Goal: Task Accomplishment & Management: Use online tool/utility

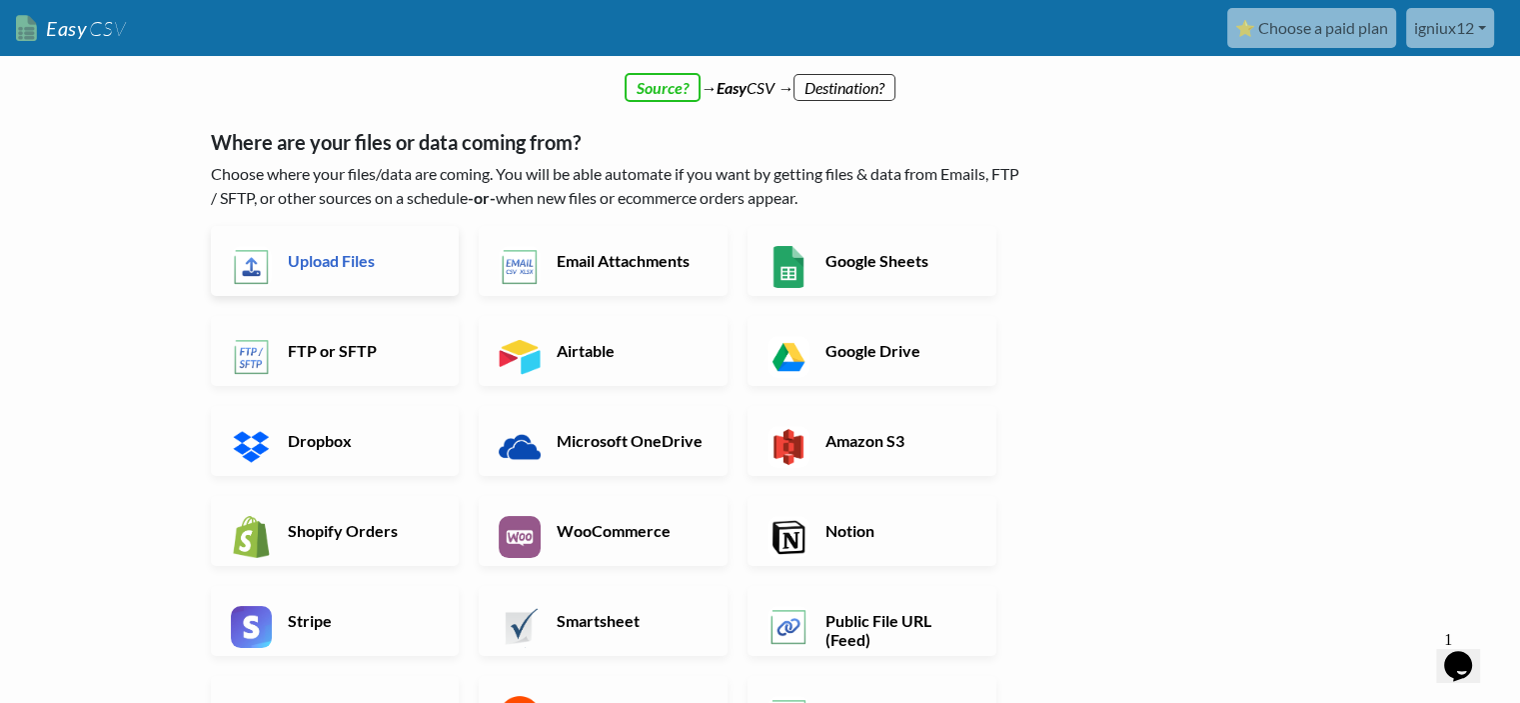
click at [355, 279] on link "Upload Files" at bounding box center [335, 261] width 249 height 70
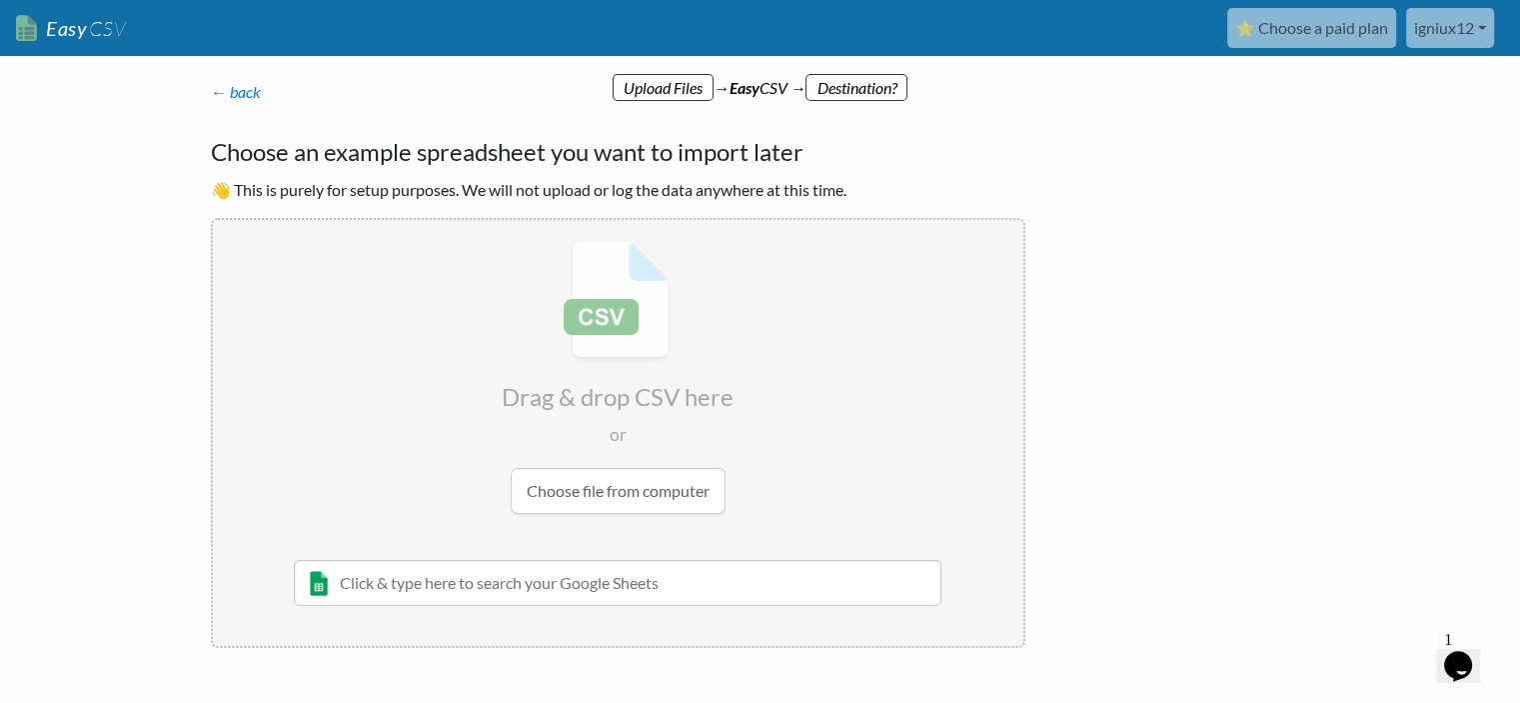
click at [623, 503] on input "file" at bounding box center [618, 377] width 810 height 315
type input "C:\fakepath\polagriparts_products.csv"
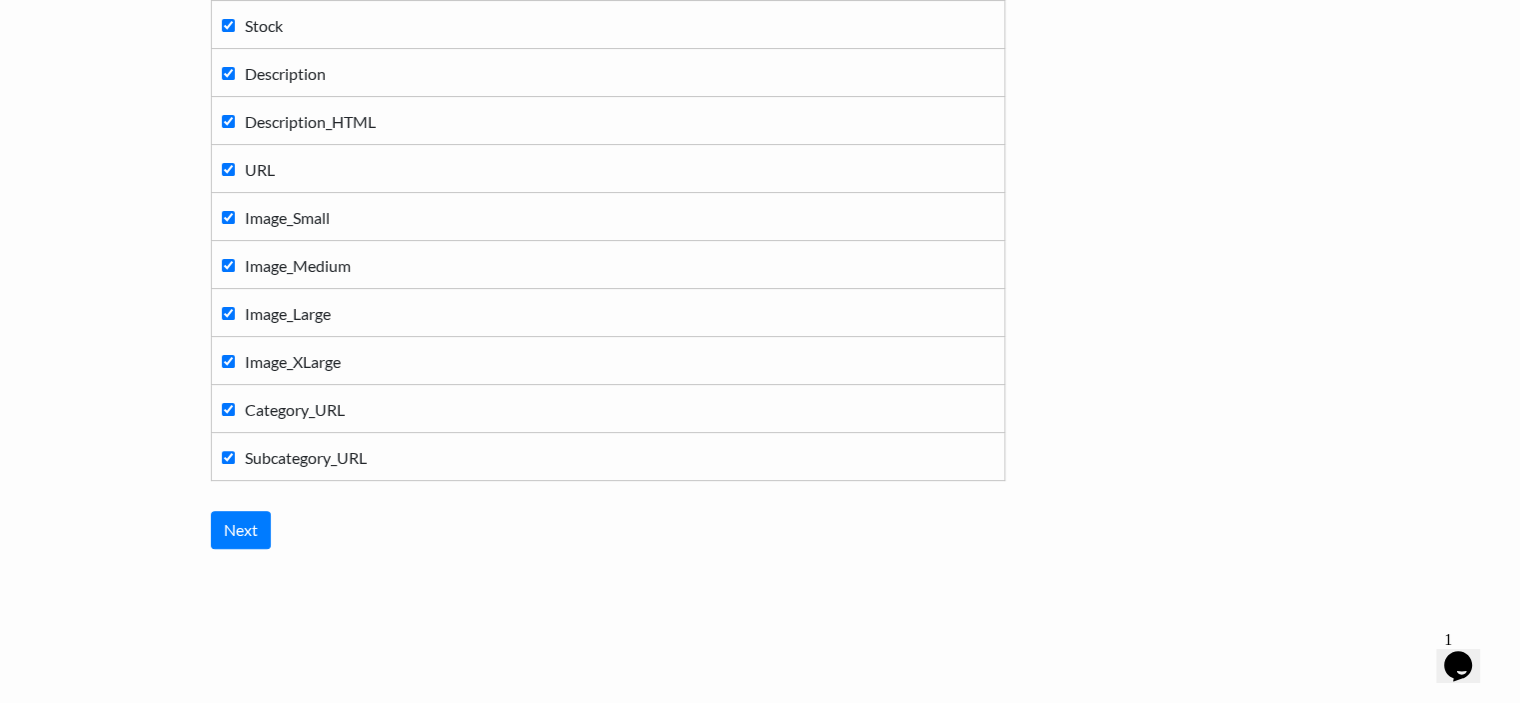
scroll to position [535, 0]
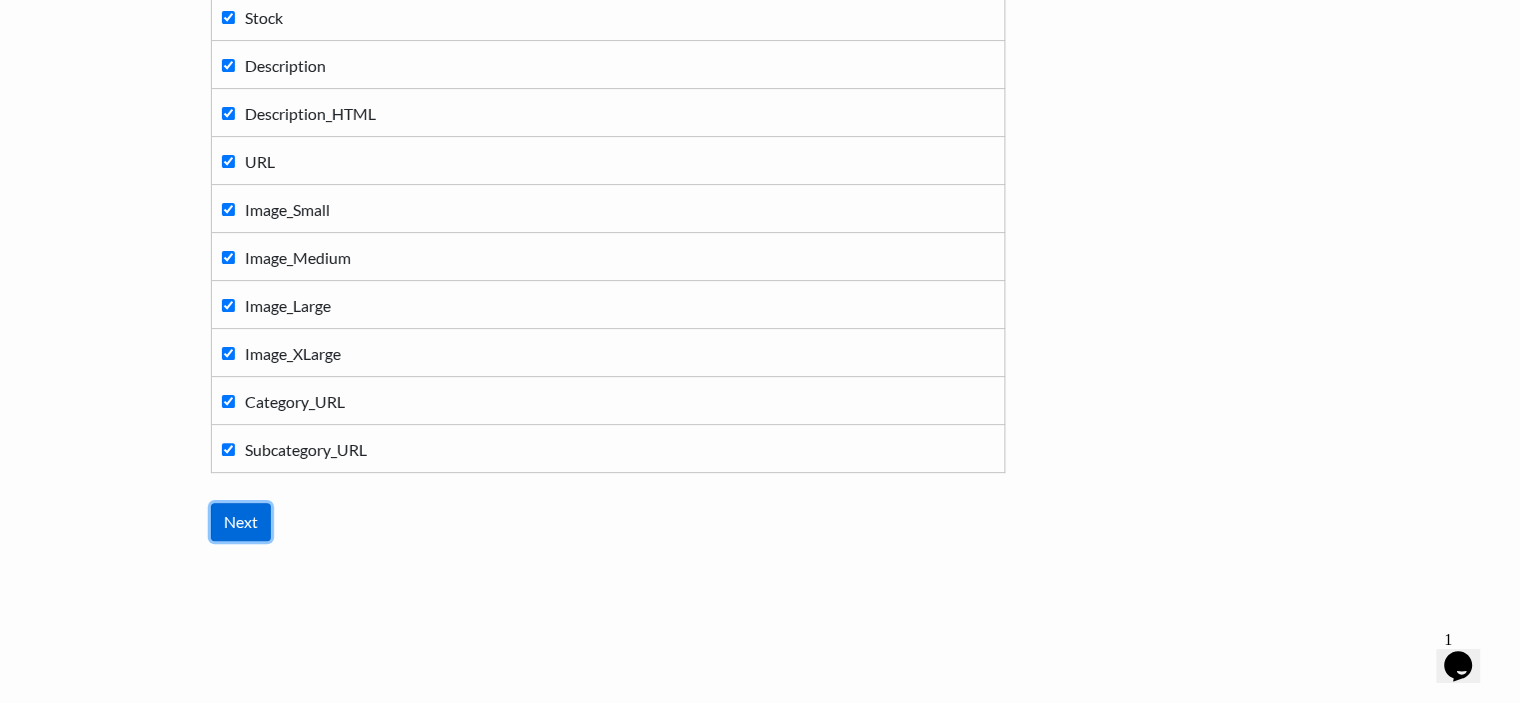
click at [264, 520] on input "Next" at bounding box center [241, 522] width 60 height 38
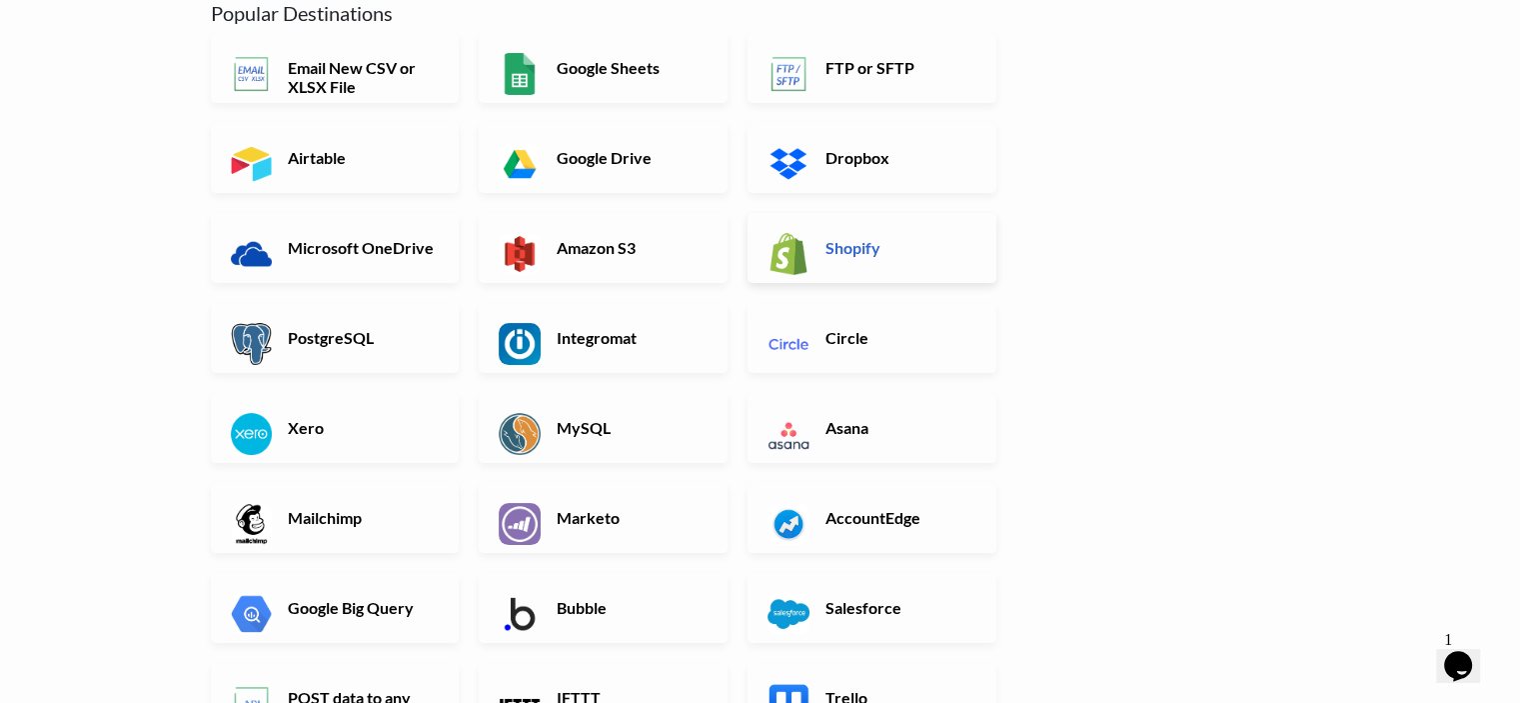
scroll to position [200, 0]
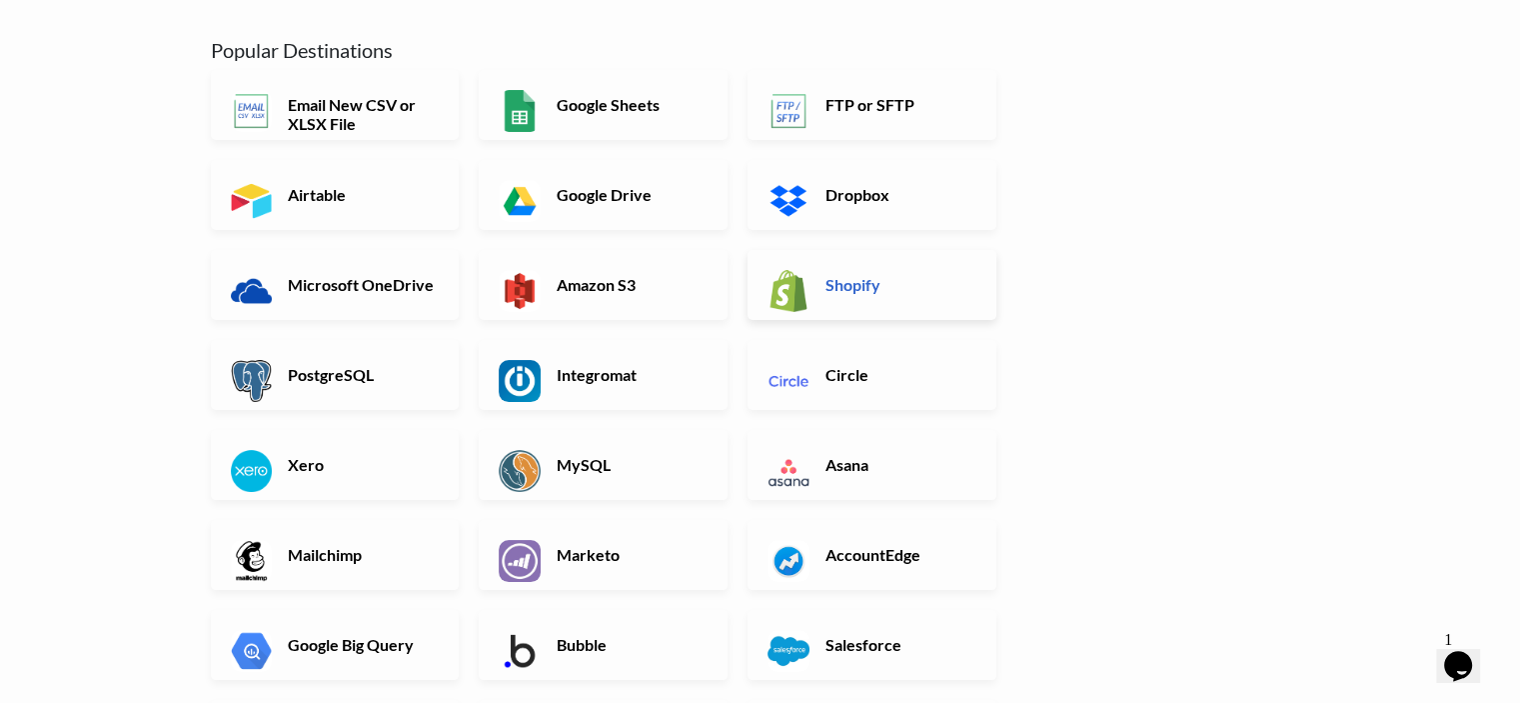
click at [842, 297] on link "Shopify" at bounding box center [872, 285] width 249 height 70
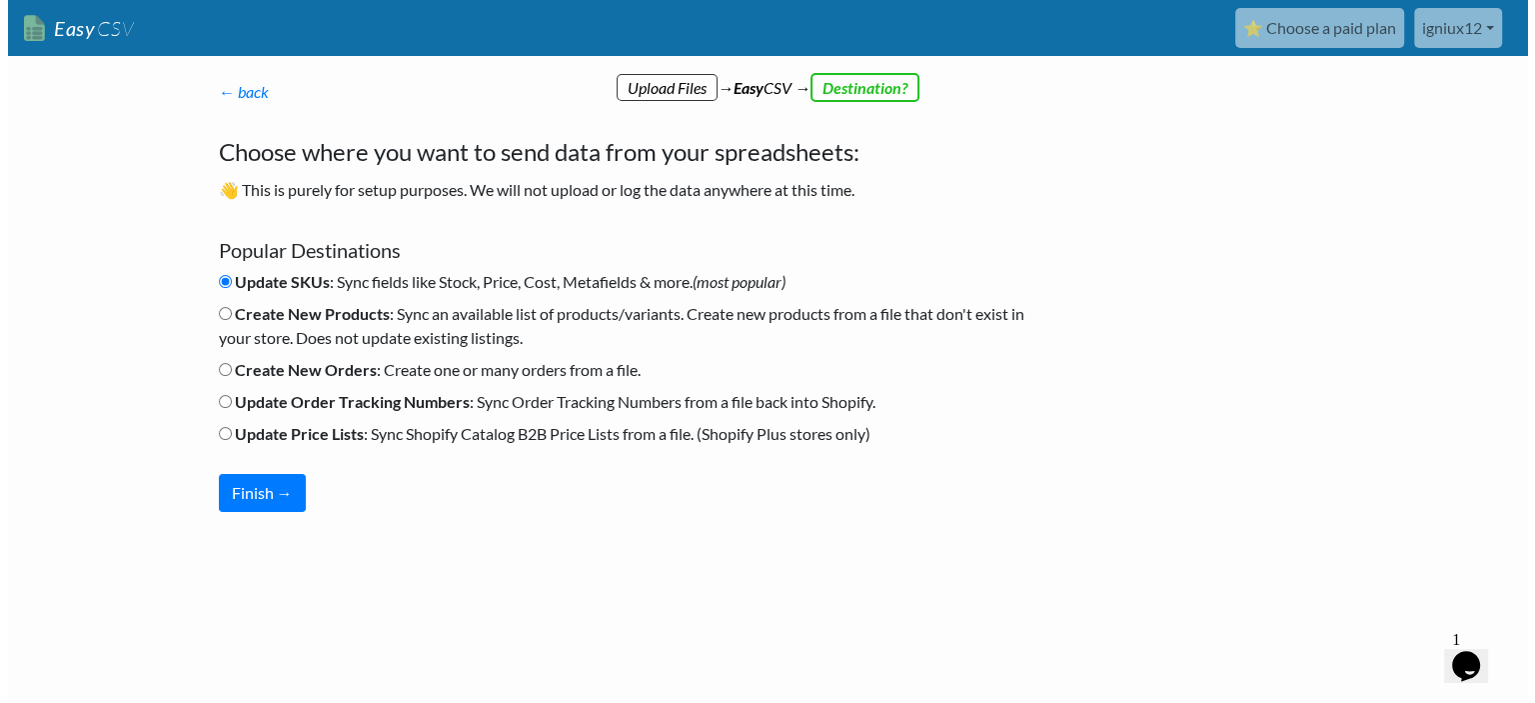
scroll to position [0, 0]
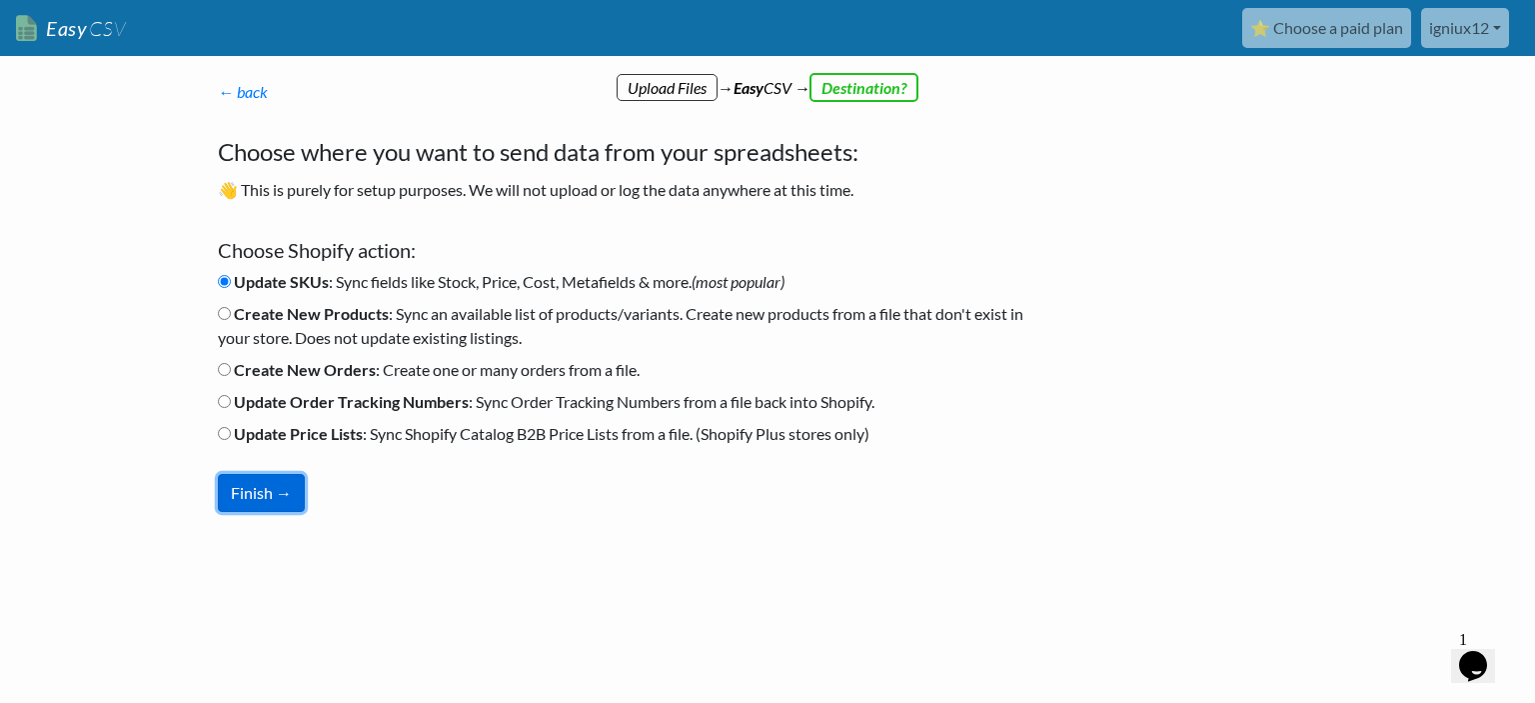
click at [264, 496] on button "Finish →" at bounding box center [261, 493] width 87 height 38
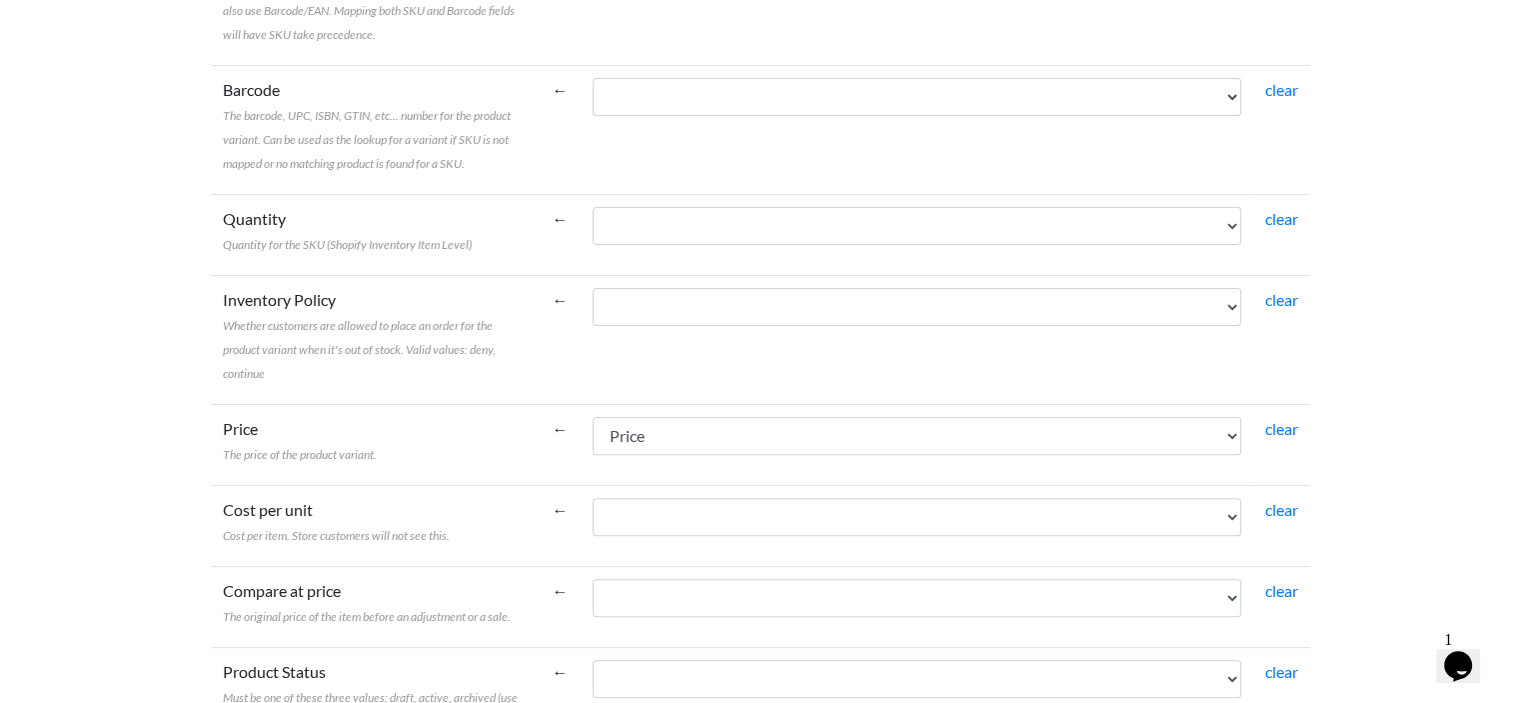
scroll to position [400, 0]
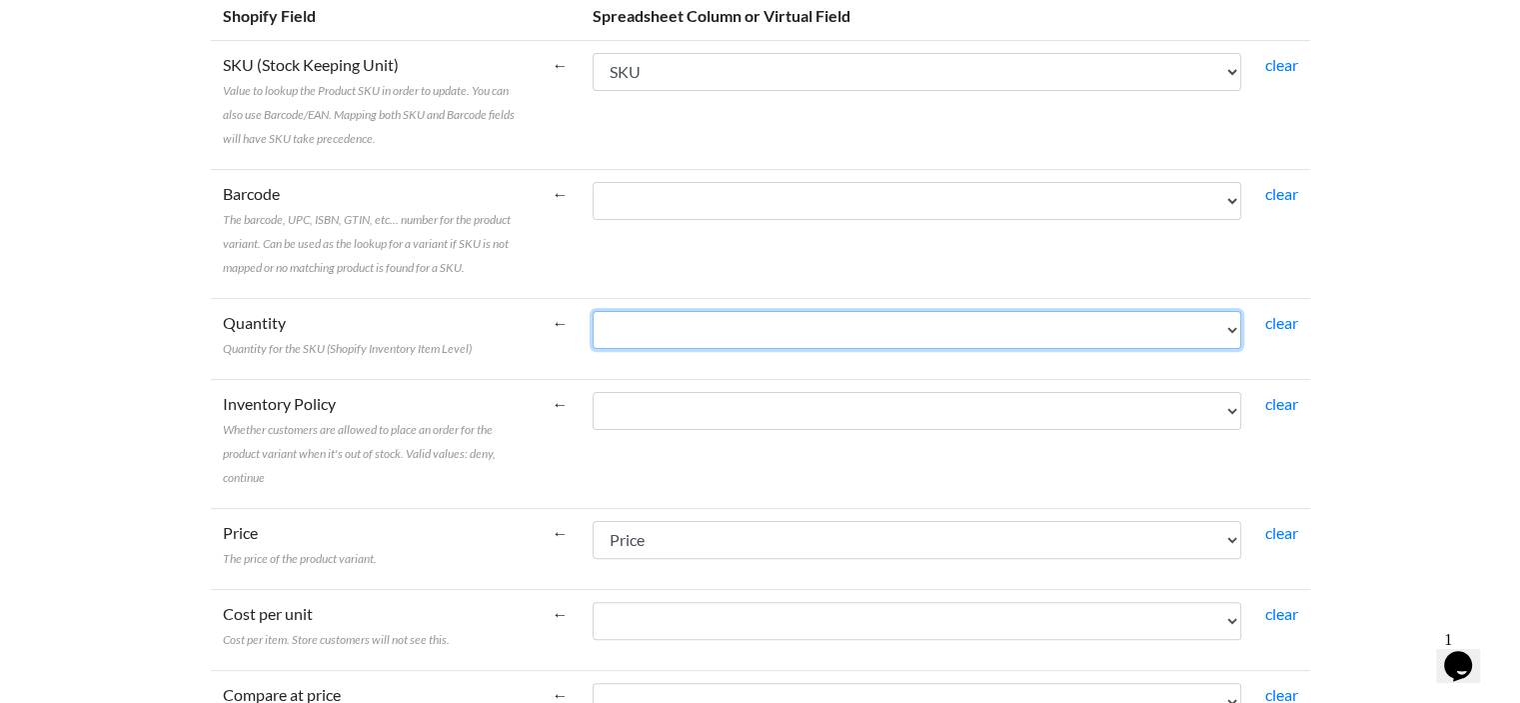
click at [774, 325] on select "Category Subcategory Title Price SKU Stock Description Description_HTML URL Ima…" at bounding box center [917, 330] width 649 height 38
select select "cr_770176"
click at [593, 311] on select "Category Subcategory Title Price SKU Stock Description Description_HTML URL Ima…" at bounding box center [917, 330] width 649 height 38
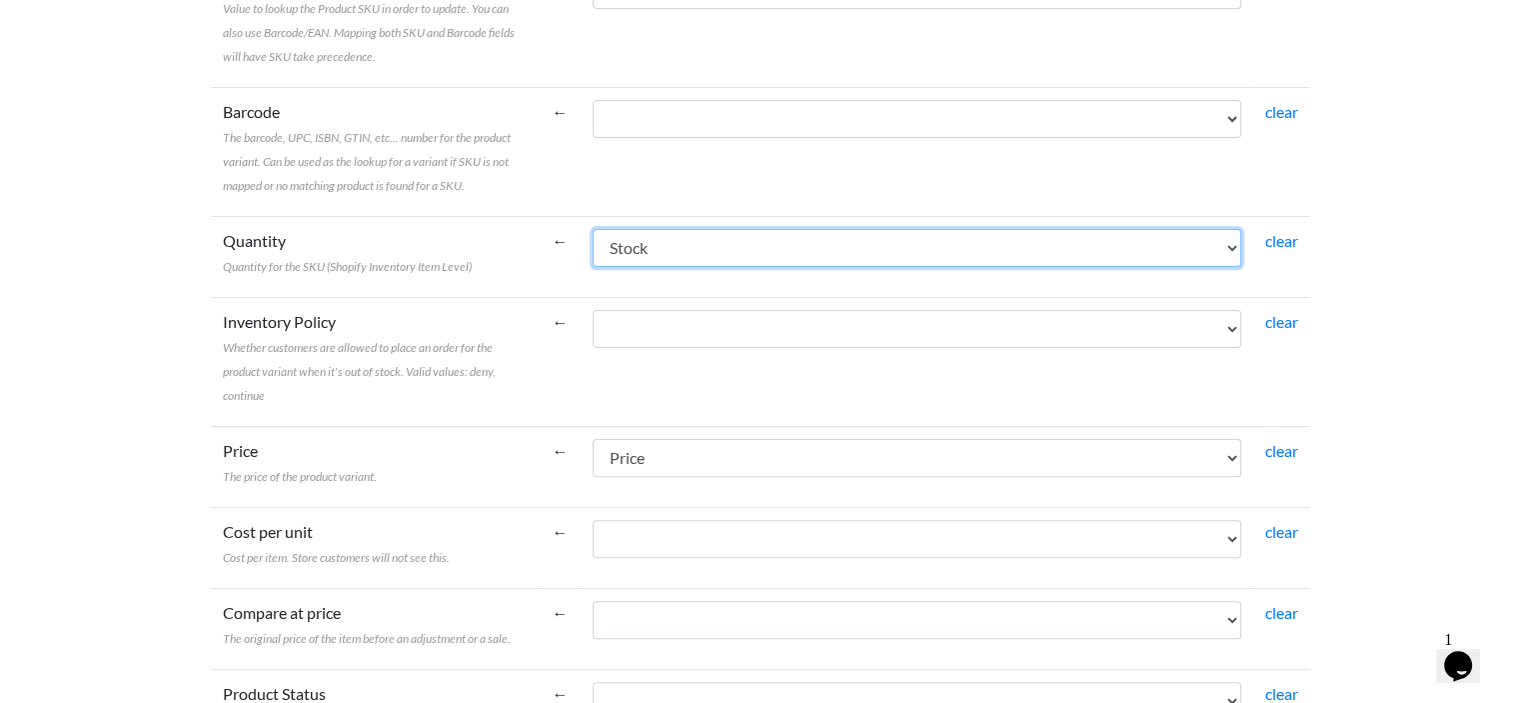
scroll to position [500, 0]
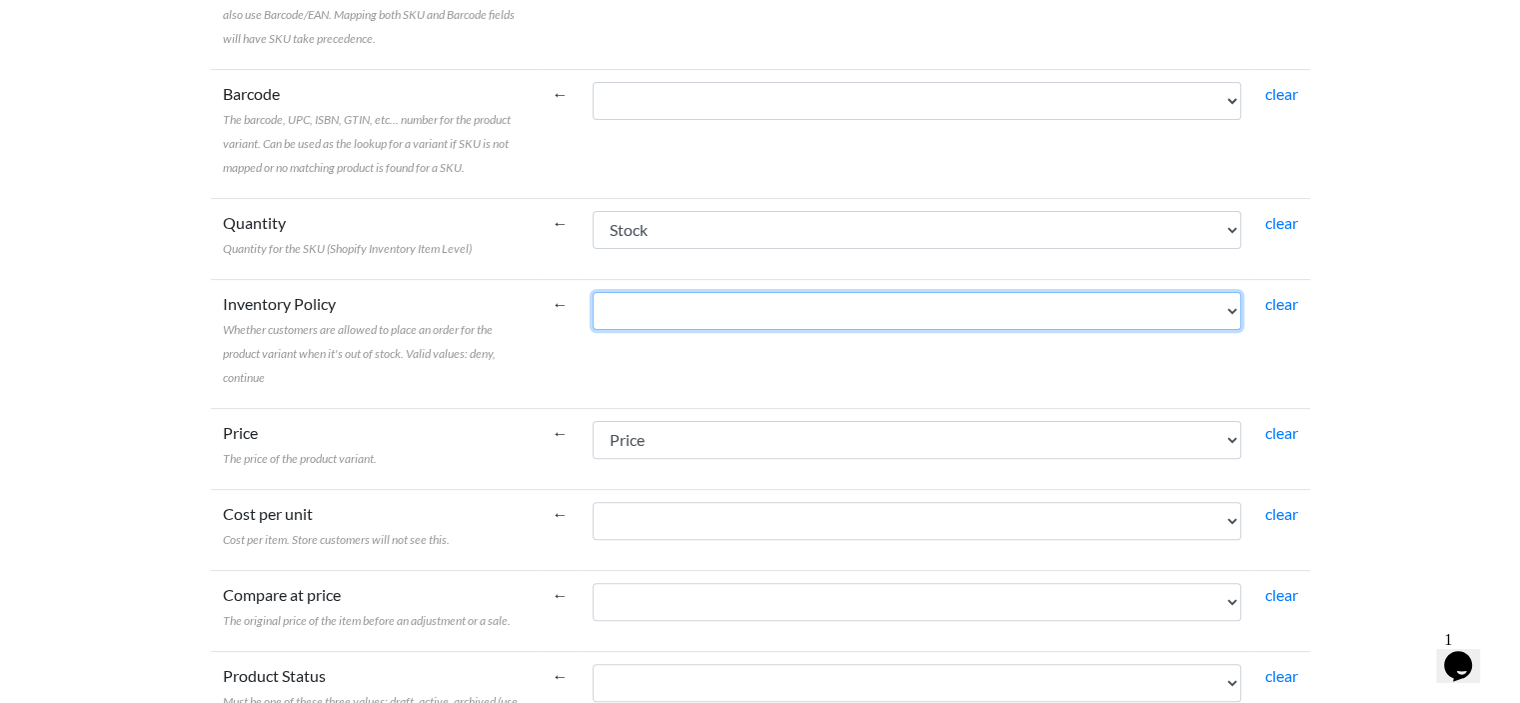
click at [648, 318] on select "Category Subcategory Title Price SKU Stock Description Description_HTML URL Ima…" at bounding box center [917, 311] width 649 height 38
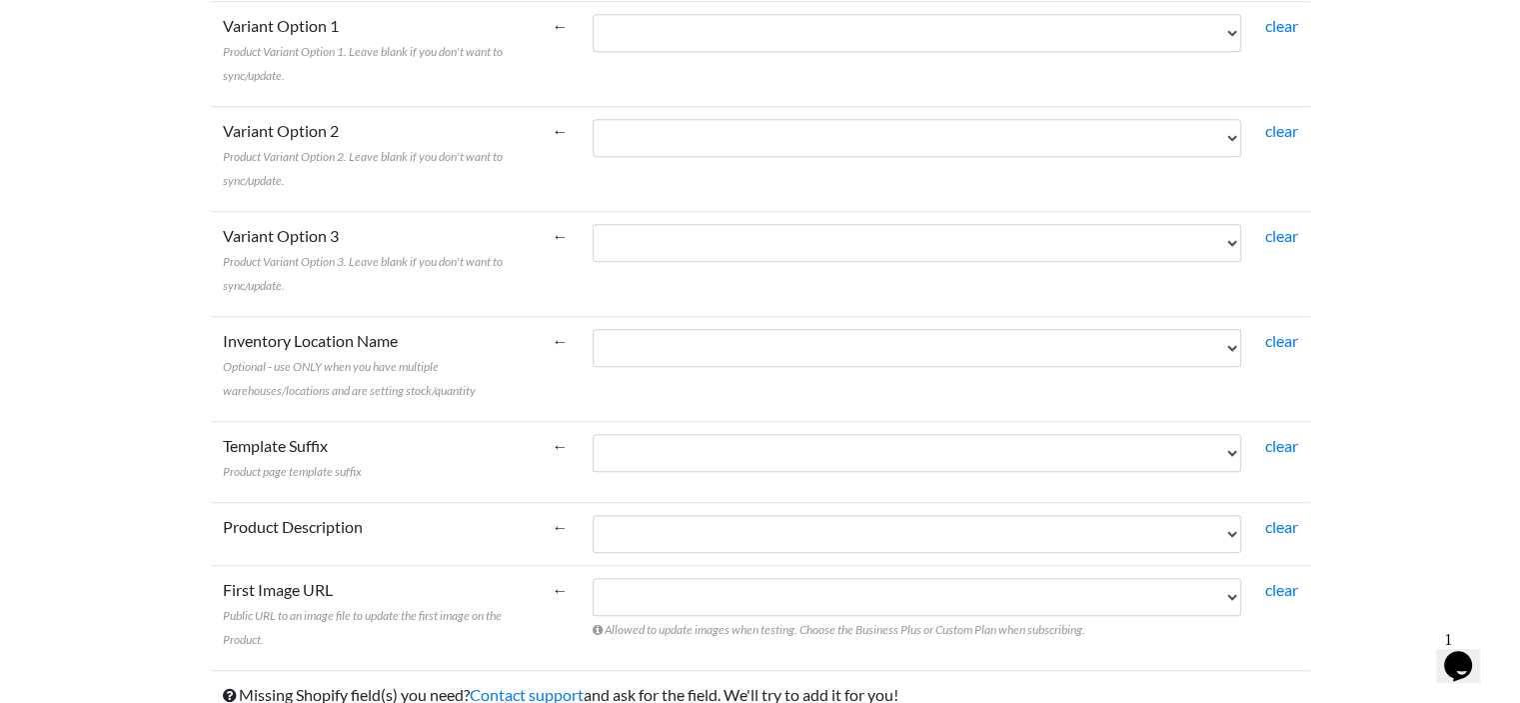
scroll to position [1492, 0]
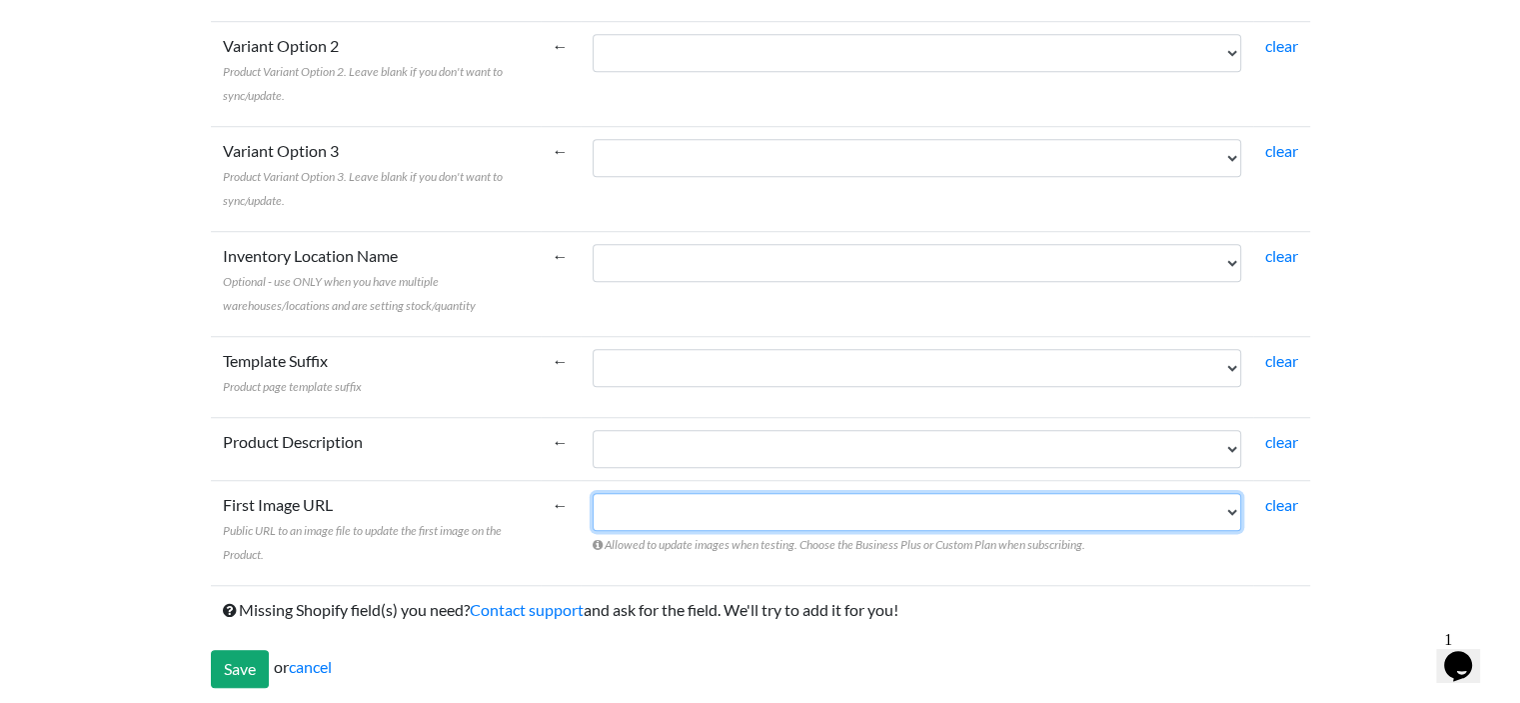
click at [685, 515] on select "Category Subcategory Title Price SKU Stock Description Description_HTML URL Ima…" at bounding box center [917, 512] width 649 height 38
select select "cr_770182"
click at [593, 493] on select "Category Subcategory Title Price SKU Stock Description Description_HTML URL Ima…" at bounding box center [917, 512] width 649 height 38
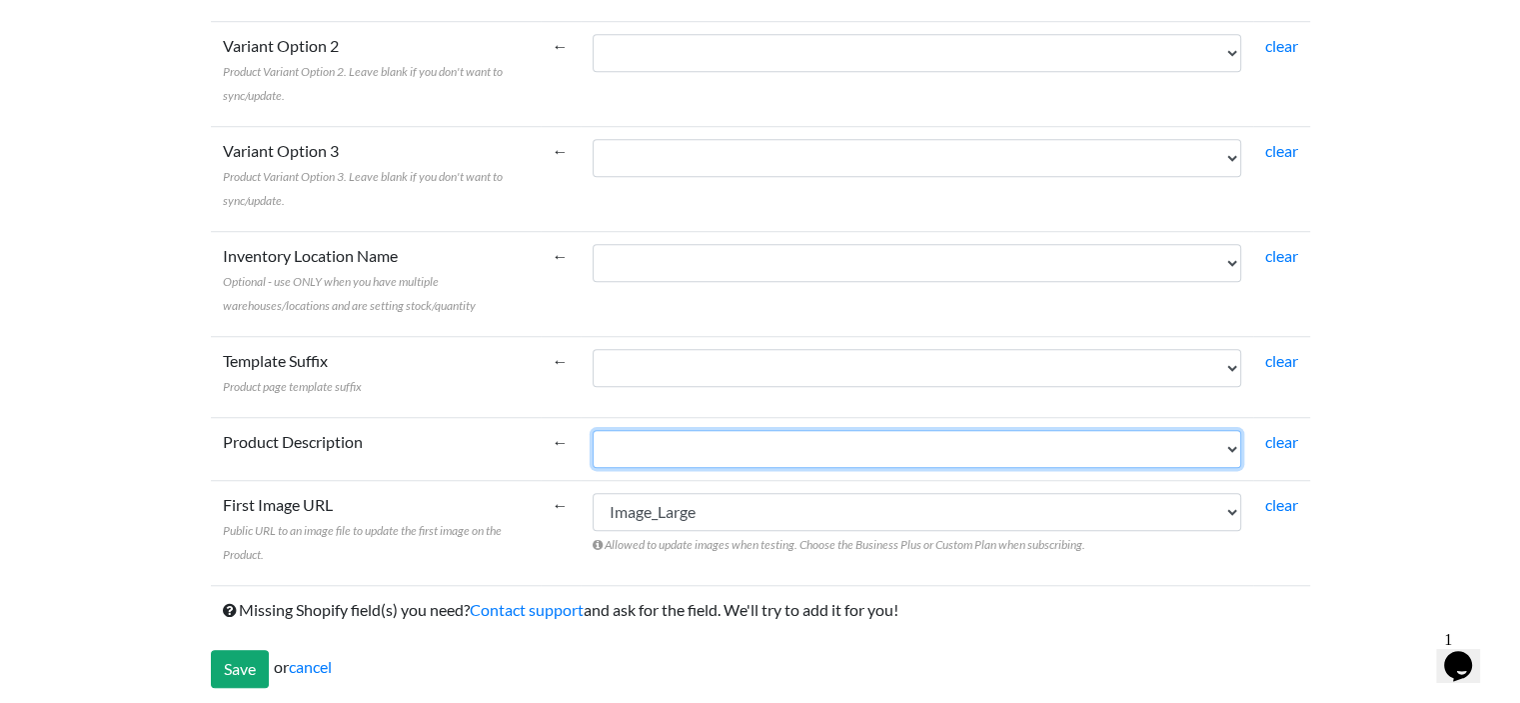
click at [724, 434] on select "Category Subcategory Title Price SKU Stock Description Description_HTML URL Ima…" at bounding box center [917, 449] width 649 height 38
select select "cr_770177"
click at [593, 430] on select "Category Subcategory Title Price SKU Stock Description Description_HTML URL Ima…" at bounding box center [917, 449] width 649 height 38
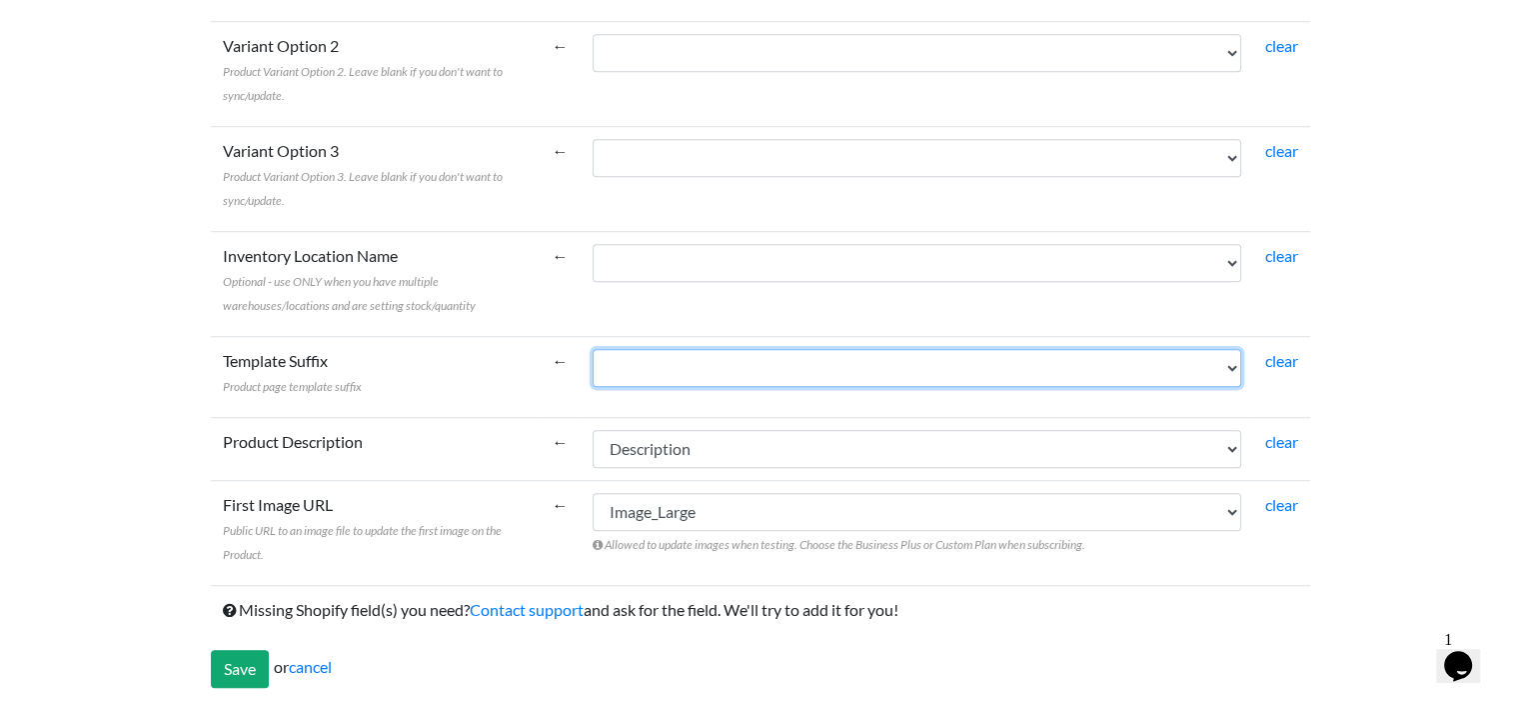
click at [706, 370] on select "Category Subcategory Title Price SKU Stock Description Description_HTML URL Ima…" at bounding box center [917, 368] width 649 height 38
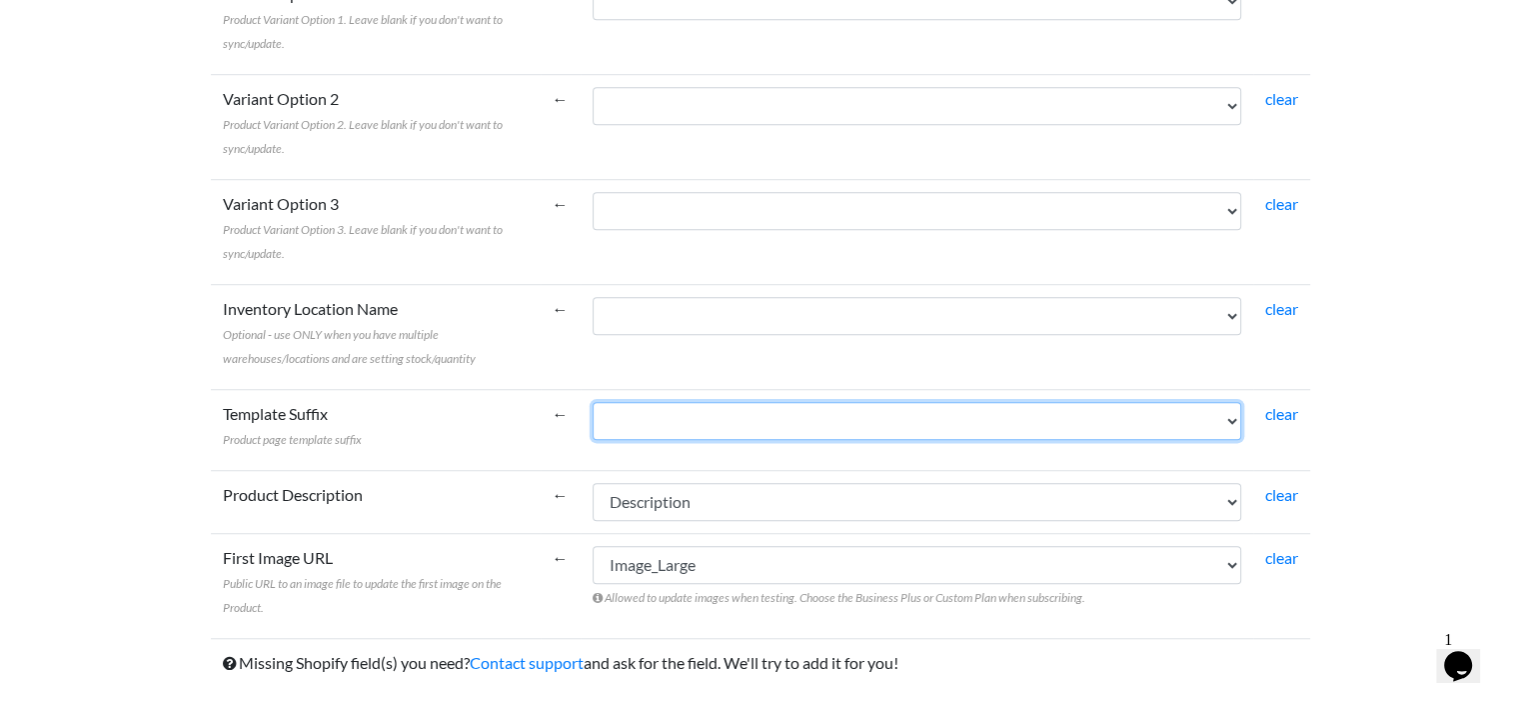
scroll to position [1392, 0]
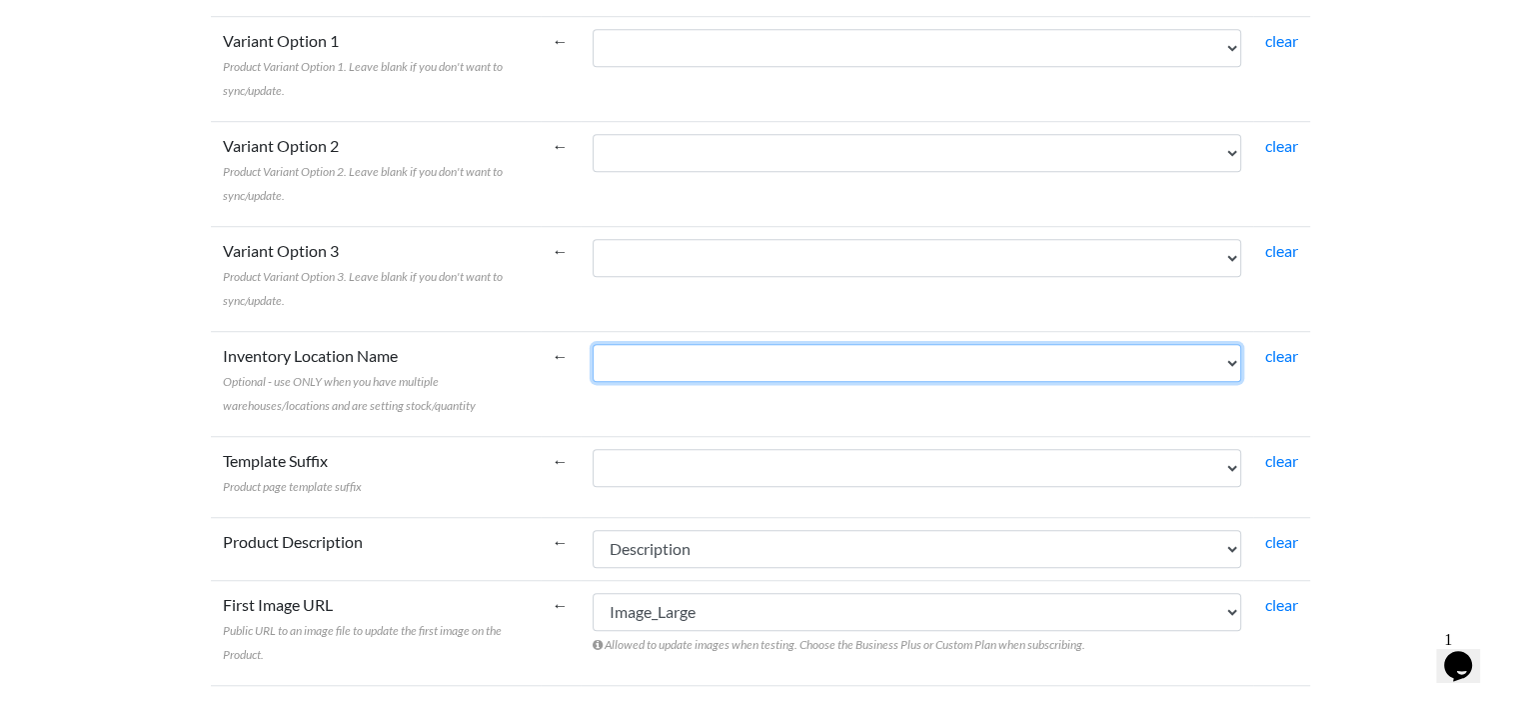
click at [699, 365] on select "Category Subcategory Title Price SKU Stock Description Description_HTML URL Ima…" at bounding box center [917, 363] width 649 height 38
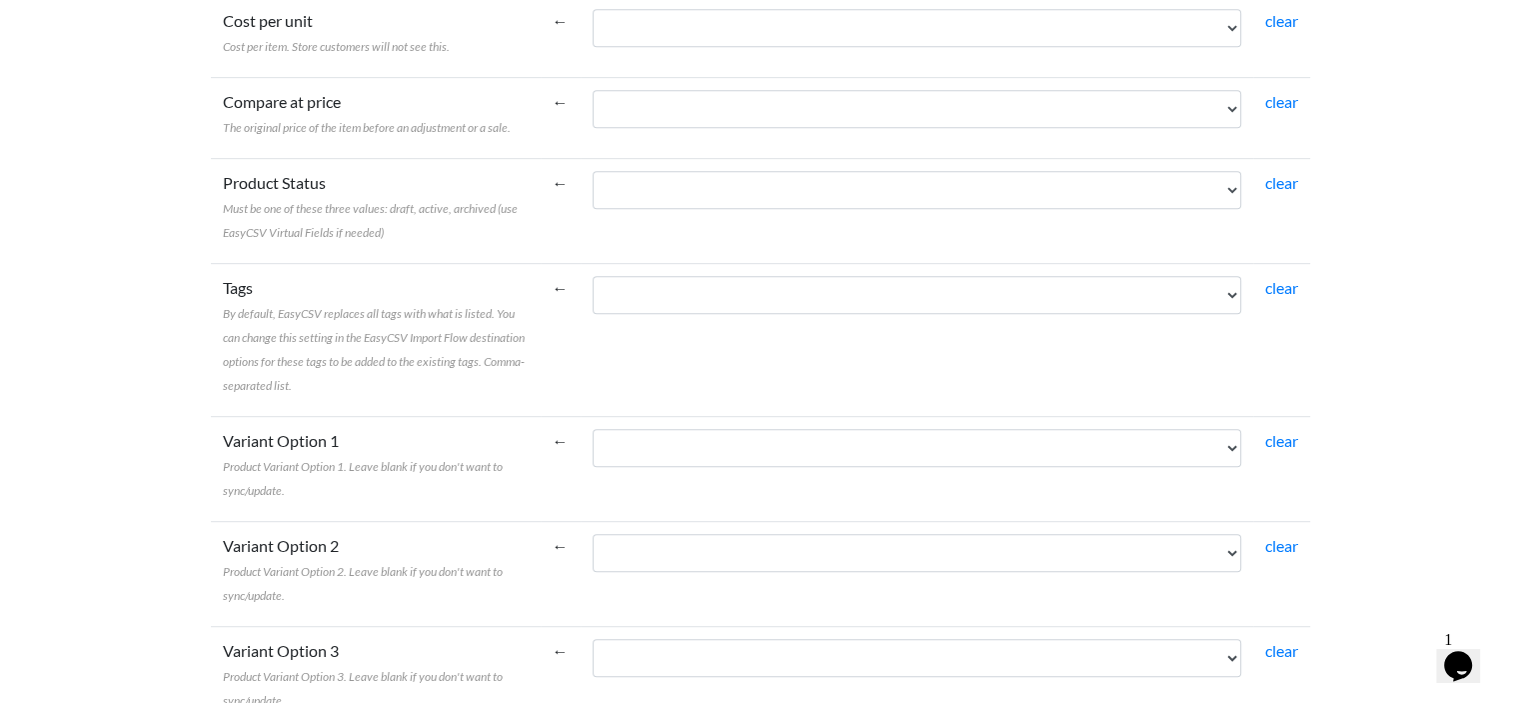
scroll to position [892, 0]
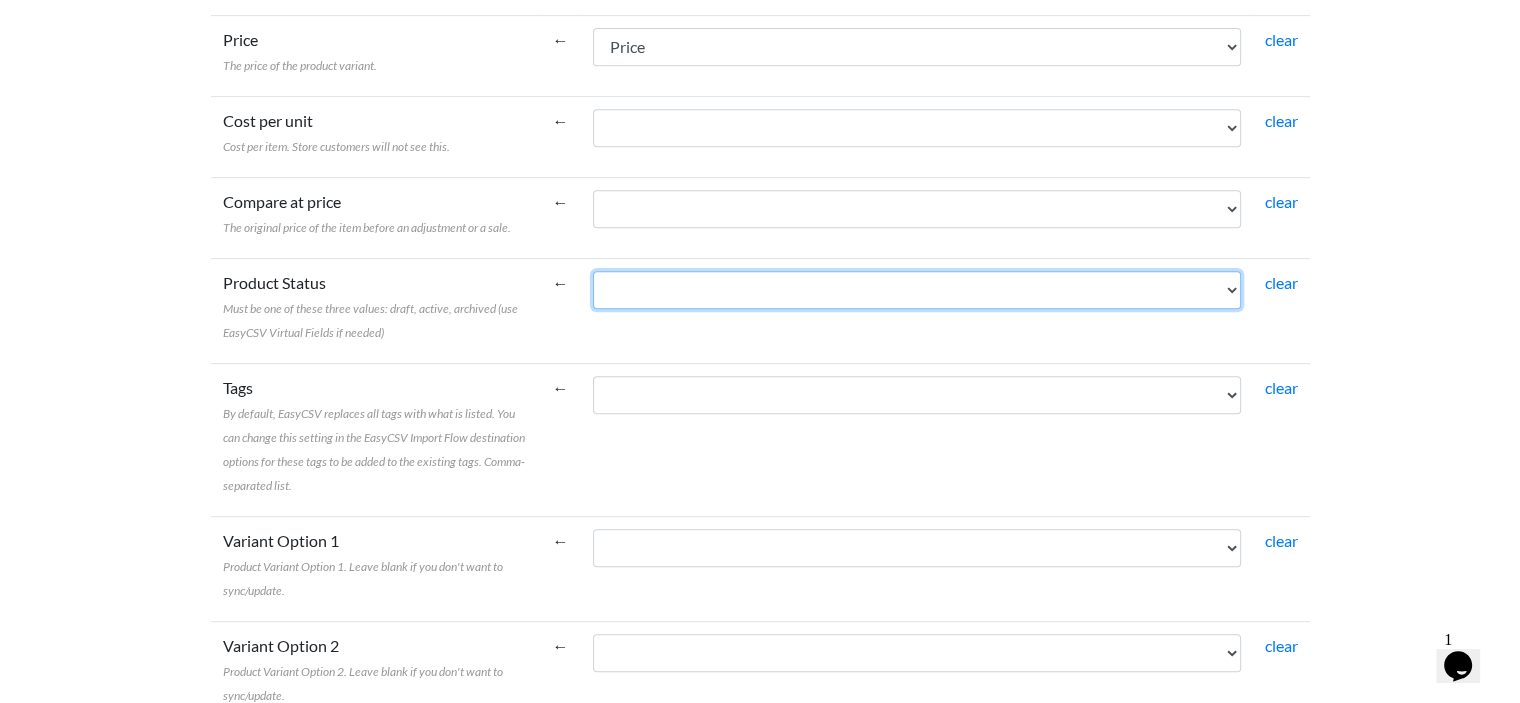
click at [639, 283] on select "Category Subcategory Title Price SKU Stock Description Description_HTML URL Ima…" at bounding box center [917, 290] width 649 height 38
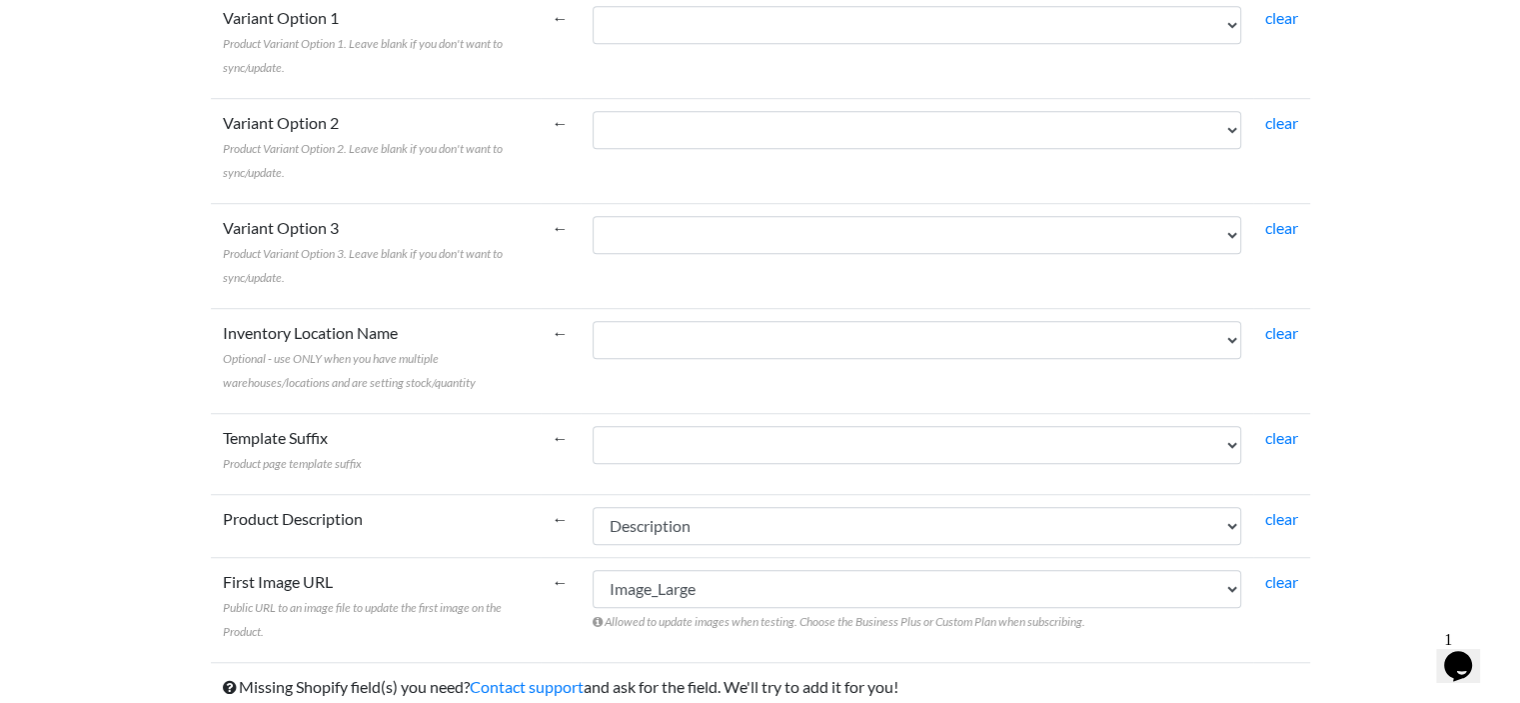
scroll to position [1492, 0]
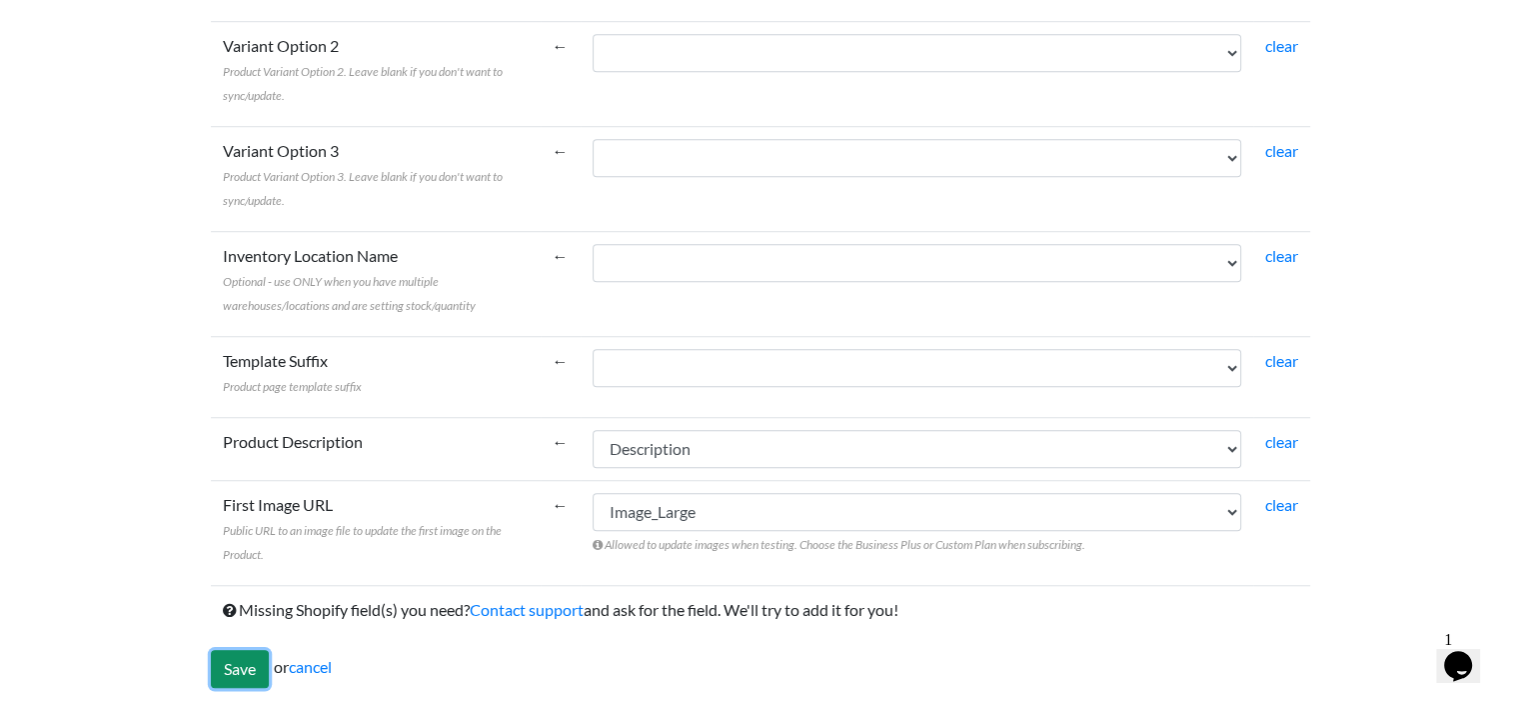
click at [239, 660] on input "Save" at bounding box center [240, 669] width 58 height 38
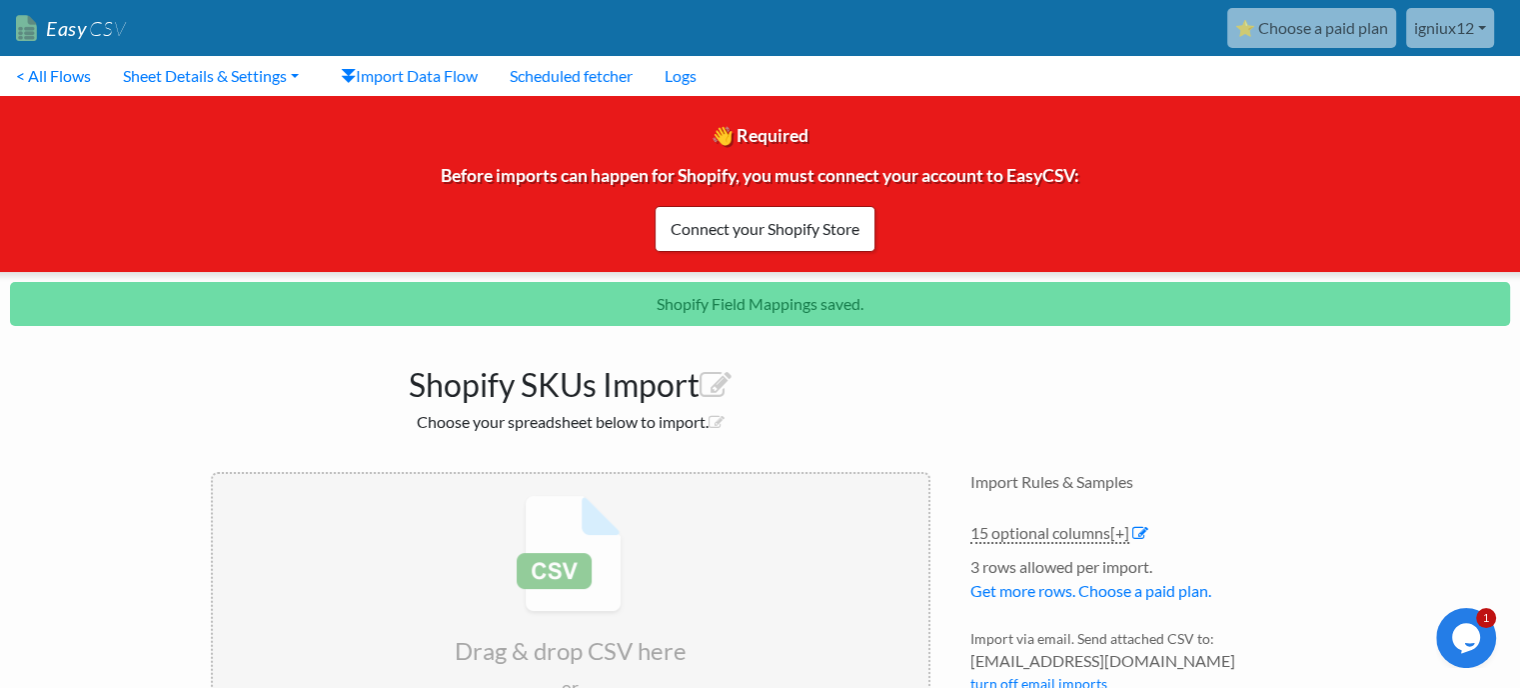
scroll to position [128, 0]
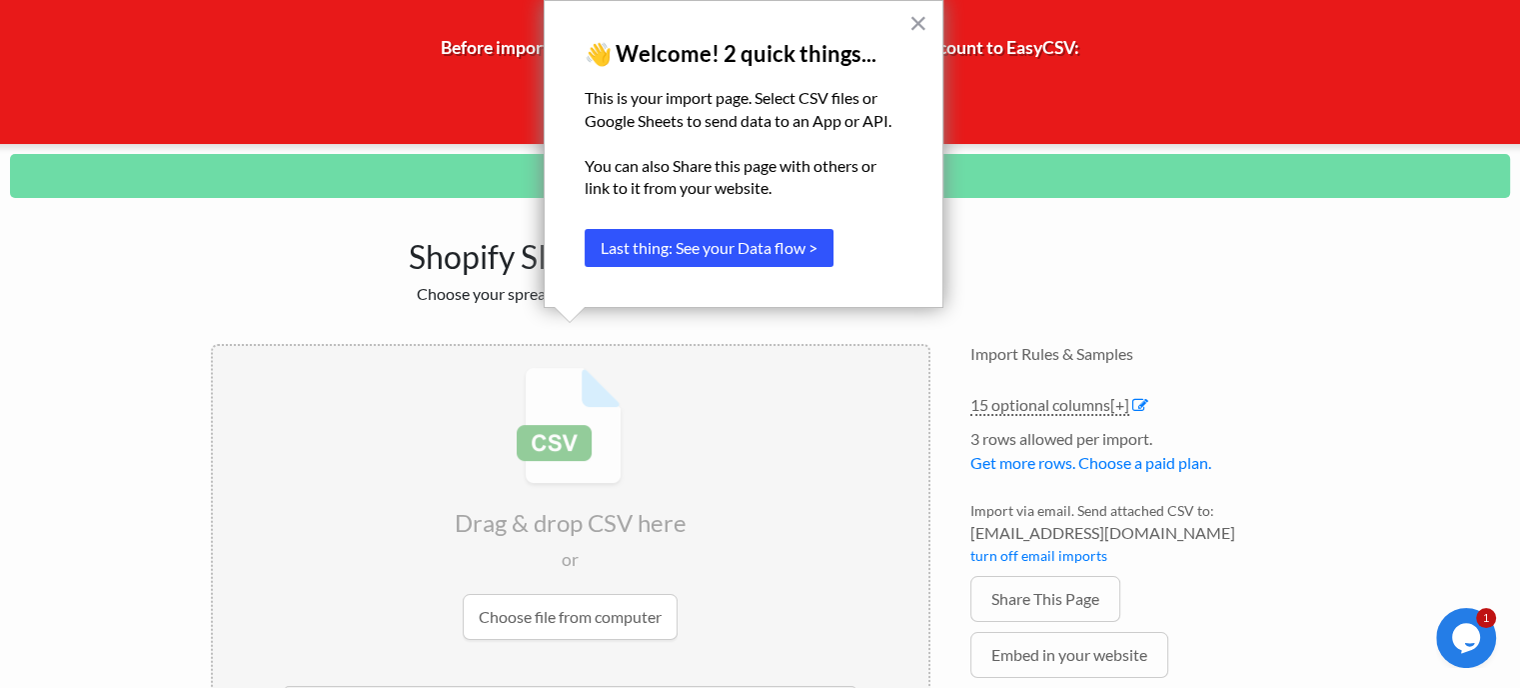
click at [769, 260] on button "Last thing: See your Data flow >" at bounding box center [709, 248] width 249 height 38
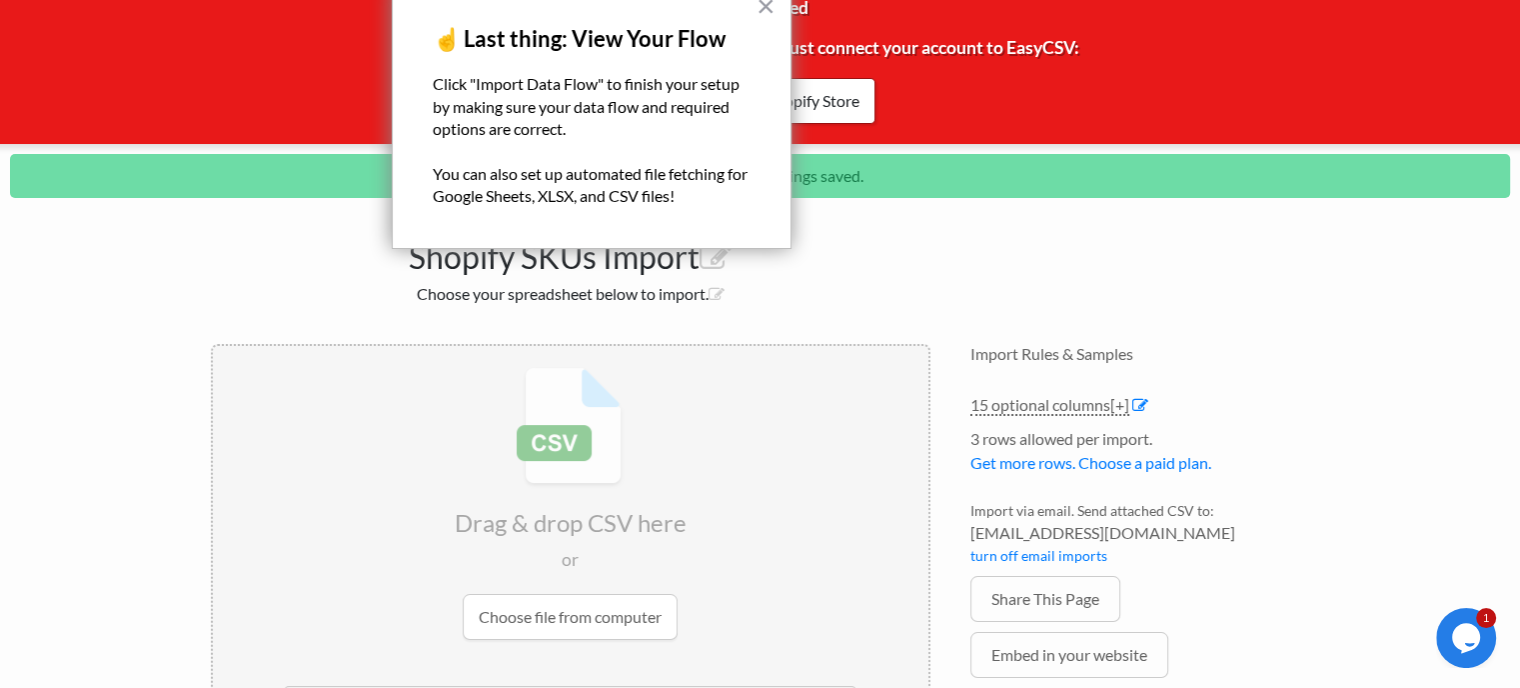
scroll to position [0, 0]
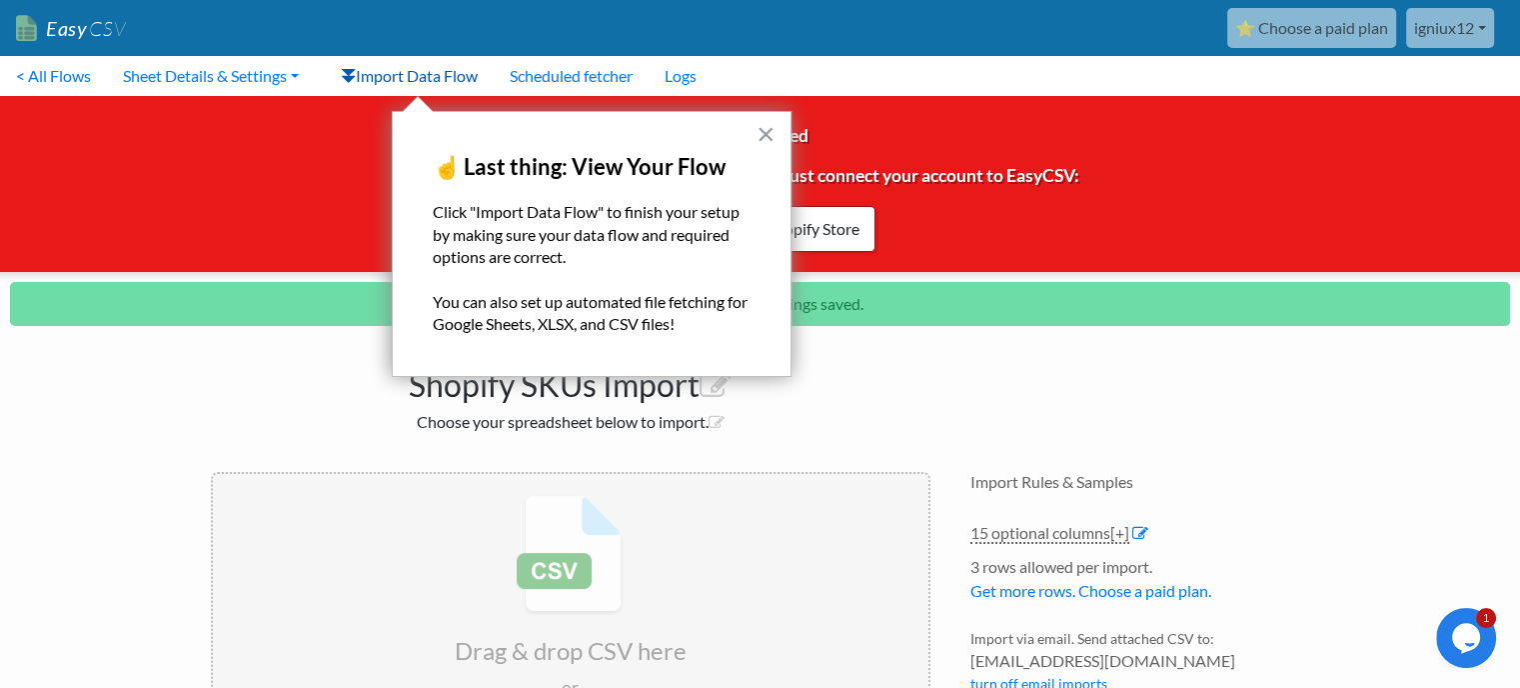
click at [451, 83] on link "Import Data Flow" at bounding box center [409, 76] width 169 height 40
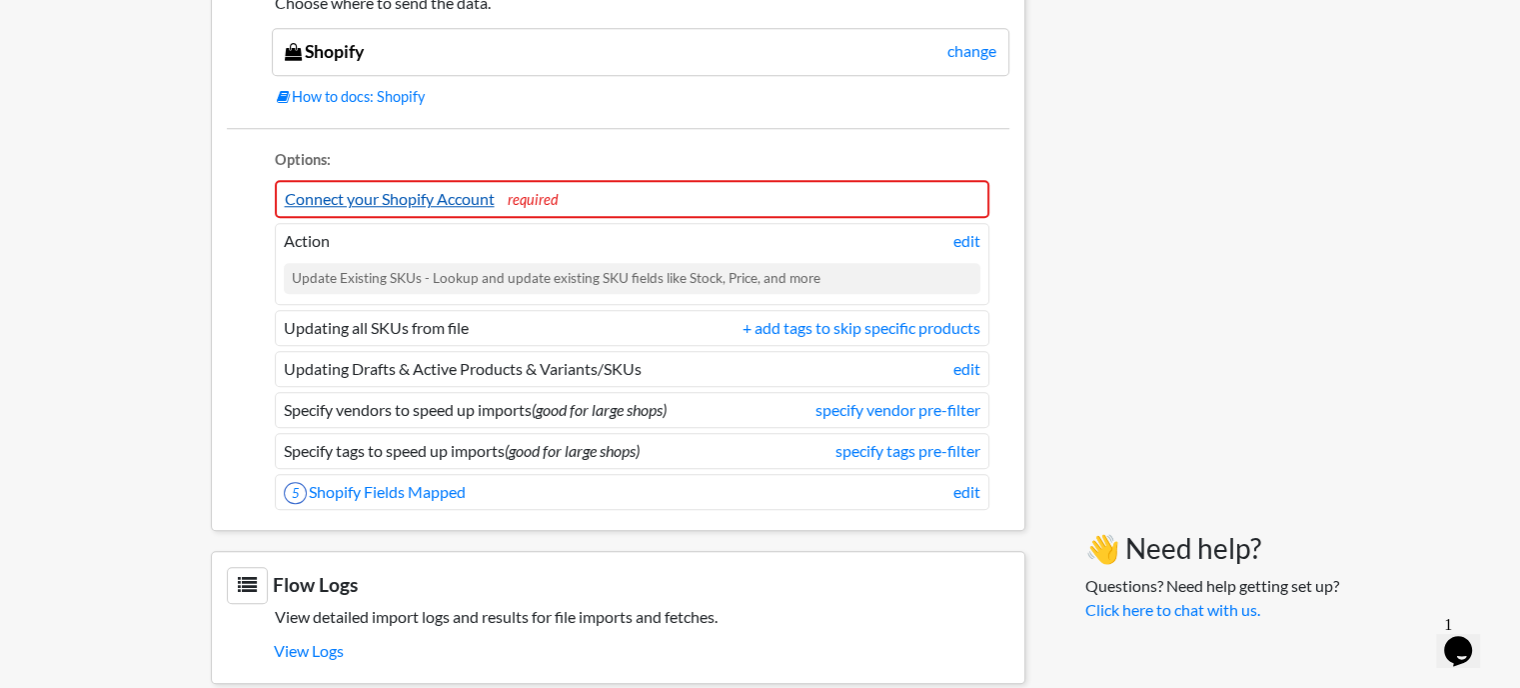
scroll to position [1822, 0]
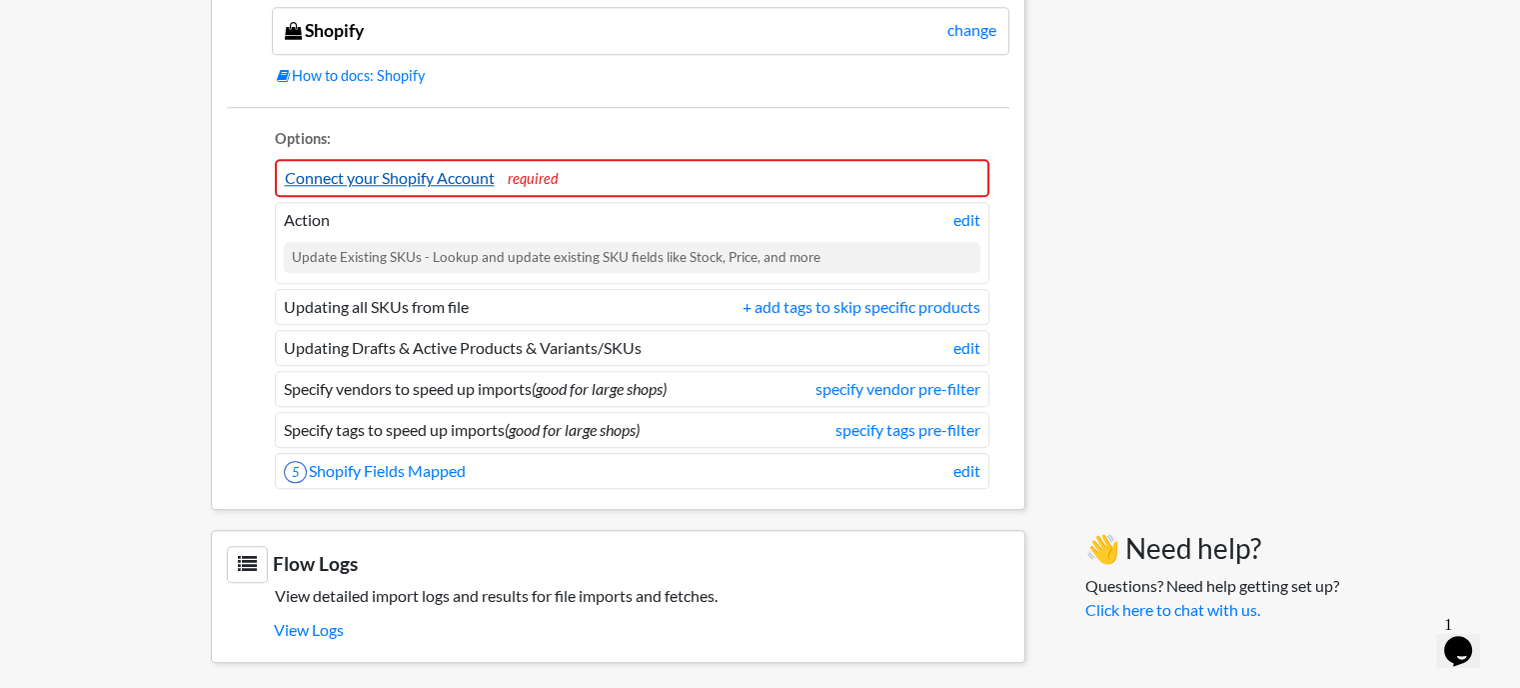
click at [355, 168] on link "Connect your Shopify Account" at bounding box center [390, 177] width 210 height 19
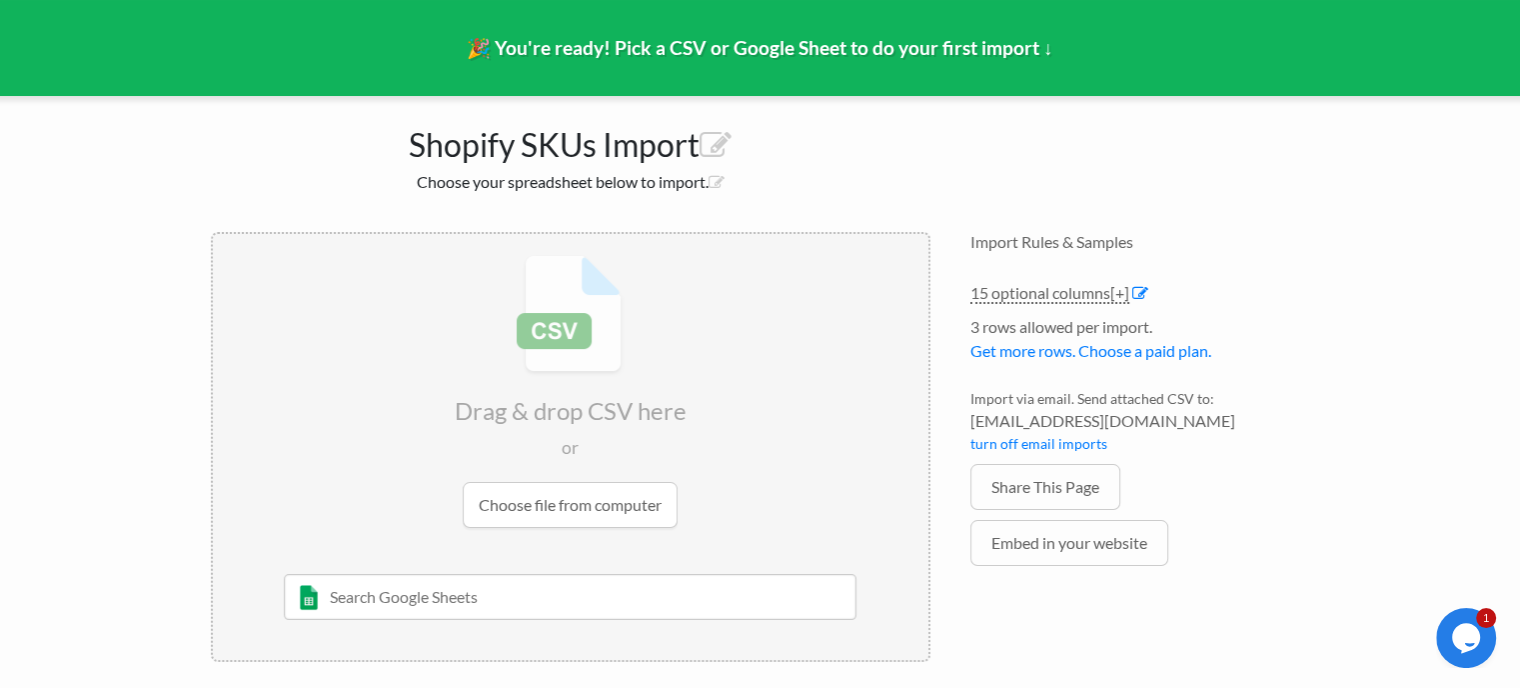
scroll to position [139, 0]
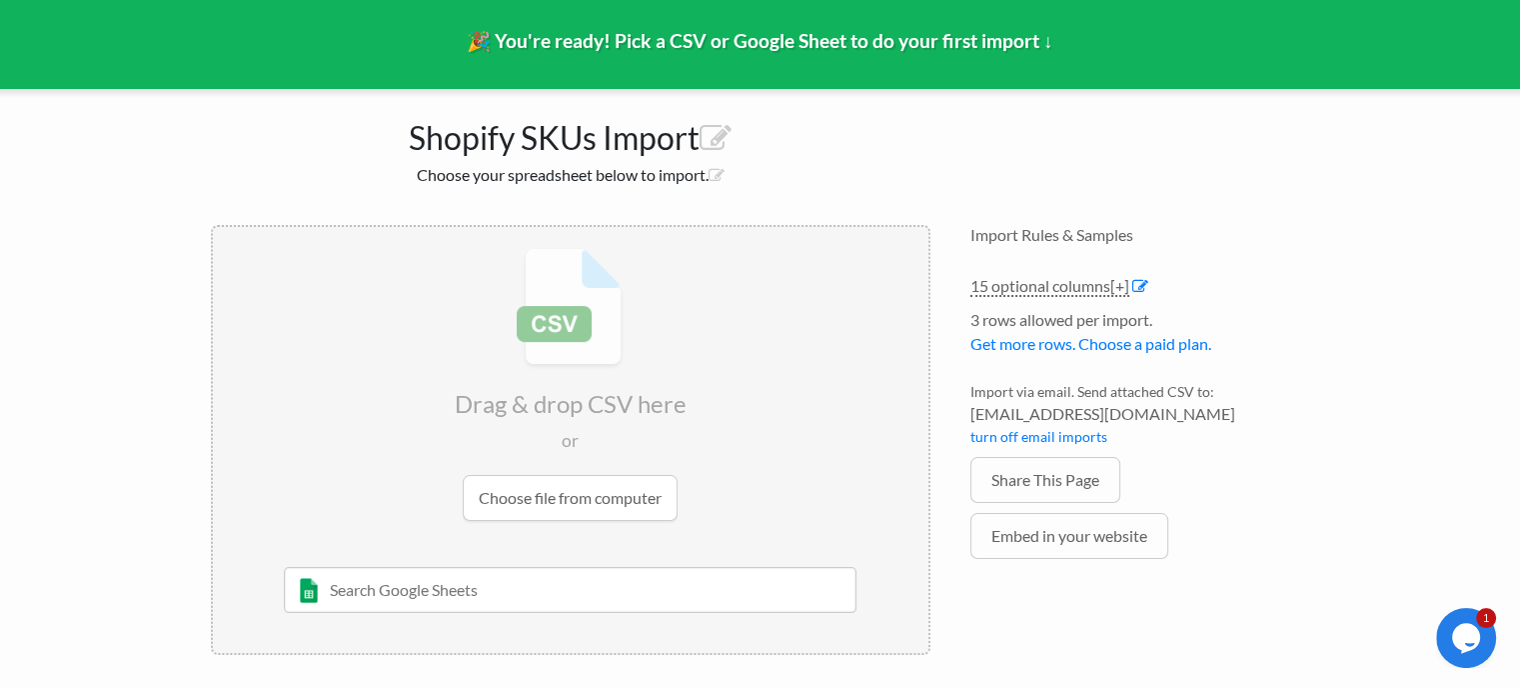
click at [588, 492] on input "file" at bounding box center [571, 384] width 716 height 315
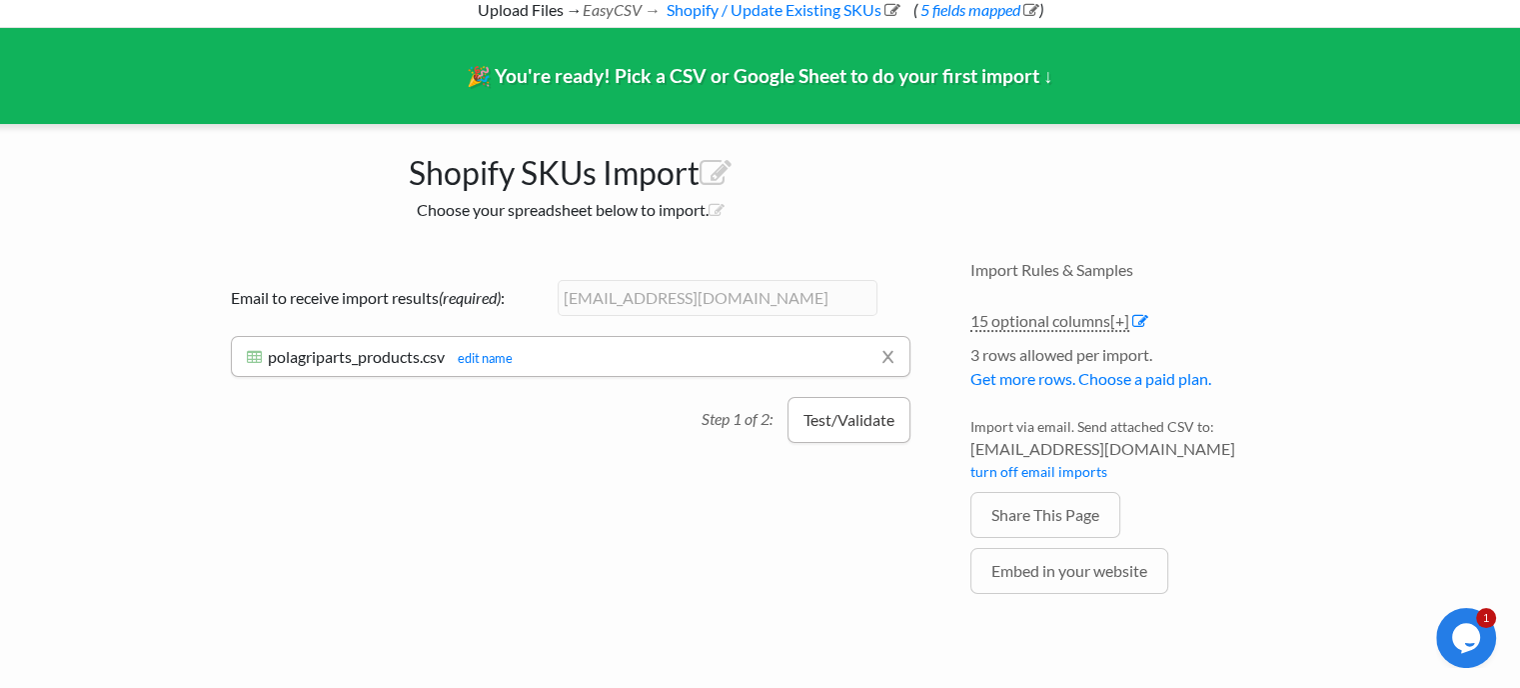
click at [862, 435] on button "Test/Validate" at bounding box center [848, 420] width 123 height 46
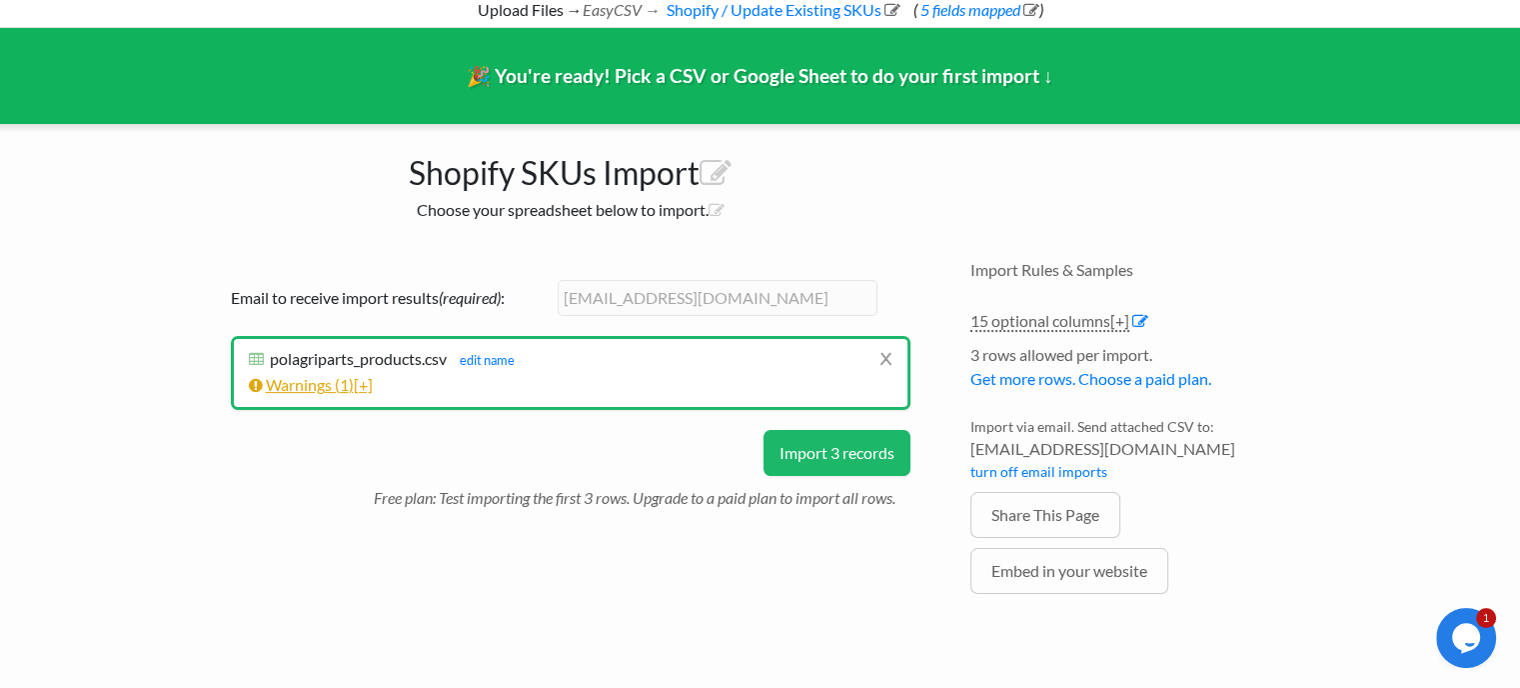
click at [356, 377] on link "Warnings ( 1 ) [+]" at bounding box center [311, 384] width 124 height 19
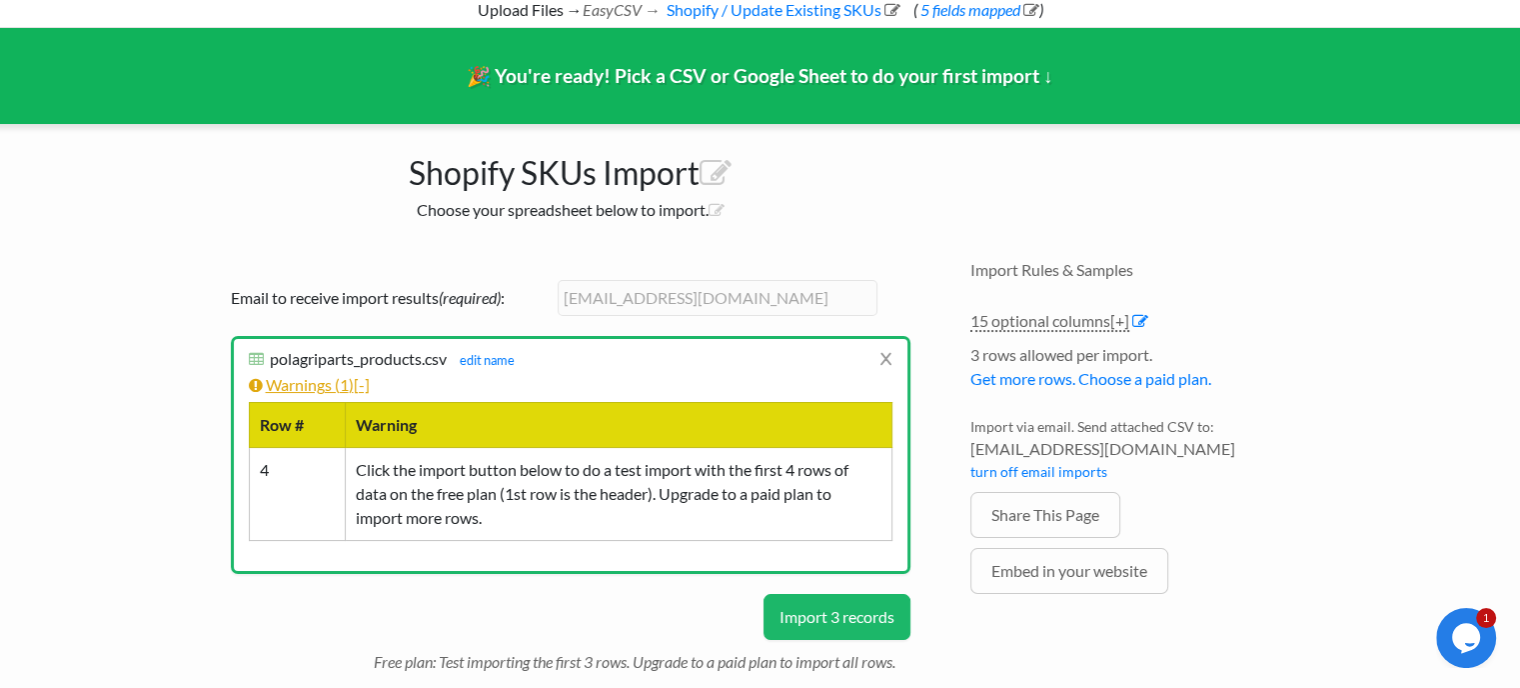
click at [364, 384] on span "[-]" at bounding box center [362, 384] width 16 height 19
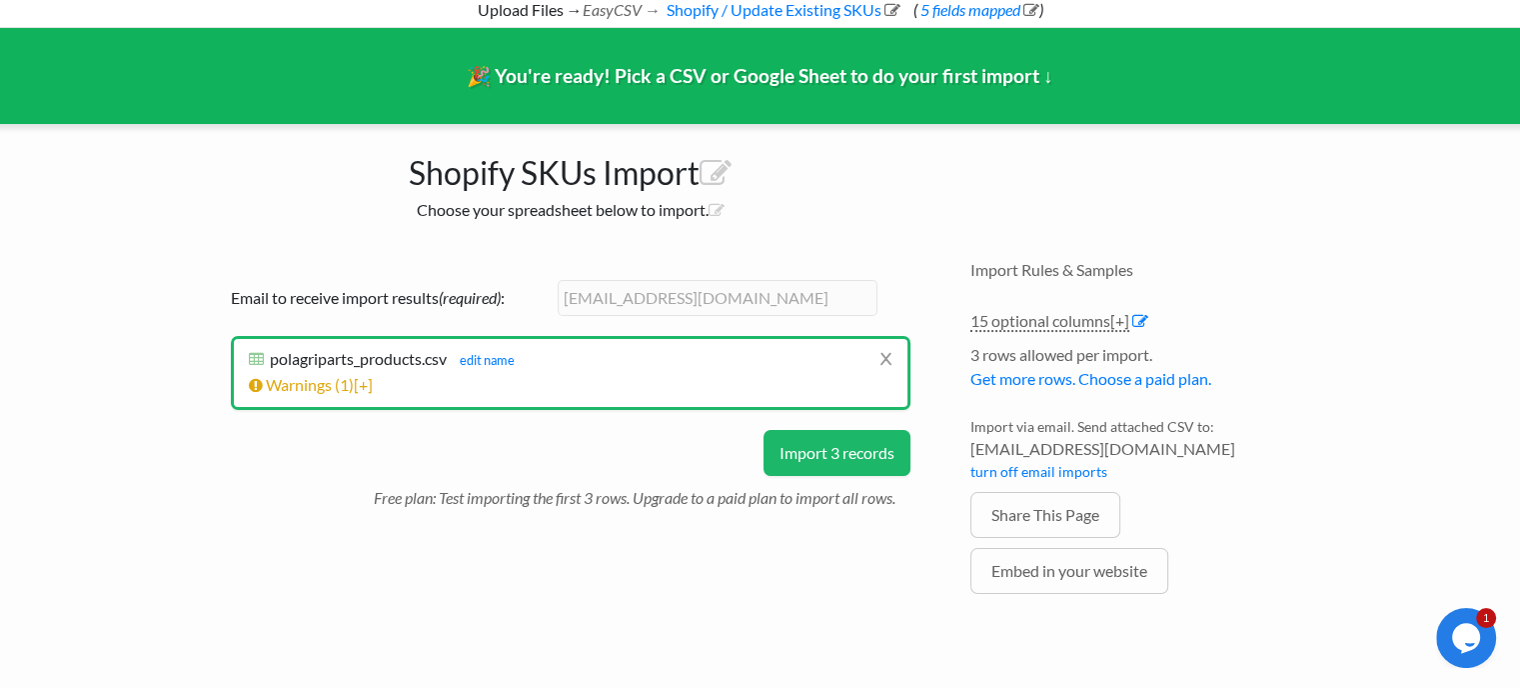
click at [823, 447] on button "Import 3 records" at bounding box center [836, 453] width 147 height 46
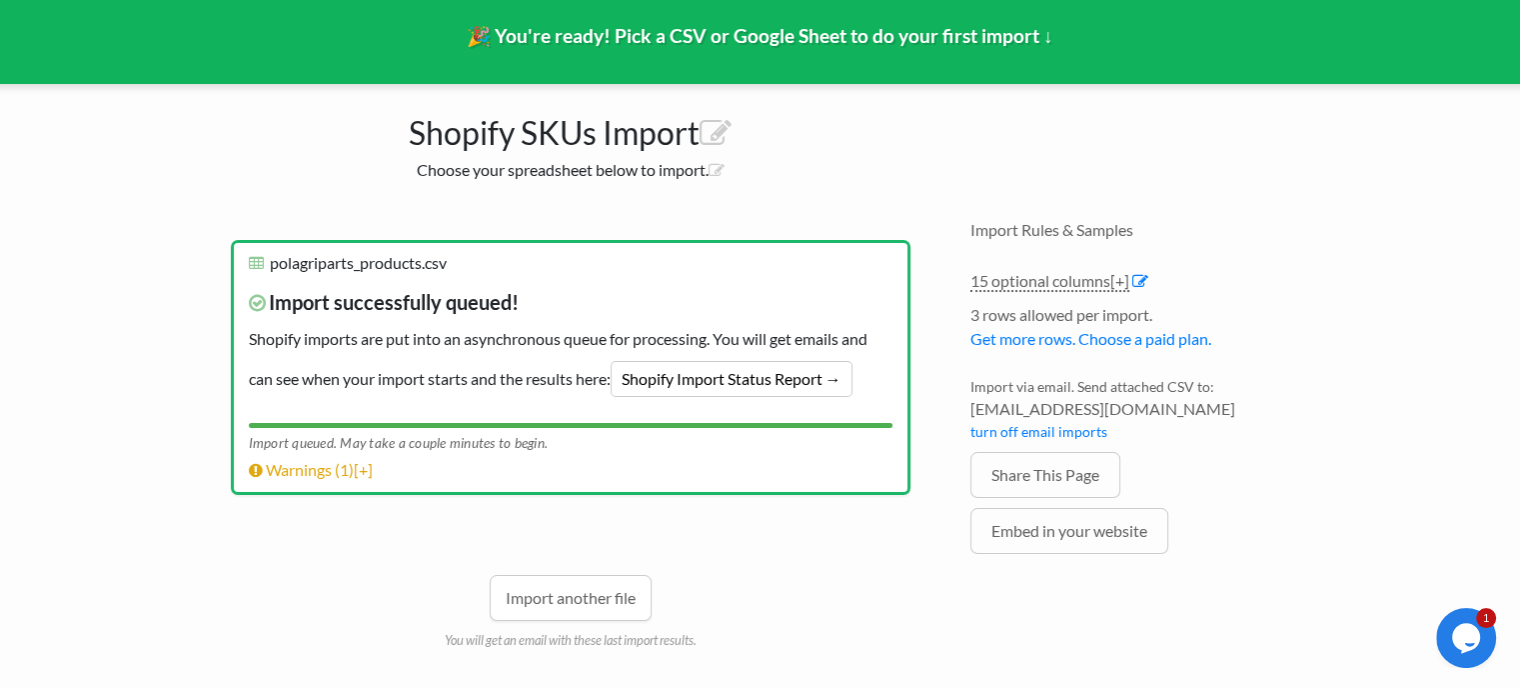
scroll to position [176, 0]
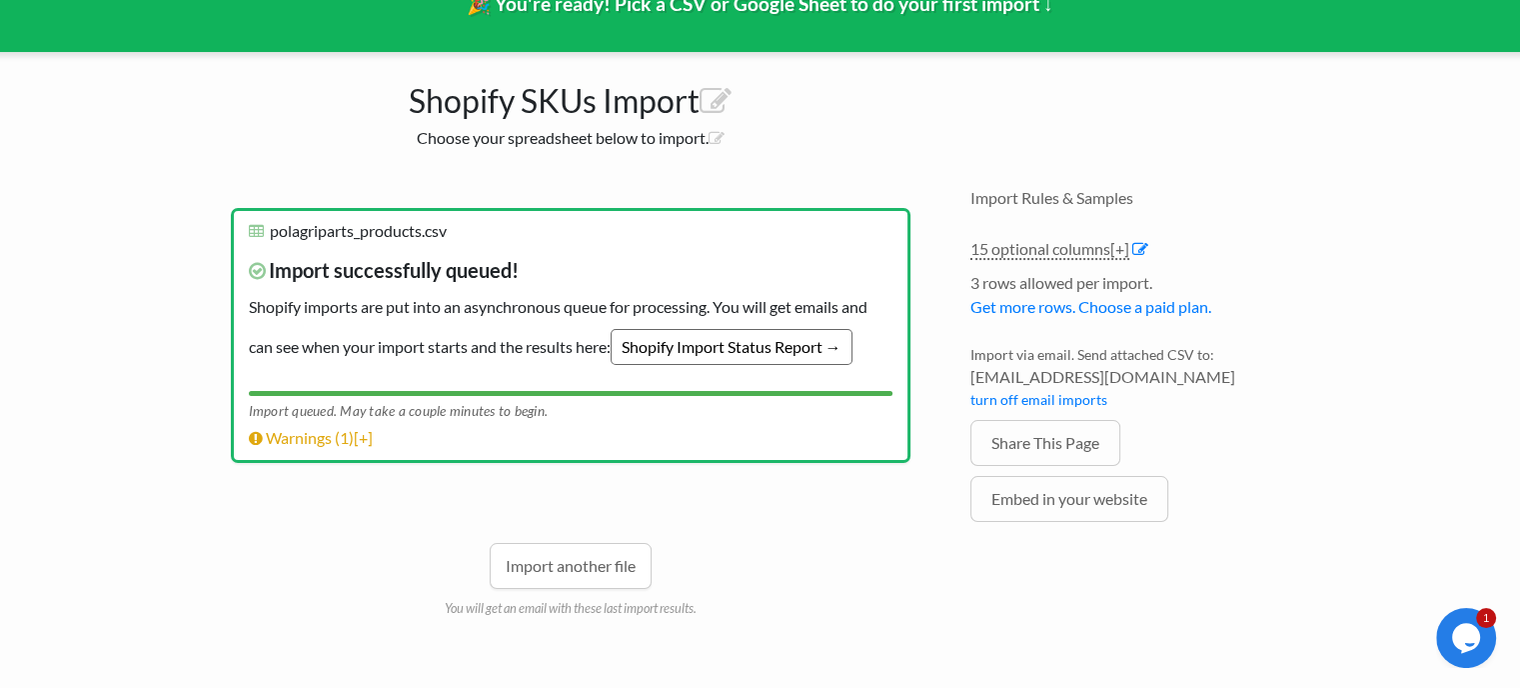
click at [709, 360] on link "Shopify Import Status Report →" at bounding box center [732, 347] width 242 height 36
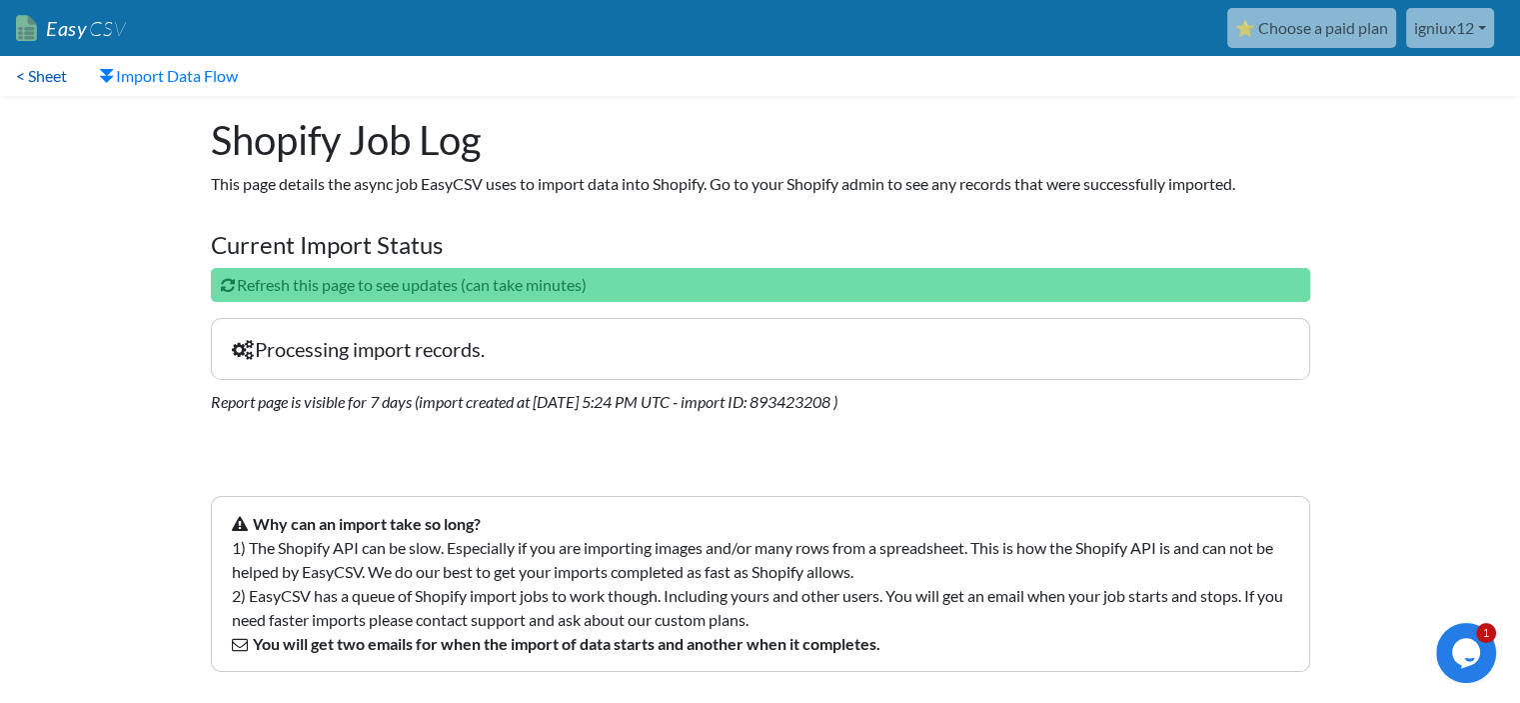
click at [34, 78] on link "< Sheet" at bounding box center [41, 76] width 83 height 40
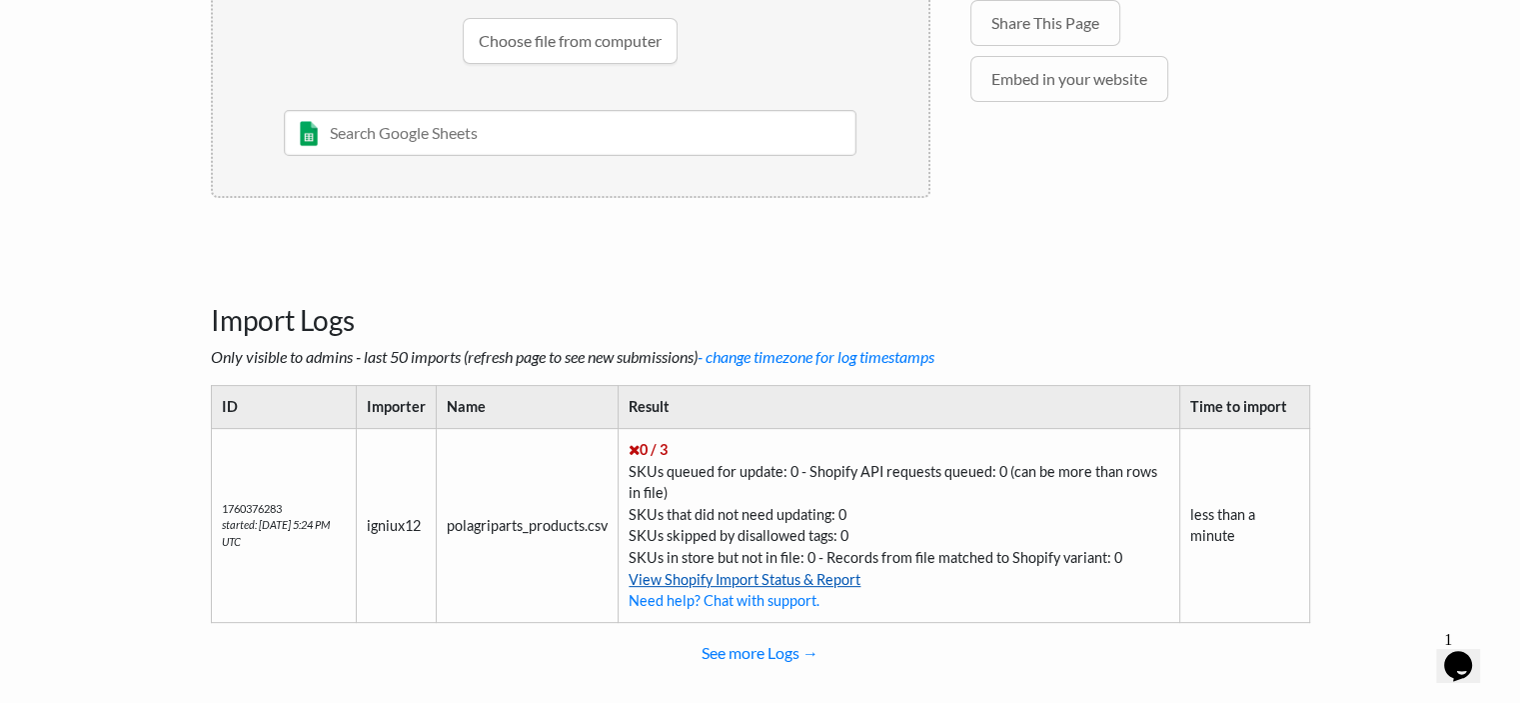
click at [731, 580] on link "View Shopify Import Status & Report" at bounding box center [745, 579] width 232 height 17
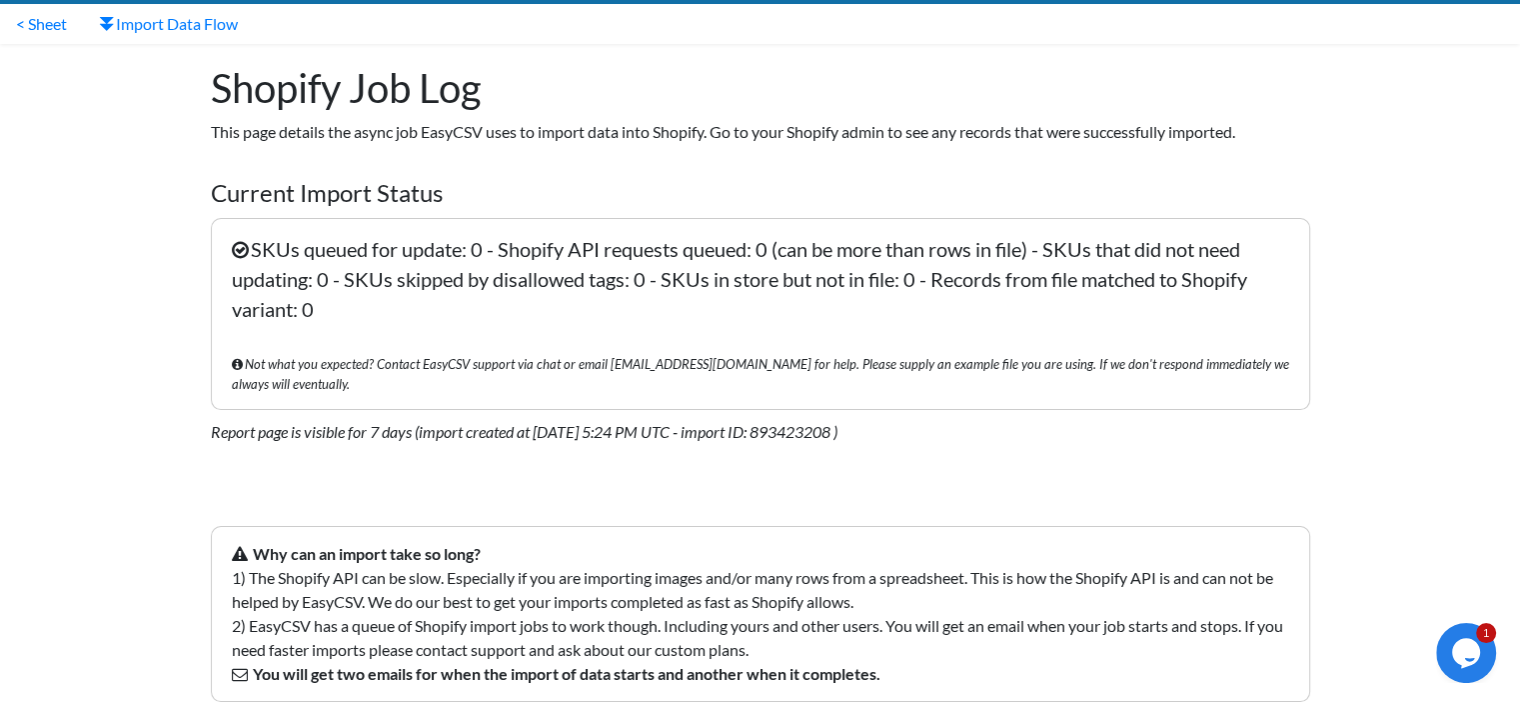
scroll to position [81, 0]
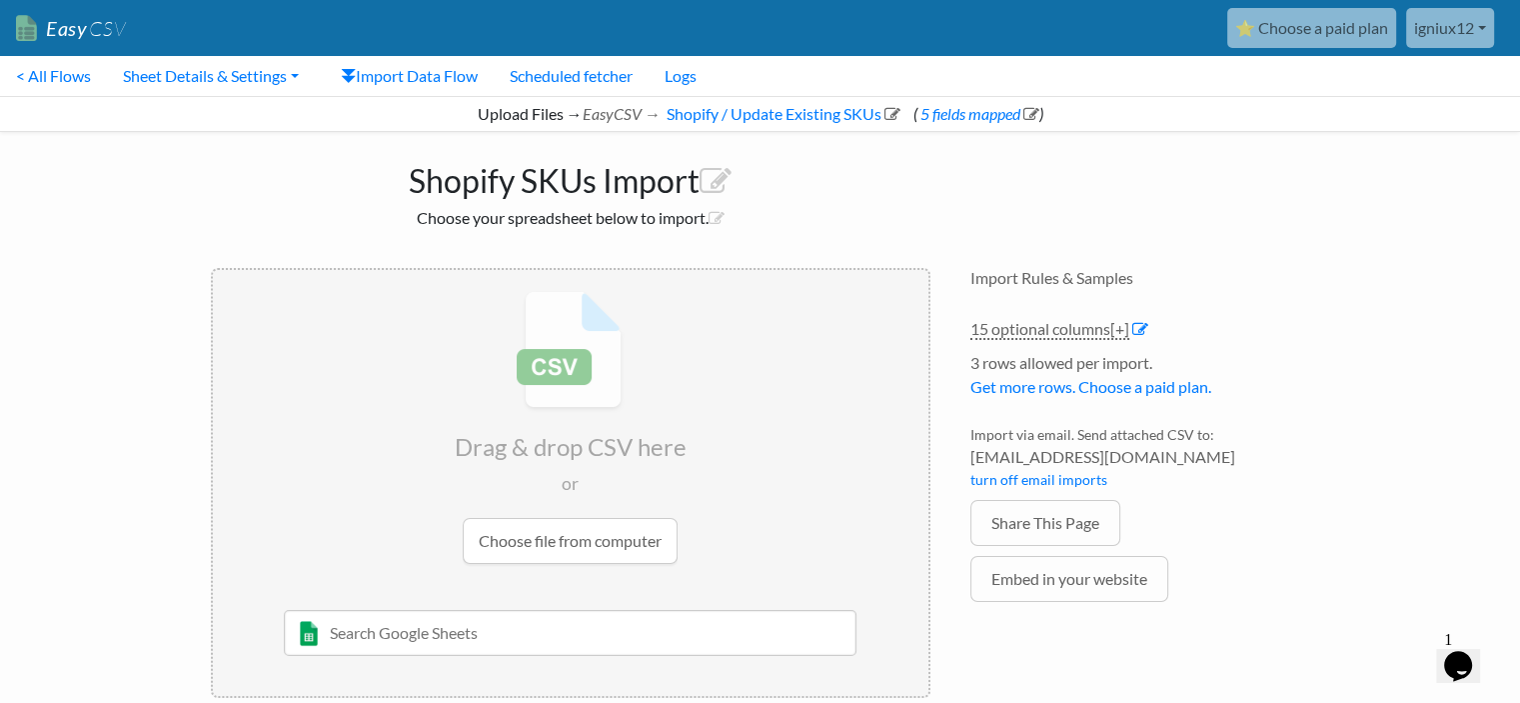
click at [546, 556] on input "file" at bounding box center [571, 427] width 716 height 315
click at [700, 327] on input "file" at bounding box center [571, 427] width 716 height 315
click at [356, 71] on icon at bounding box center [349, 76] width 16 height 15
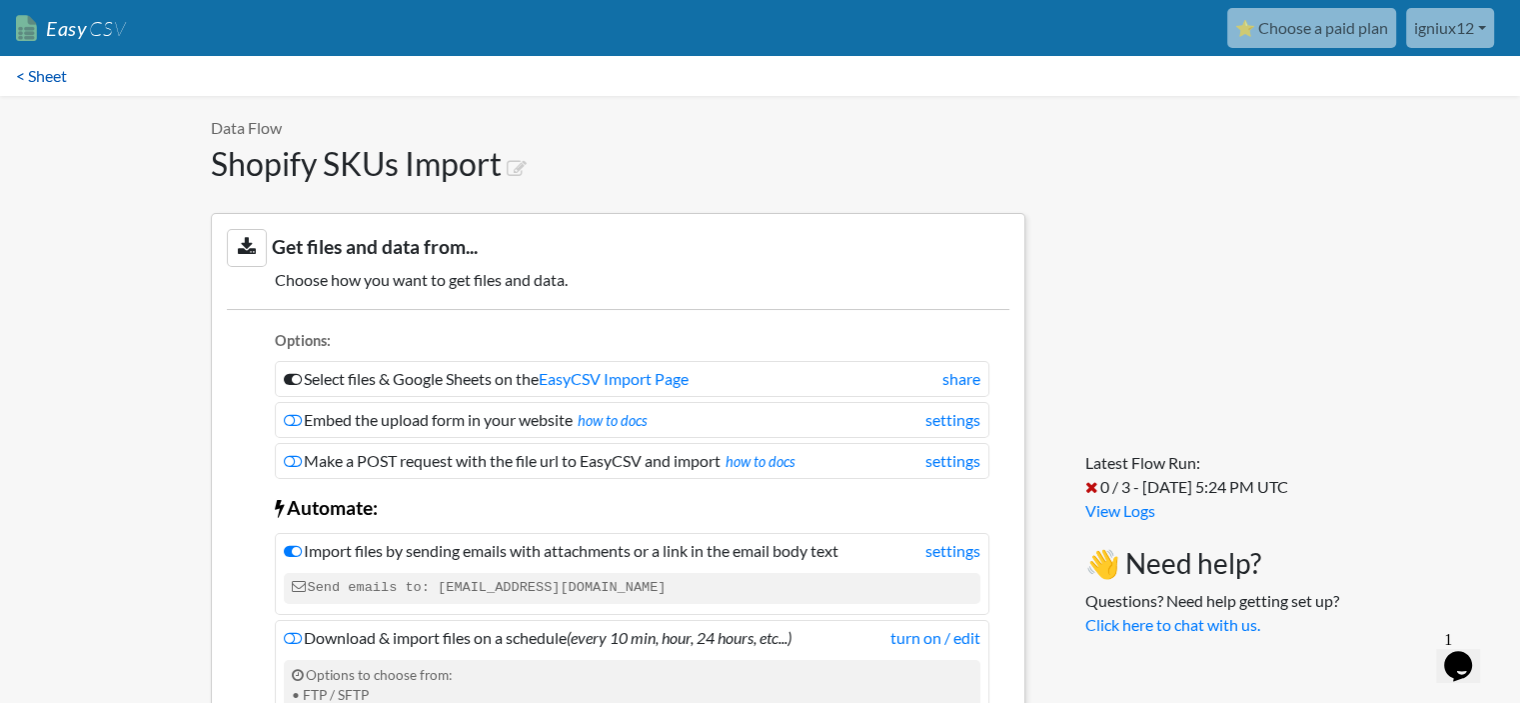
click at [22, 71] on link "< Sheet" at bounding box center [41, 76] width 83 height 40
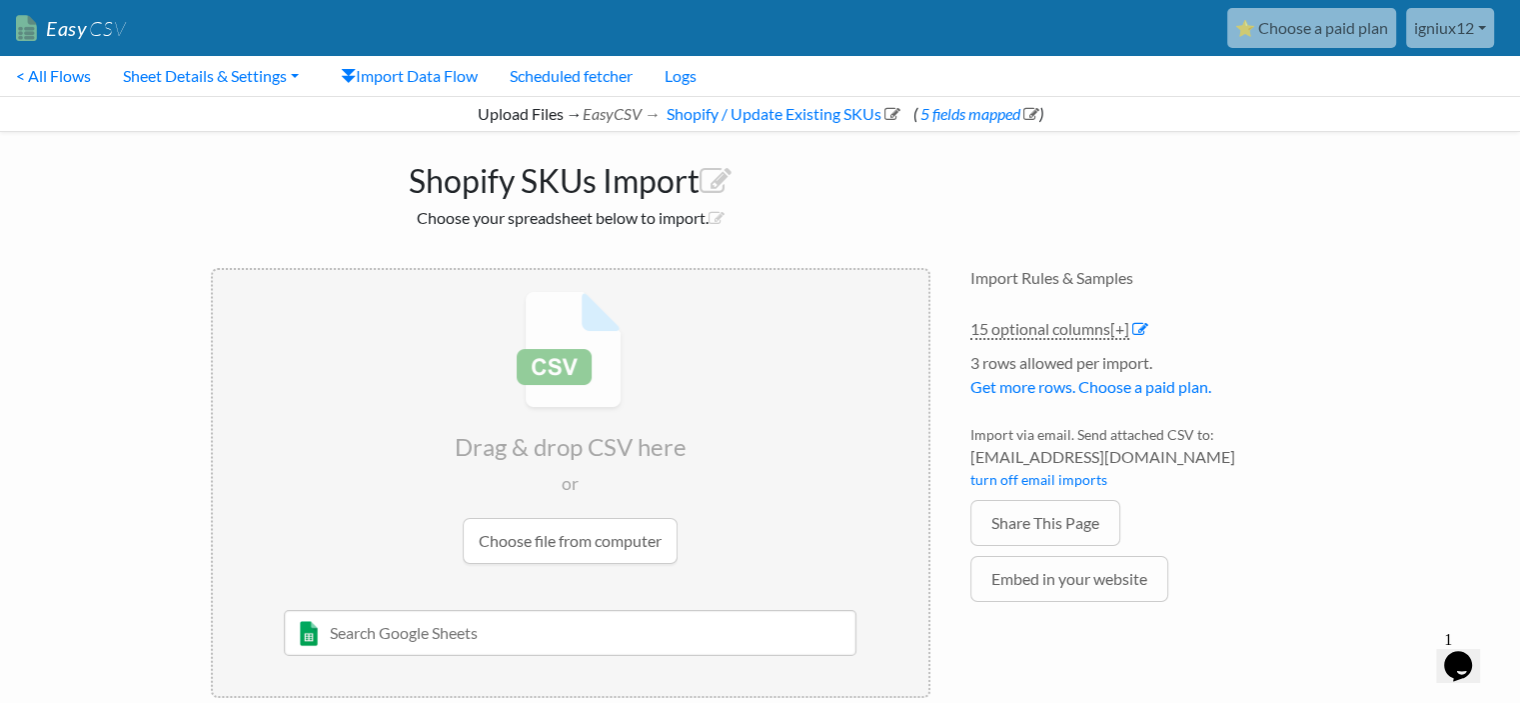
click at [564, 111] on div "Upload Files → EasyCSV → Shopify / Update Existing SKUs ( 5 fields mapped )" at bounding box center [760, 114] width 1520 height 36
click at [56, 68] on link "< All Flows" at bounding box center [53, 76] width 107 height 40
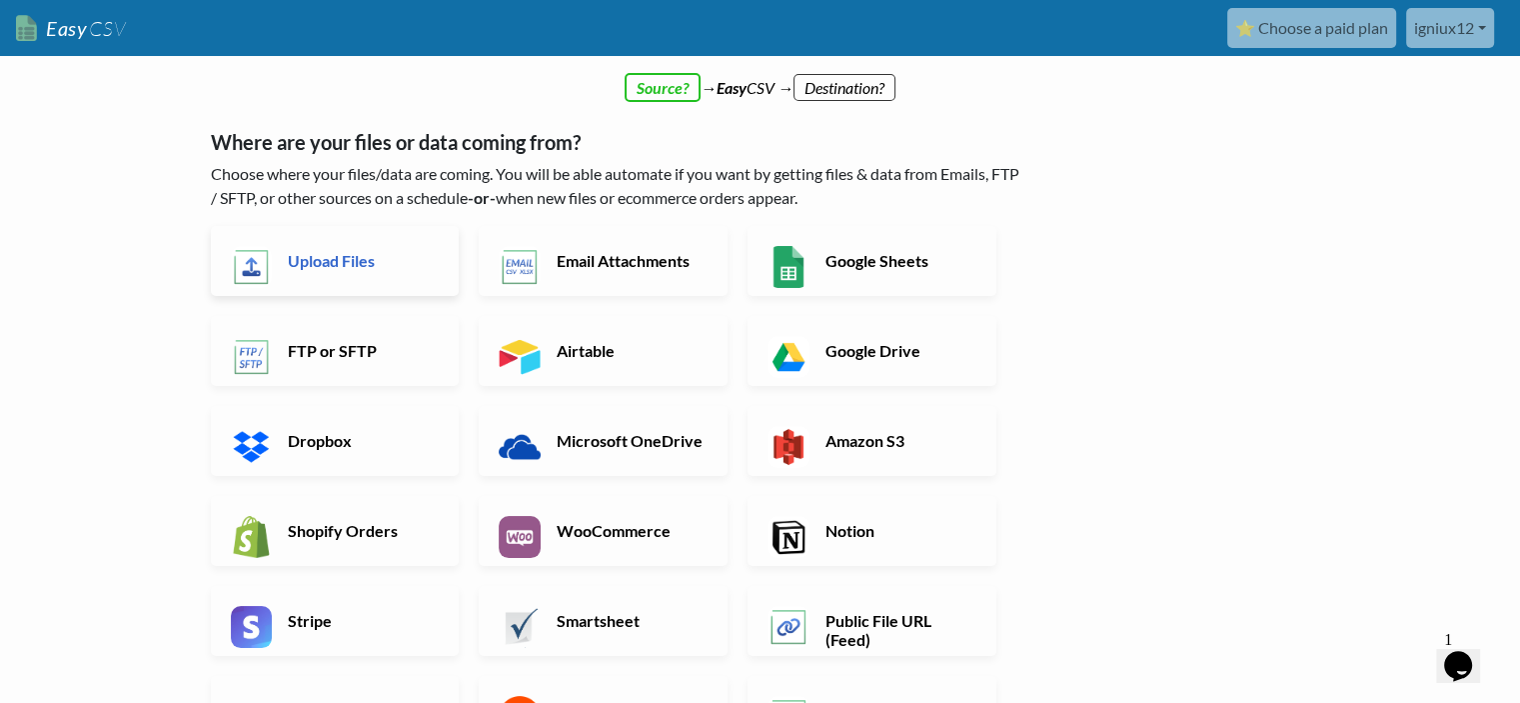
click at [348, 272] on link "Upload Files" at bounding box center [335, 261] width 249 height 70
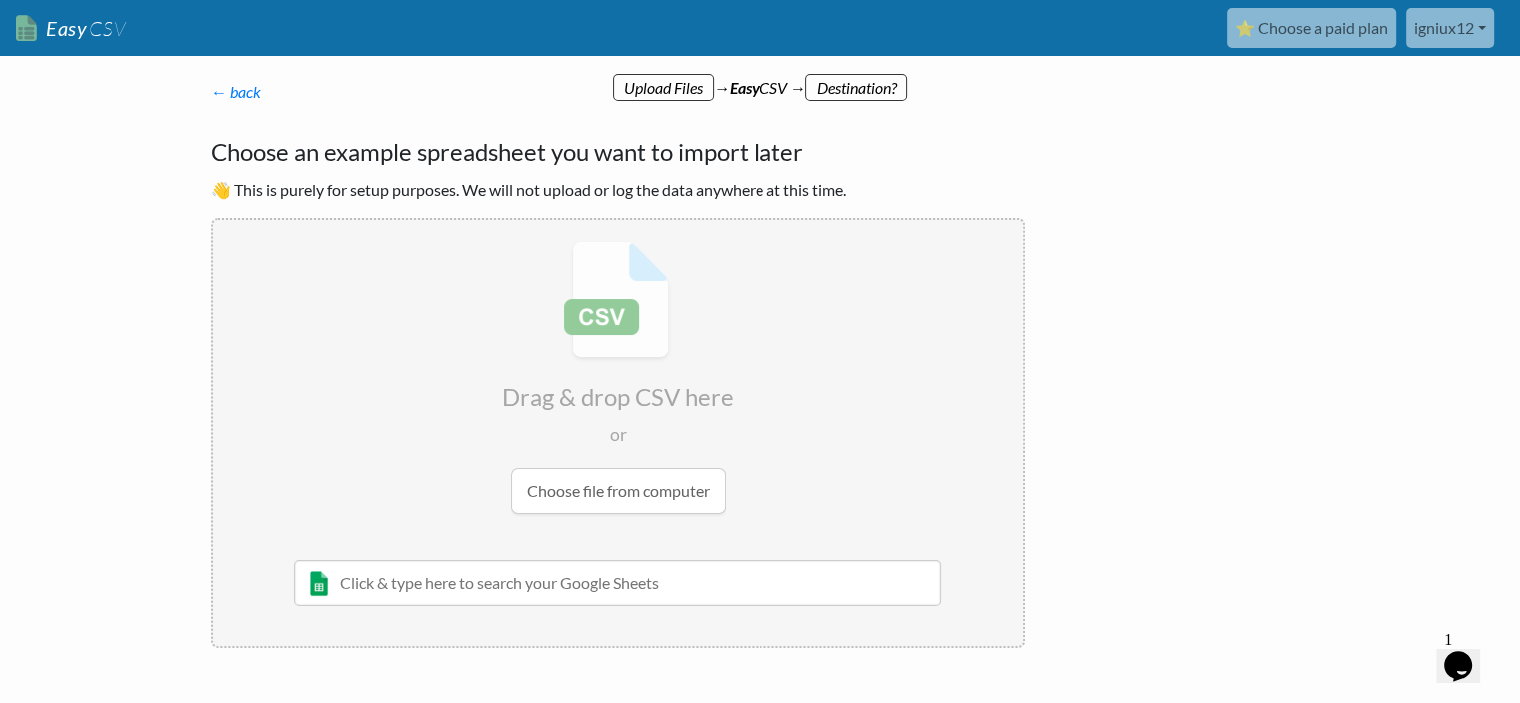
click at [608, 455] on input "file" at bounding box center [618, 377] width 810 height 315
type input "C:\fakepath\polagriparts_products.csv"
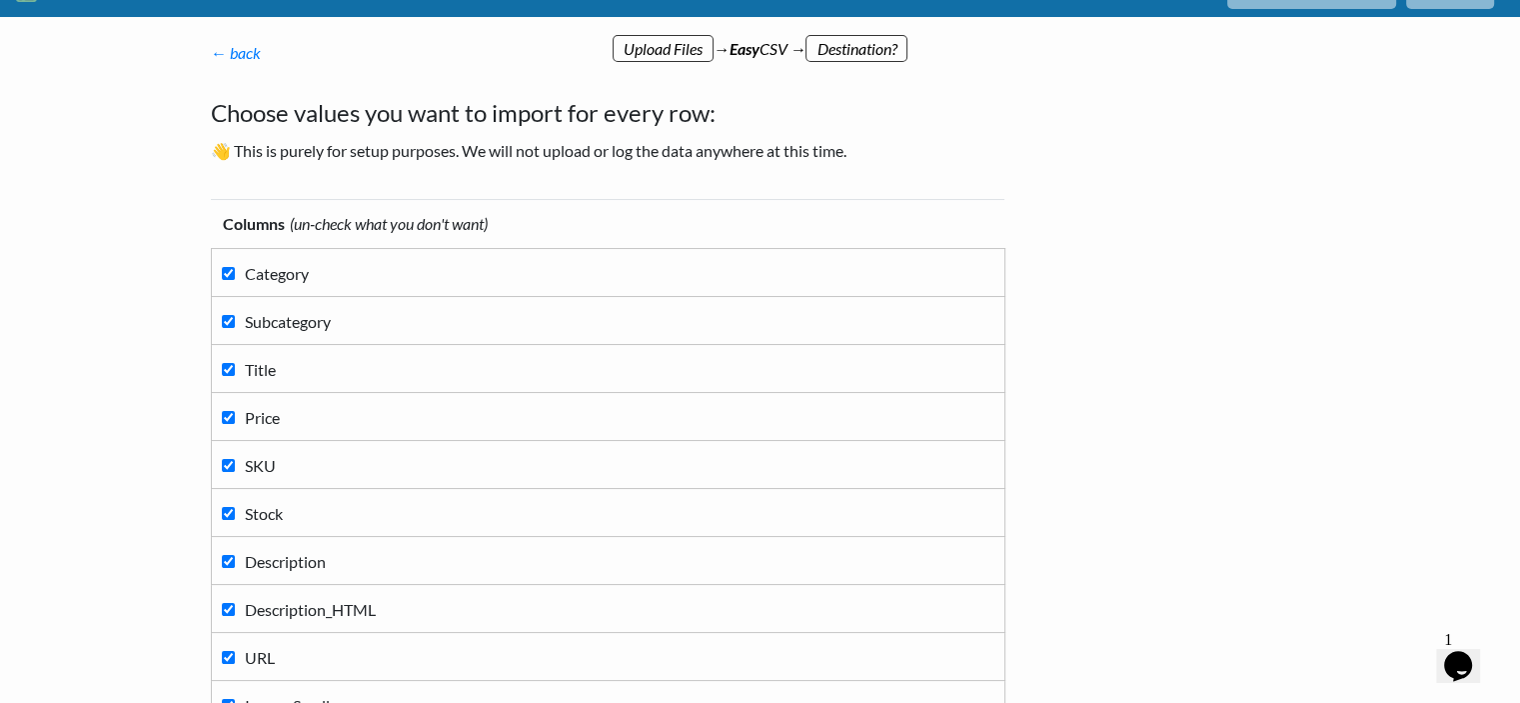
scroll to position [100, 0]
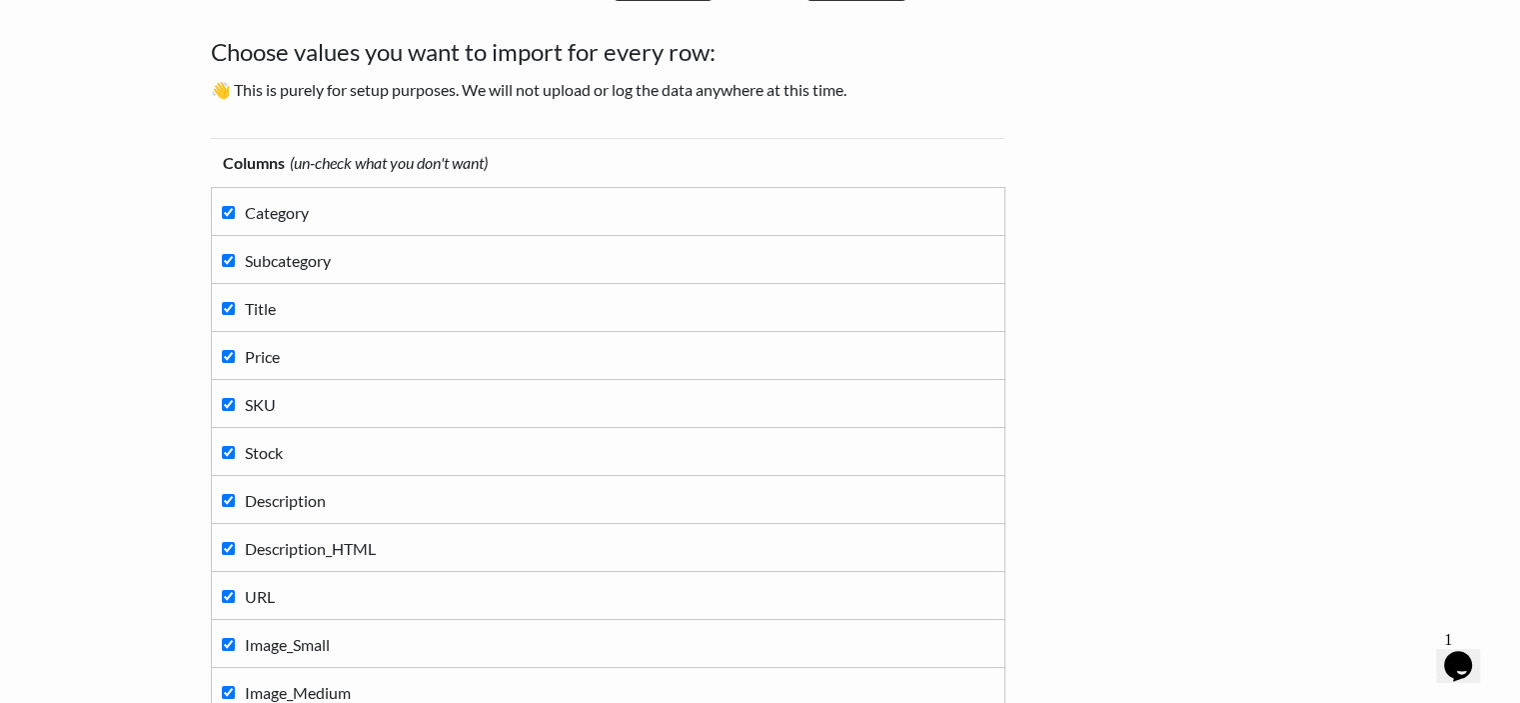
click at [229, 219] on label "Category" at bounding box center [608, 211] width 772 height 27
click at [229, 219] on input "Category" at bounding box center [228, 212] width 13 height 13
checkbox input "false"
click at [228, 258] on input "Subcategory" at bounding box center [228, 260] width 13 height 13
checkbox input "false"
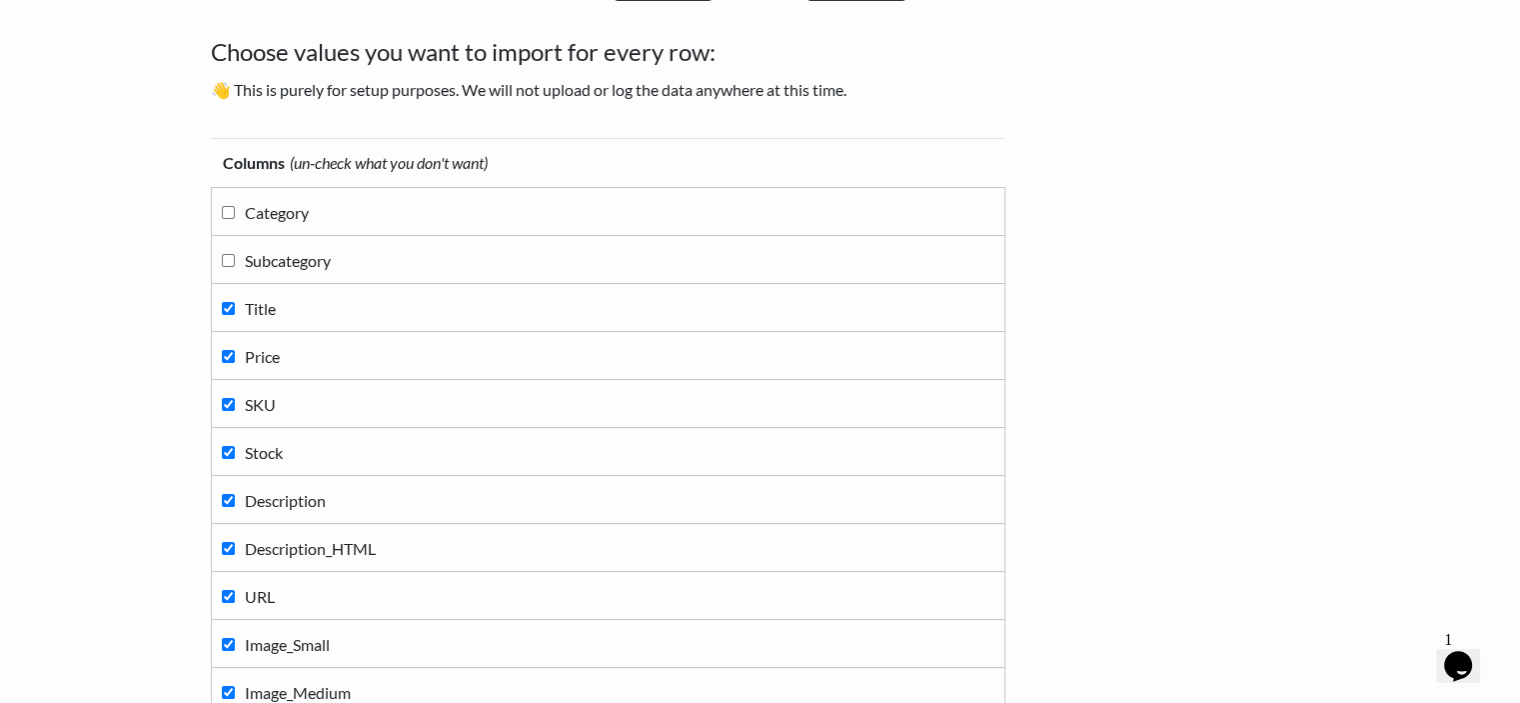
click at [231, 497] on input "Description" at bounding box center [228, 500] width 13 height 13
checkbox input "false"
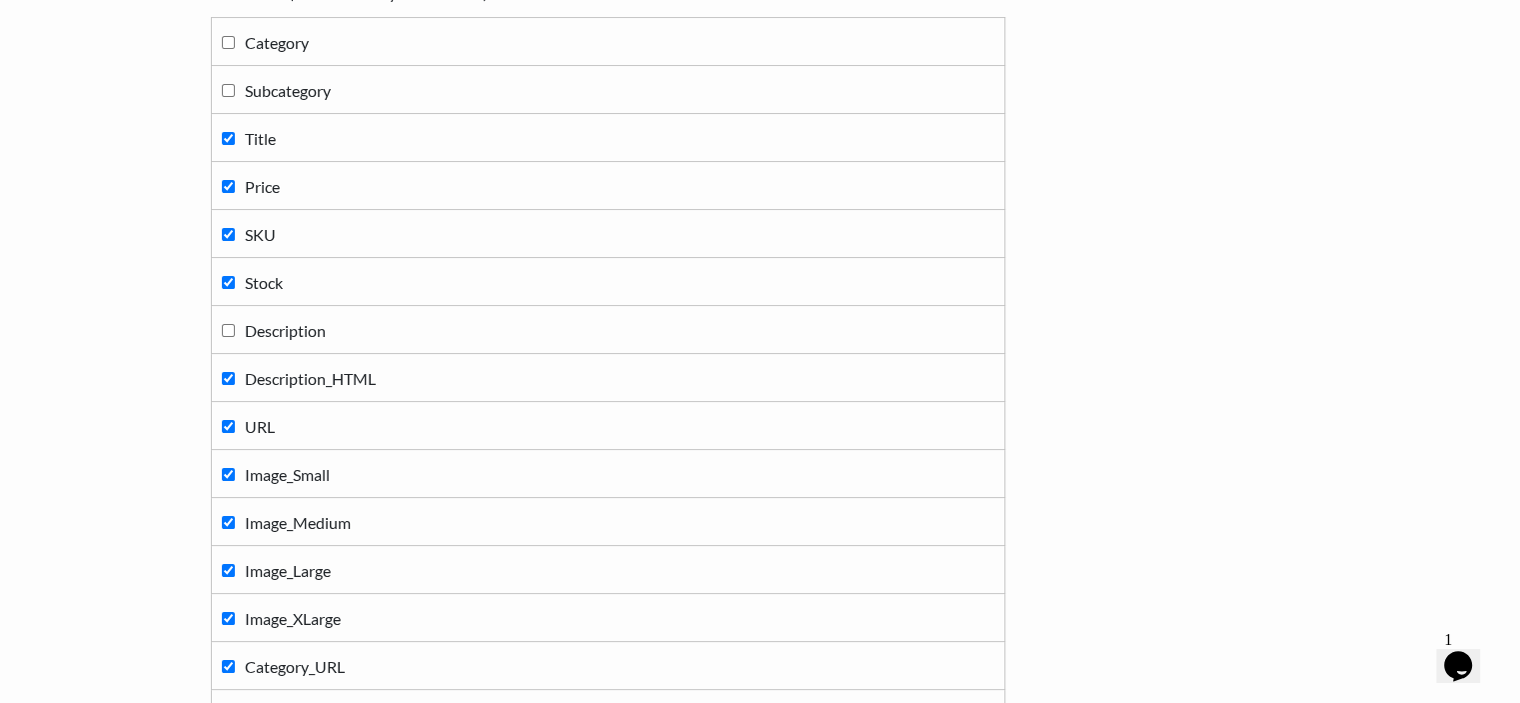
scroll to position [300, 0]
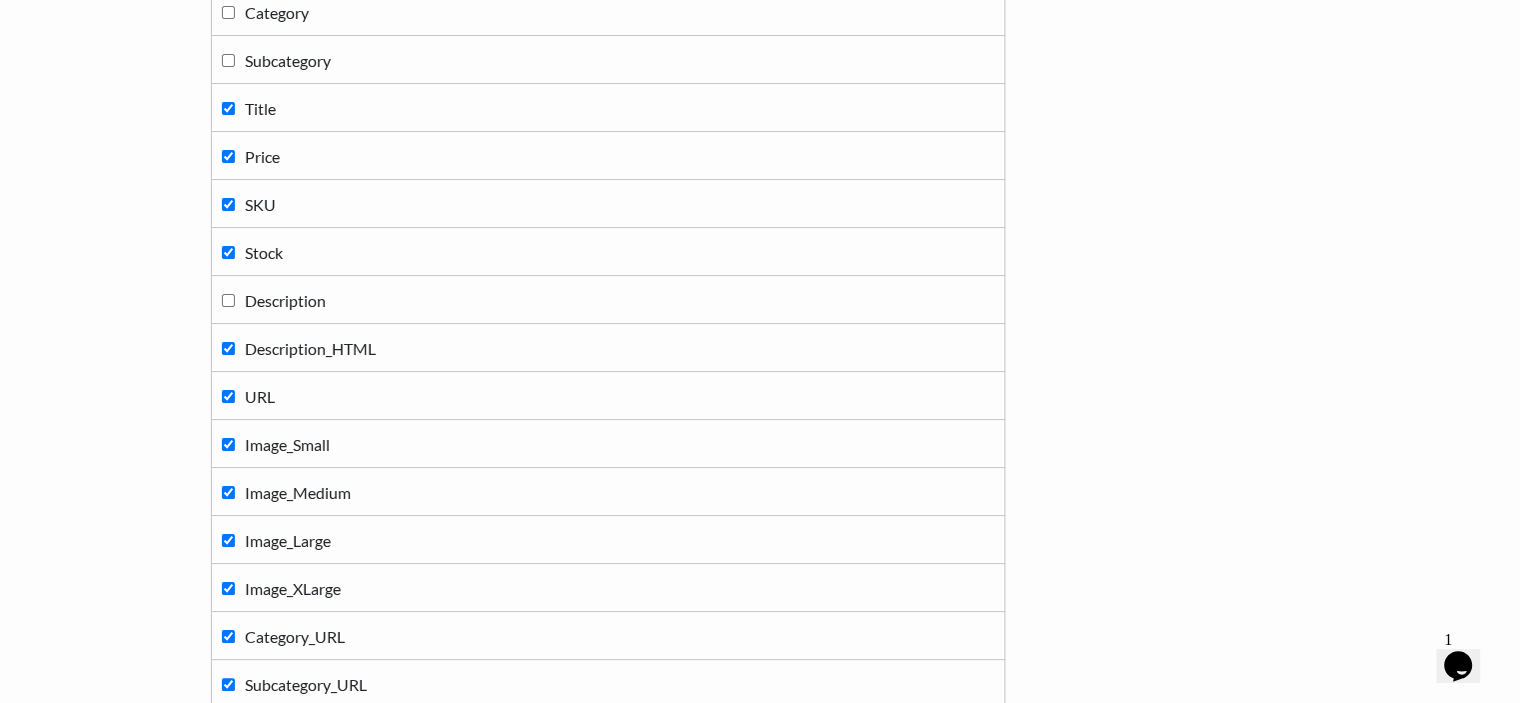
click at [229, 398] on input "URL" at bounding box center [228, 396] width 13 height 13
checkbox input "false"
click at [222, 448] on input "Image_Small" at bounding box center [228, 444] width 13 height 13
checkbox input "false"
click at [222, 499] on label "Image_Medium" at bounding box center [608, 491] width 772 height 27
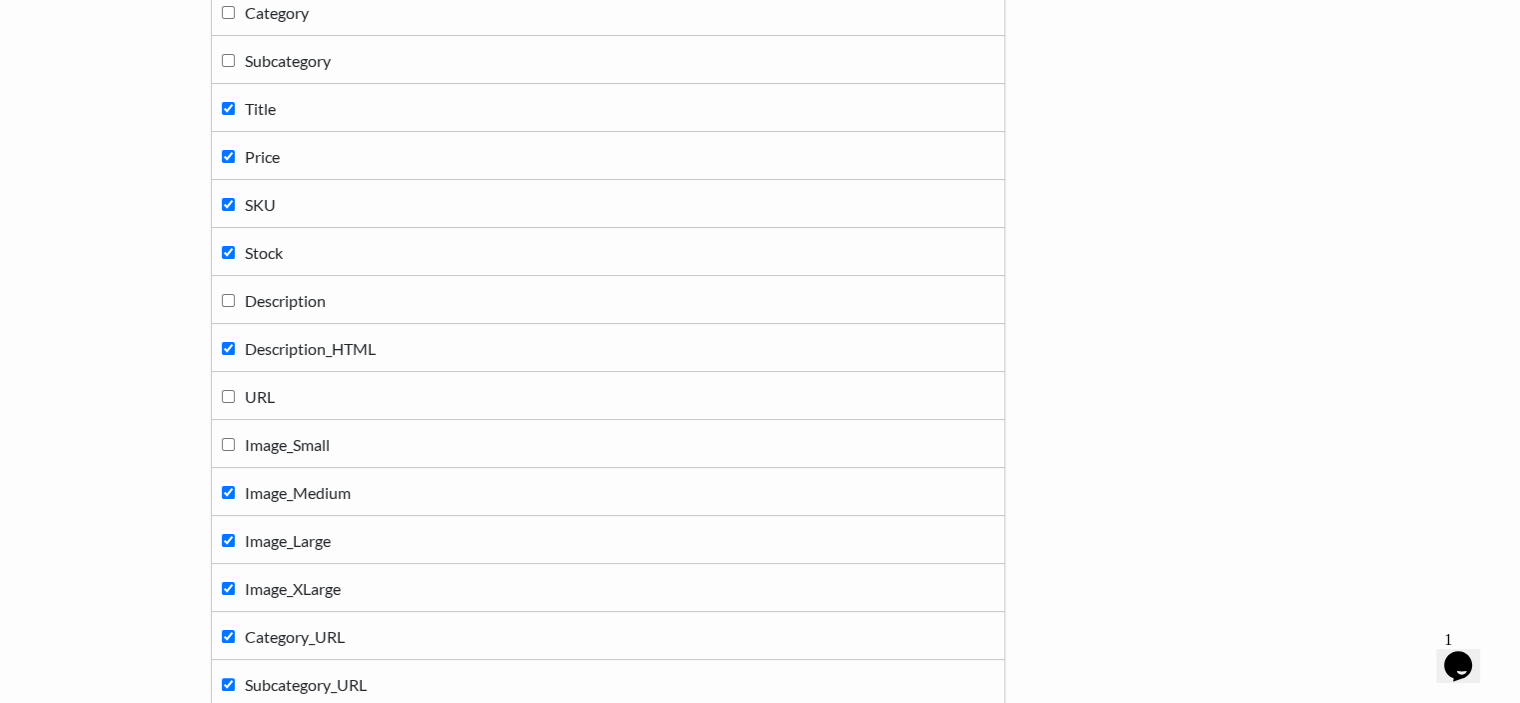
click at [222, 499] on input "Image_Medium" at bounding box center [228, 492] width 13 height 13
checkbox input "false"
click at [222, 595] on label "Image_XLarge" at bounding box center [608, 587] width 772 height 27
click at [222, 595] on input "Image_XLarge" at bounding box center [228, 588] width 13 height 13
checkbox input "false"
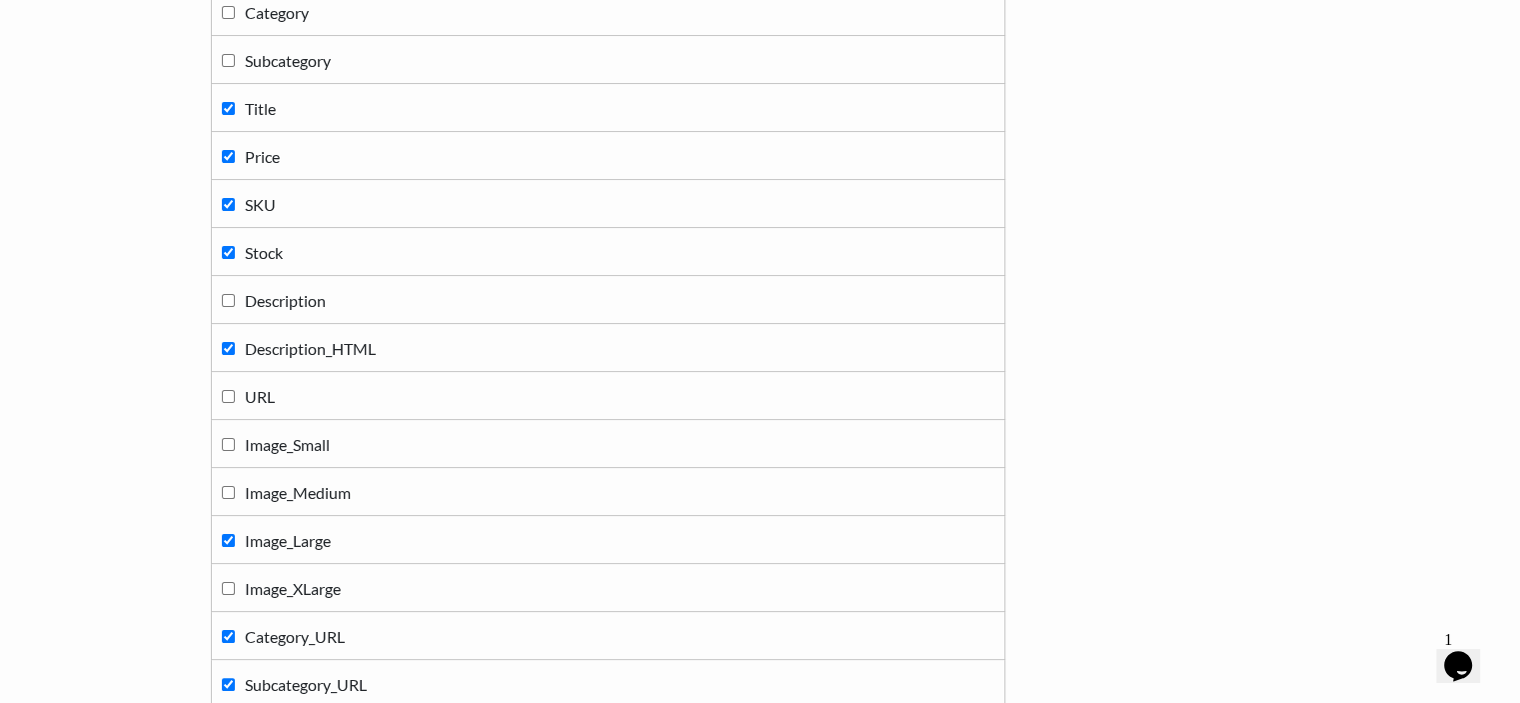
click at [221, 615] on td "Category_URL" at bounding box center [607, 636] width 793 height 48
click at [222, 631] on input "Category_URL" at bounding box center [228, 636] width 13 height 13
checkbox input "false"
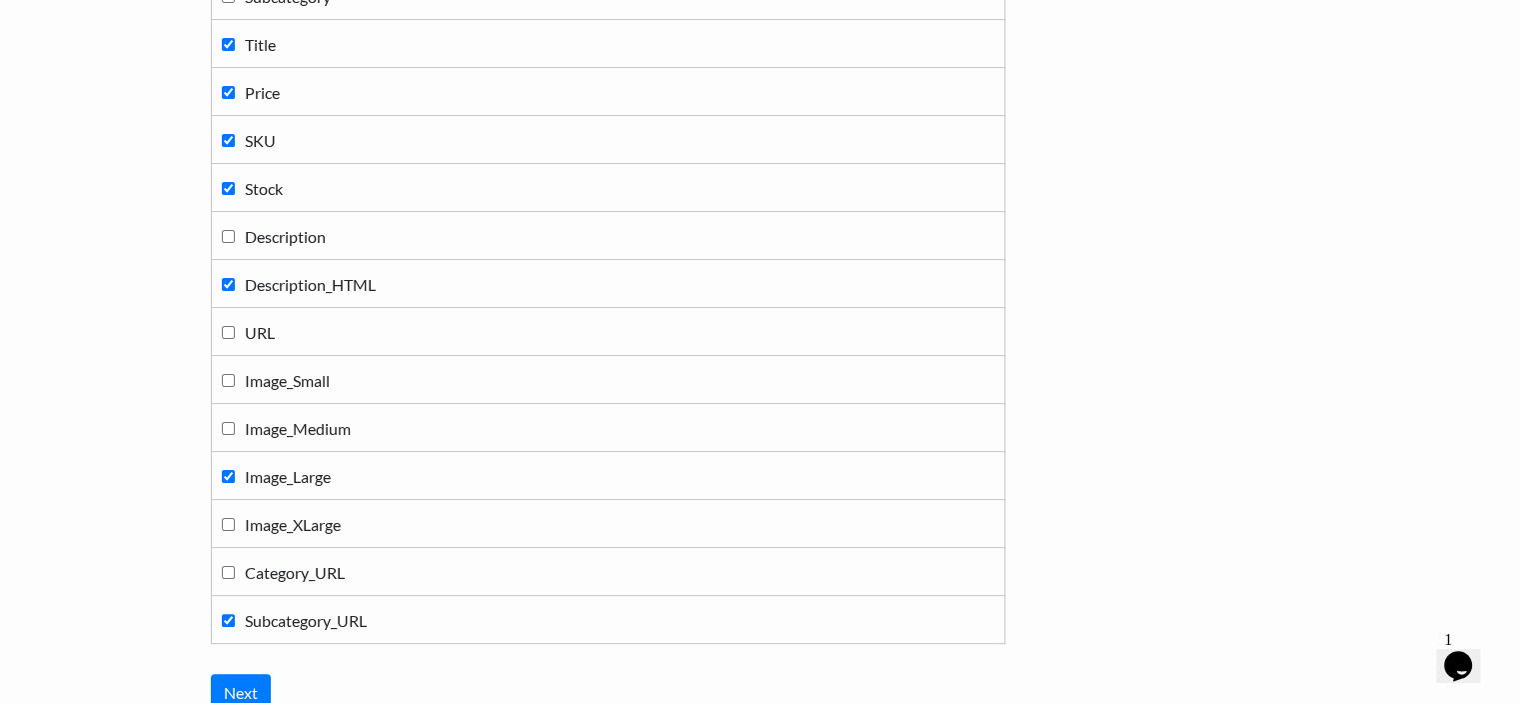
scroll to position [400, 0]
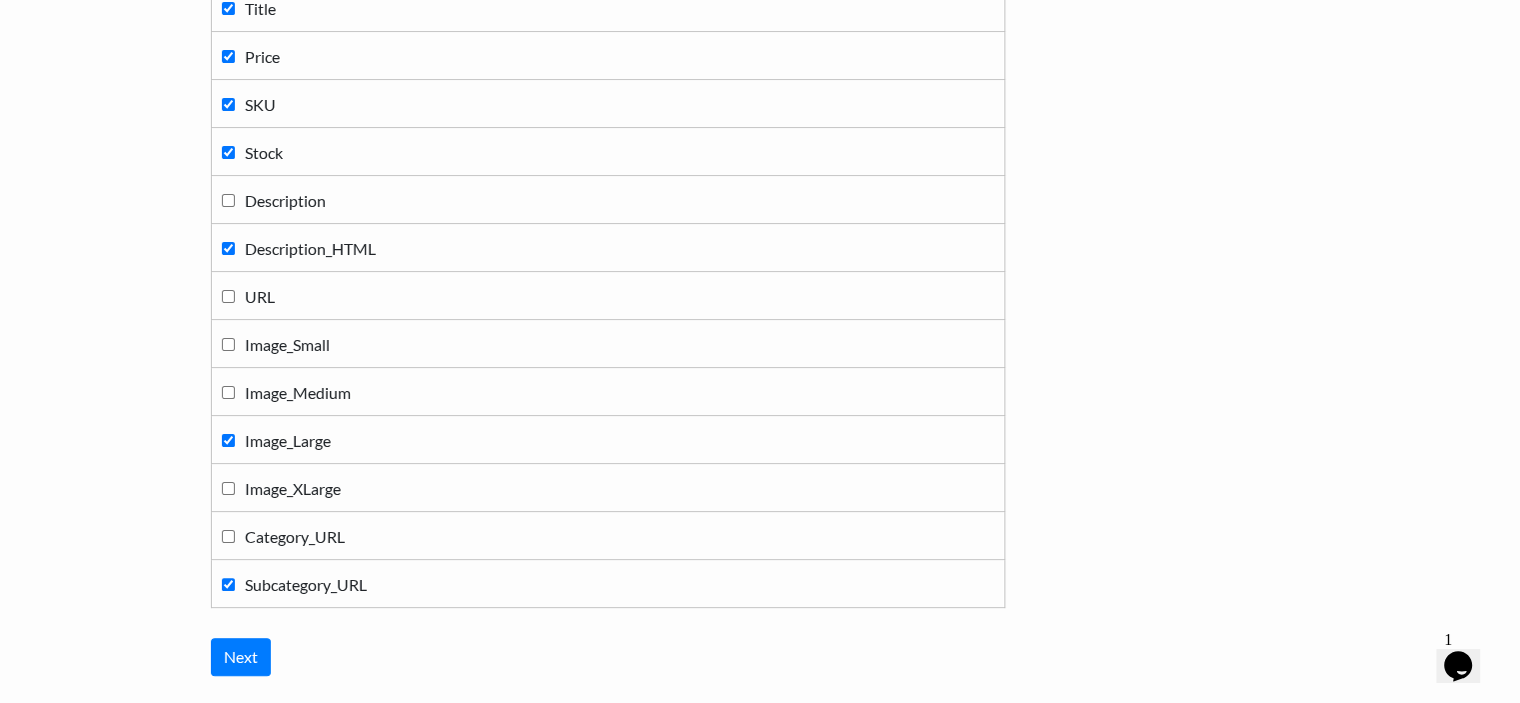
click at [230, 581] on input "Subcategory_URL" at bounding box center [228, 584] width 13 height 13
checkbox input "false"
click at [236, 641] on input "Next" at bounding box center [241, 657] width 60 height 38
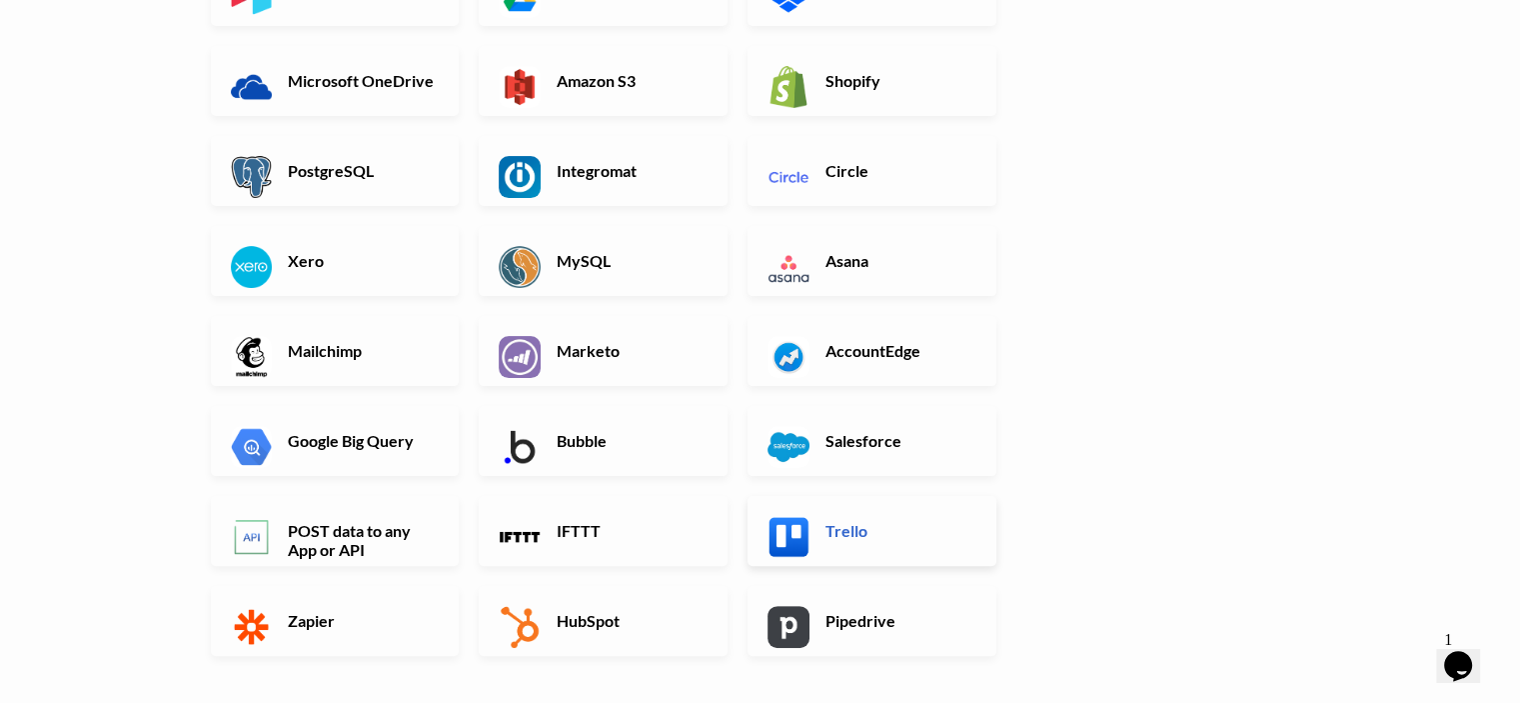
scroll to position [200, 0]
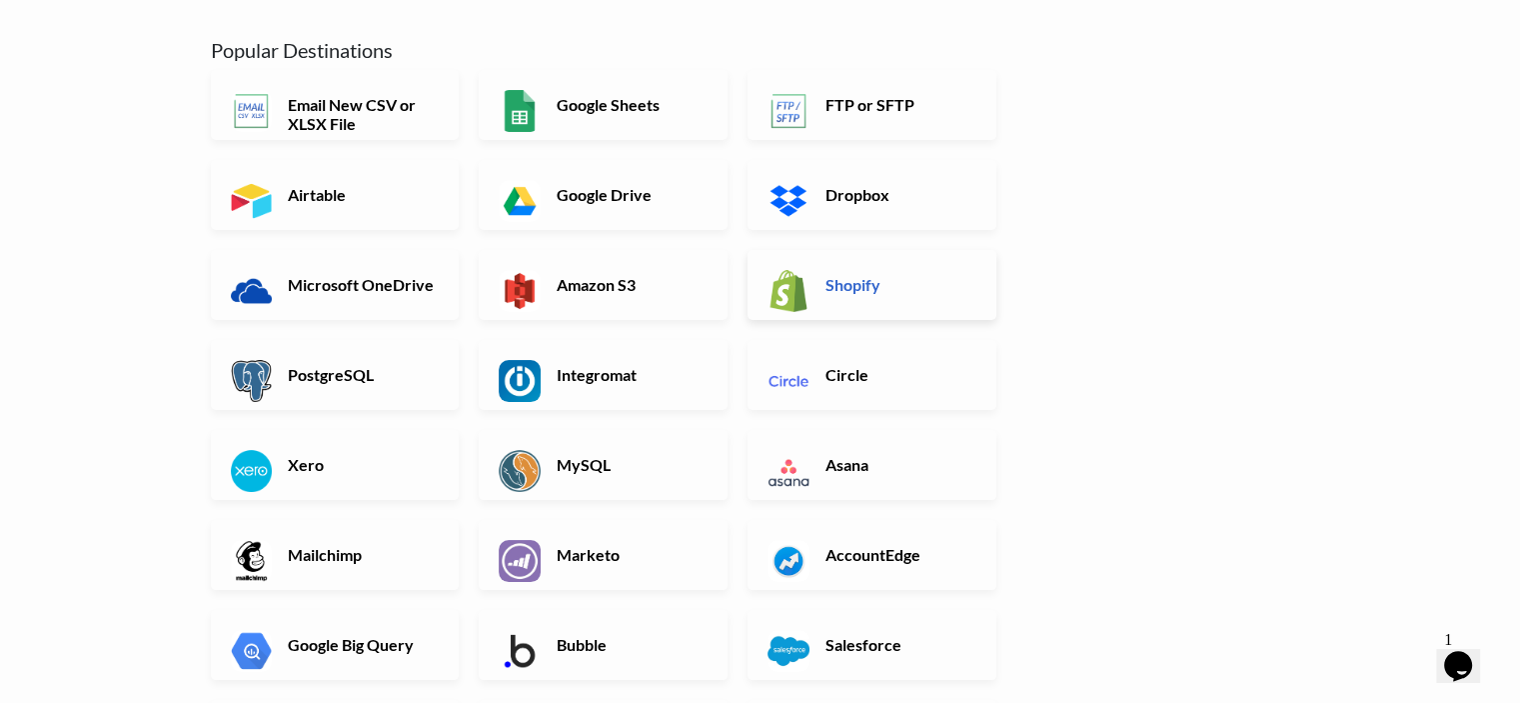
click at [828, 288] on h6 "Shopify" at bounding box center [898, 284] width 157 height 19
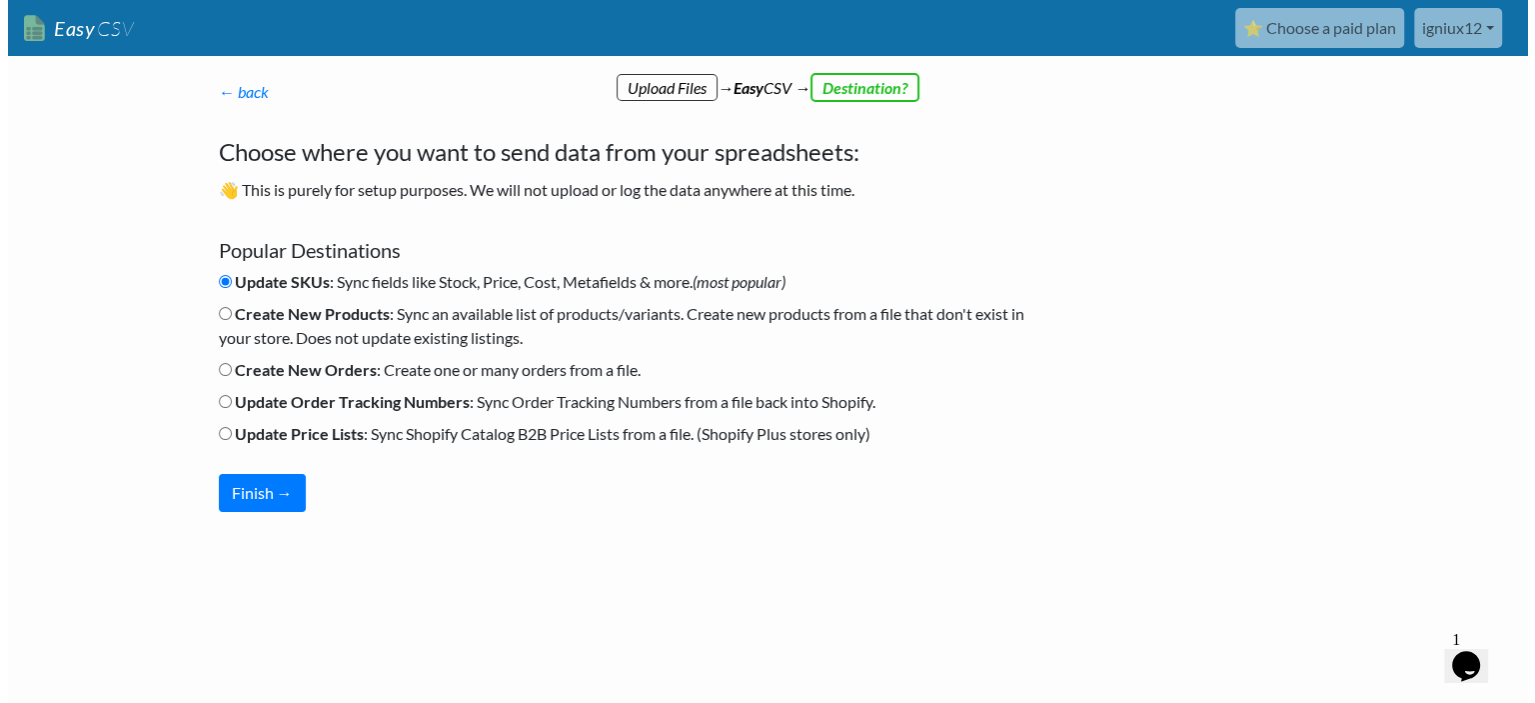
scroll to position [0, 0]
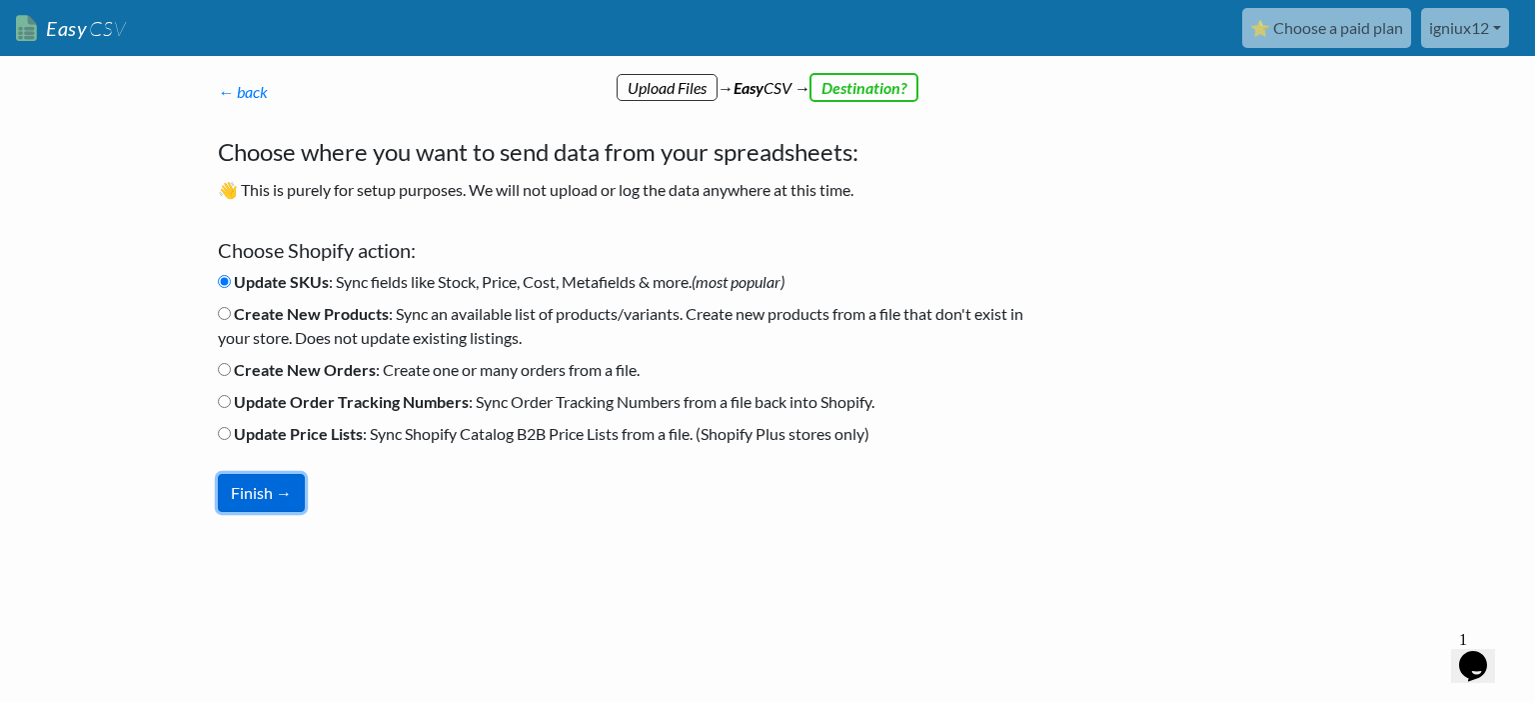
click at [255, 485] on button "Finish →" at bounding box center [261, 493] width 87 height 38
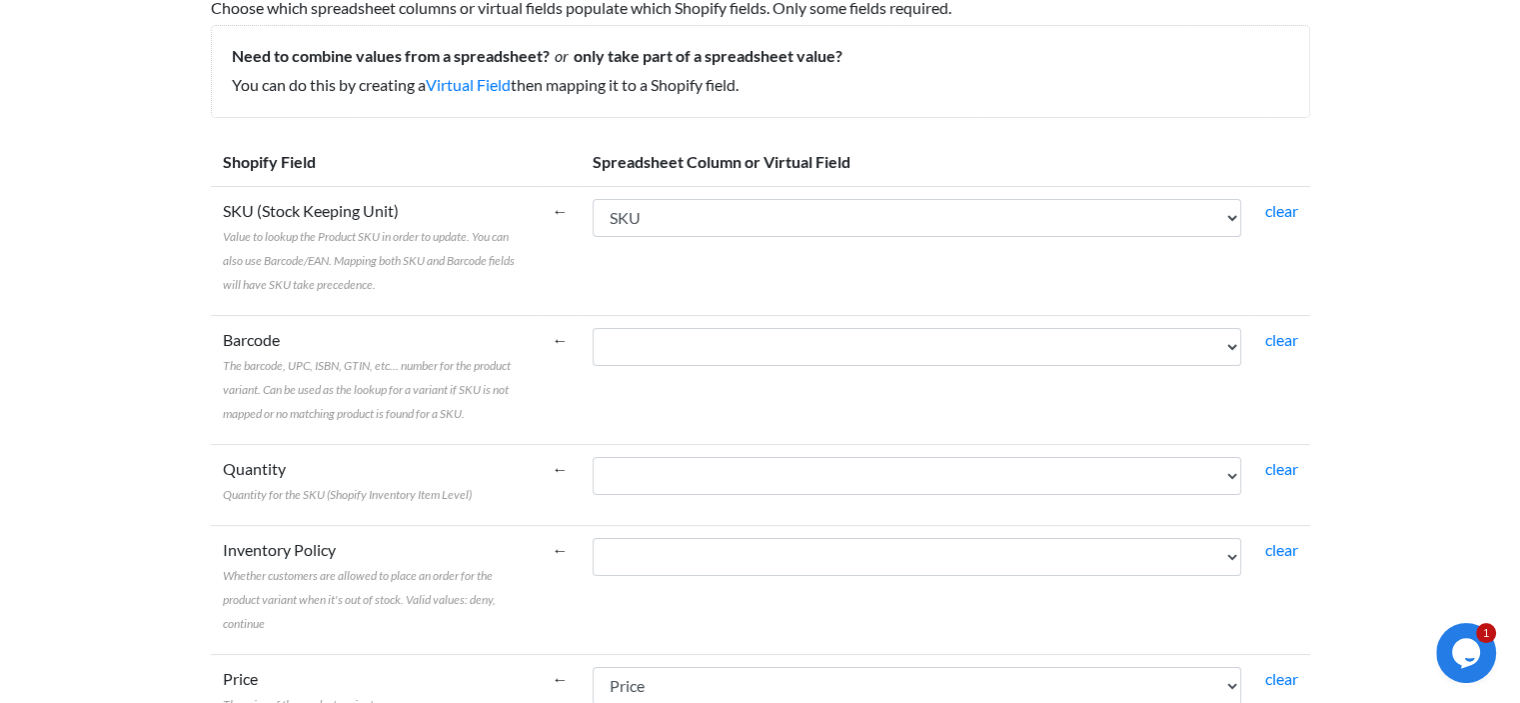
scroll to position [300, 0]
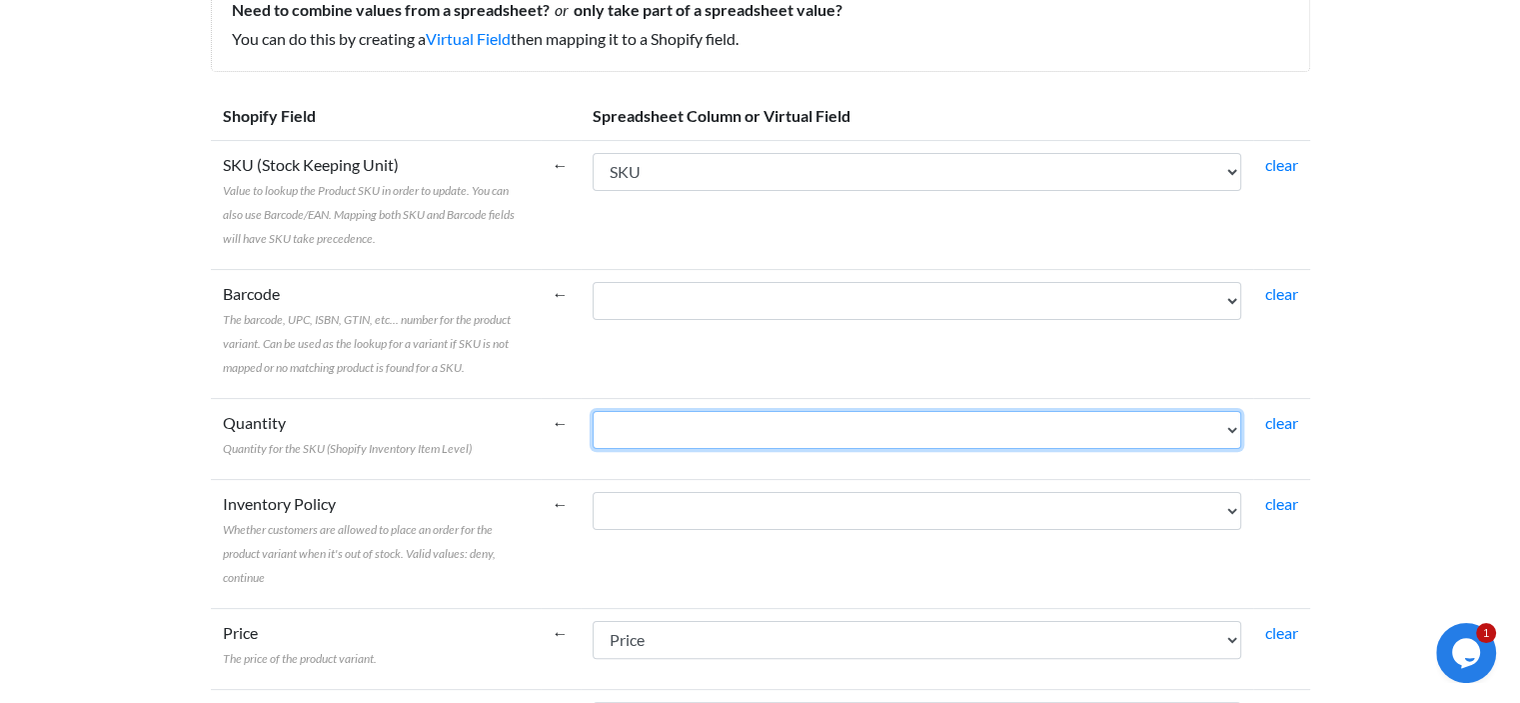
click at [687, 427] on select "Title Price SKU Stock Description_HTML Image_Large" at bounding box center [917, 430] width 649 height 38
select select "cr_770189"
click at [593, 411] on select "Title Price SKU Stock Description_HTML Image_Large" at bounding box center [917, 430] width 649 height 38
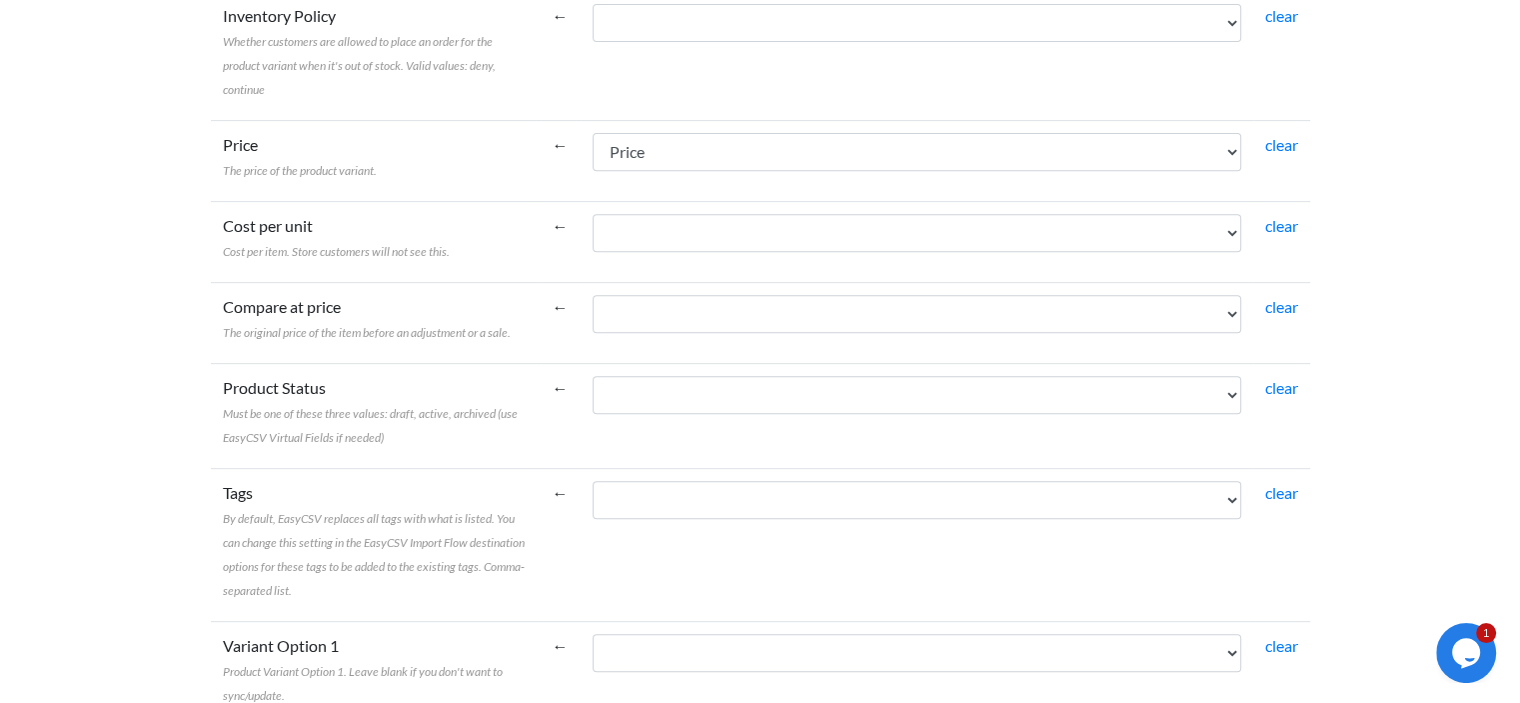
scroll to position [799, 0]
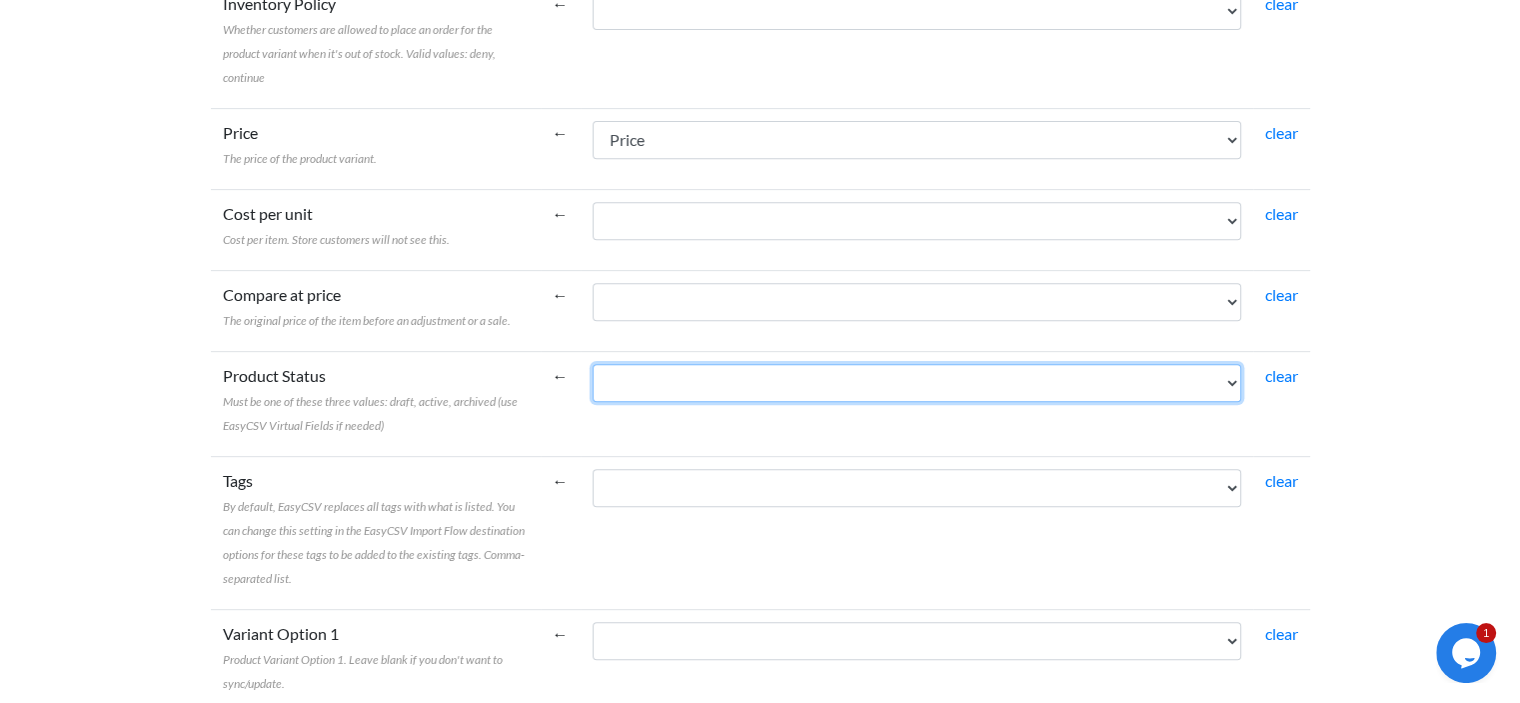
click at [664, 389] on select "Title Price SKU Stock Description_HTML Image_Large" at bounding box center [917, 383] width 649 height 38
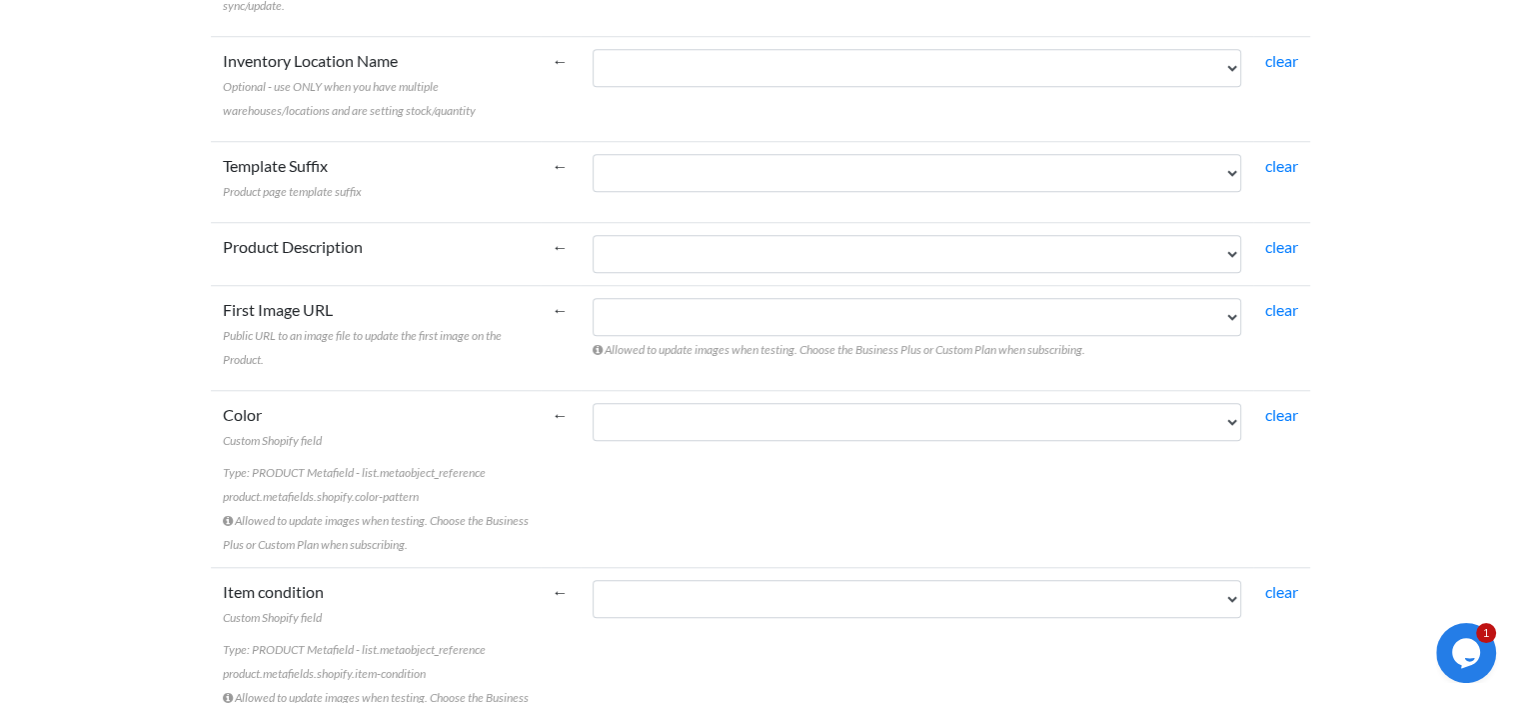
scroll to position [1699, 0]
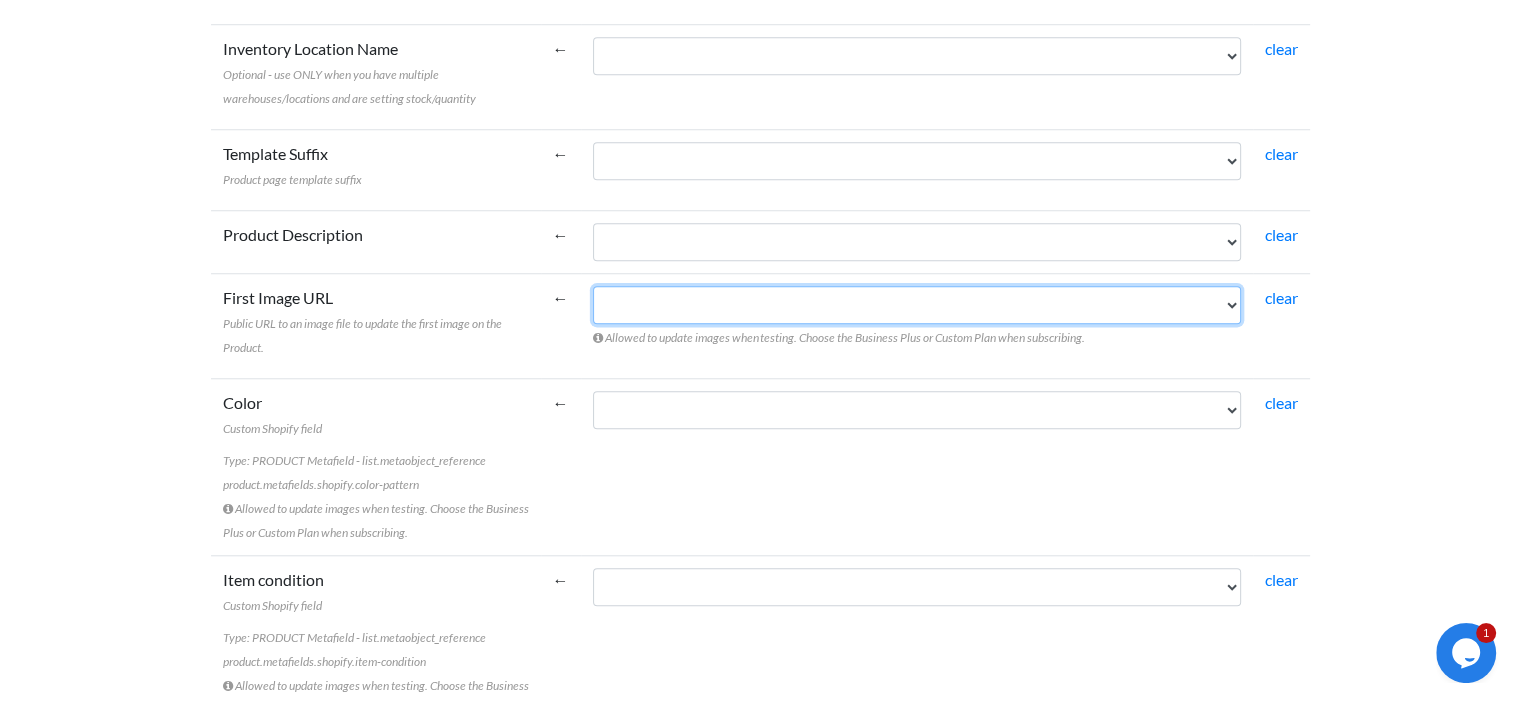
click at [628, 317] on select "Title Price SKU Stock Description_HTML Image_Large" at bounding box center [917, 305] width 649 height 38
select select "cr_770191"
click at [593, 286] on select "Title Price SKU Stock Description_HTML Image_Large" at bounding box center [917, 305] width 649 height 38
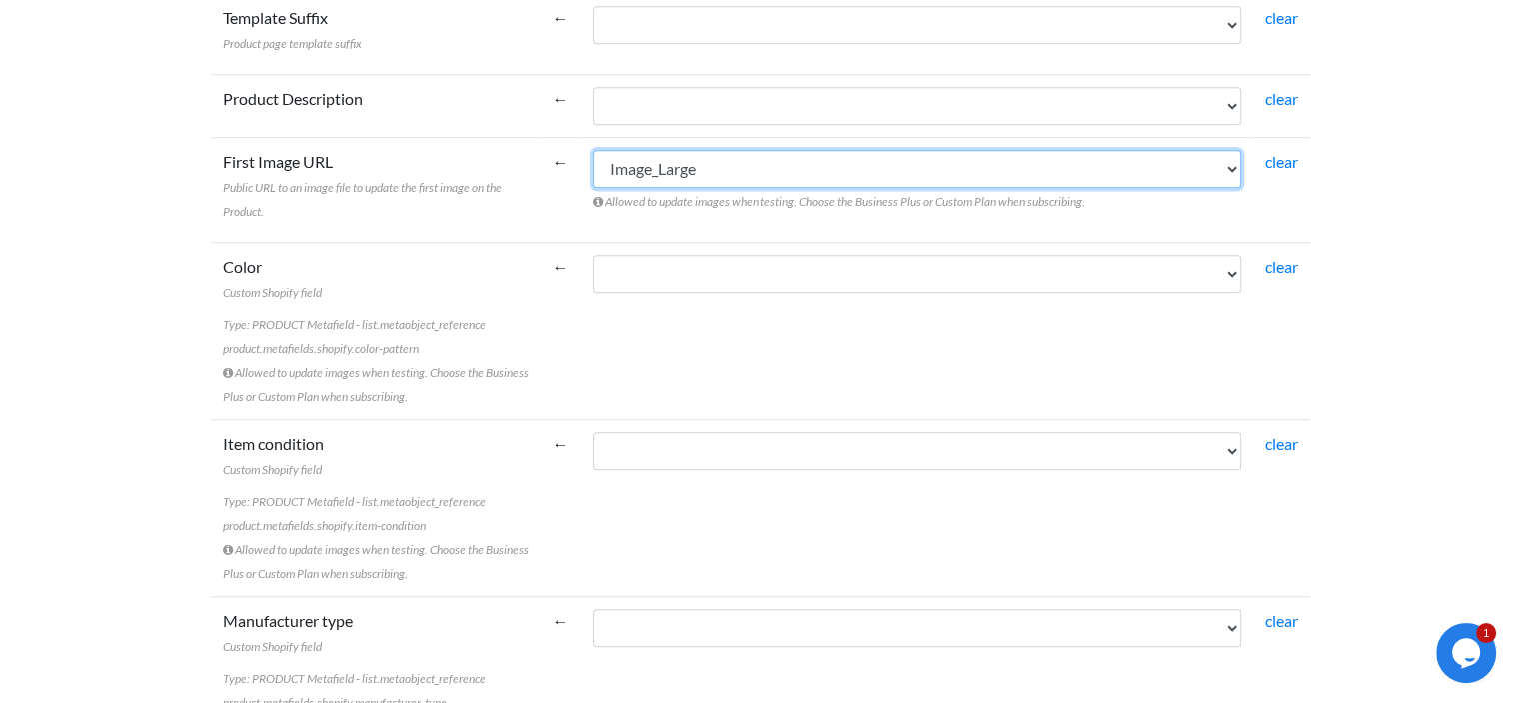
scroll to position [1799, 0]
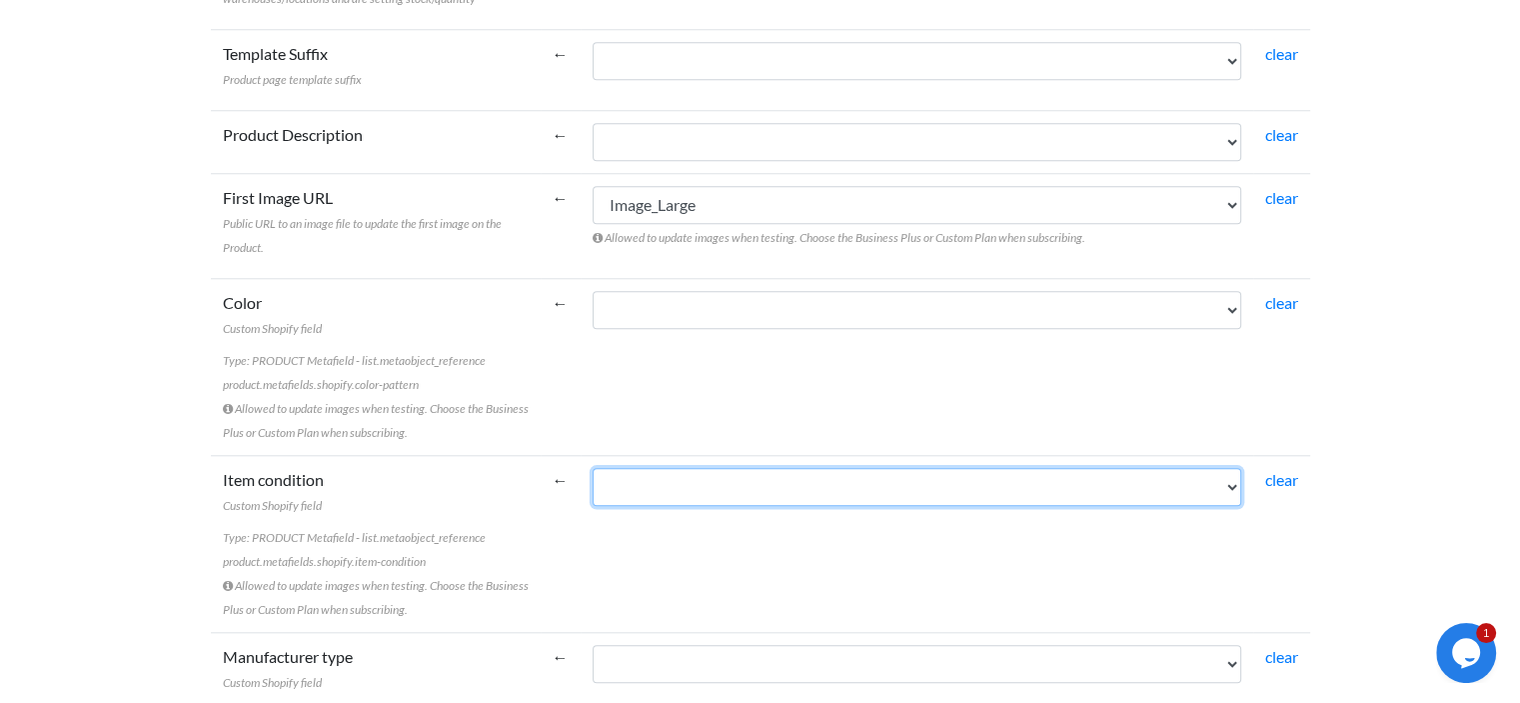
click at [643, 494] on select "Title Price SKU Stock Description_HTML Image_Large" at bounding box center [917, 487] width 649 height 38
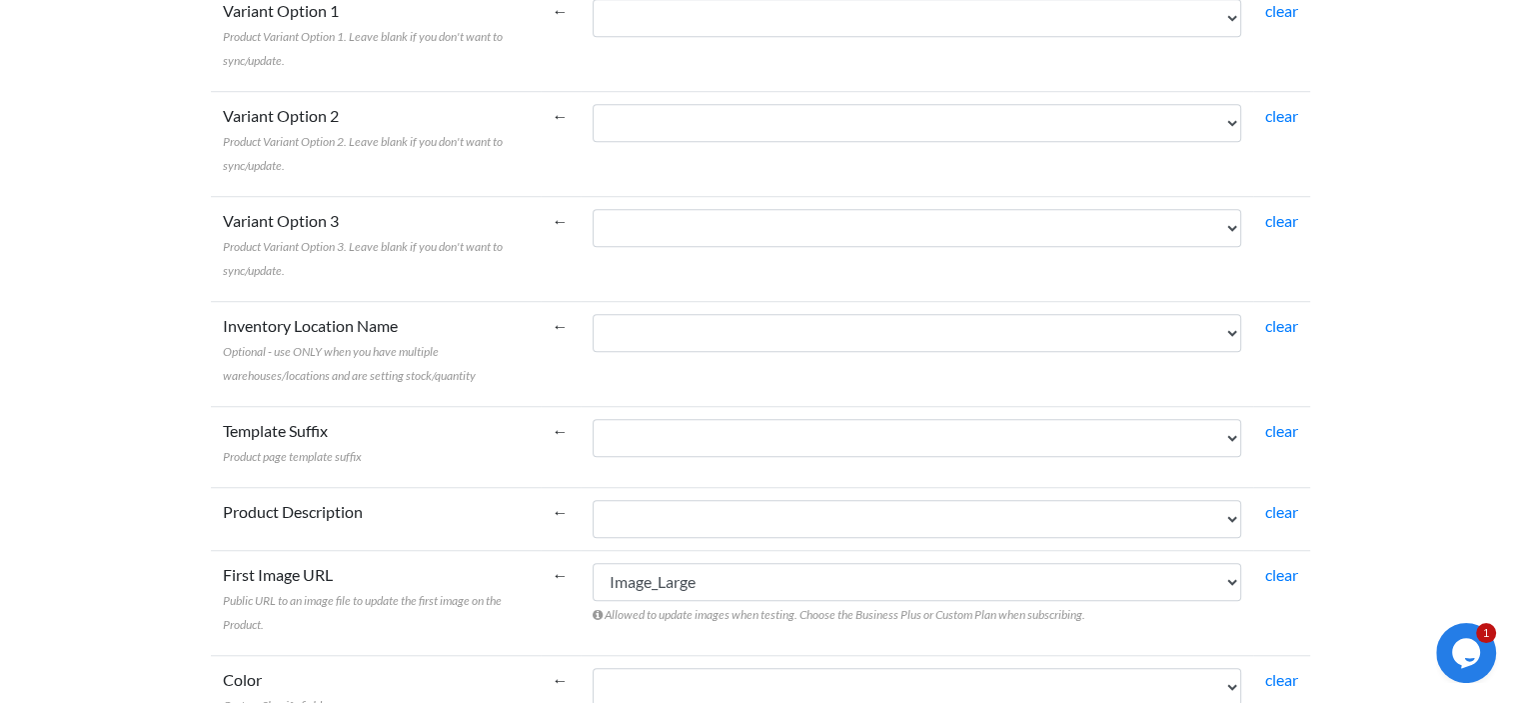
scroll to position [1399, 0]
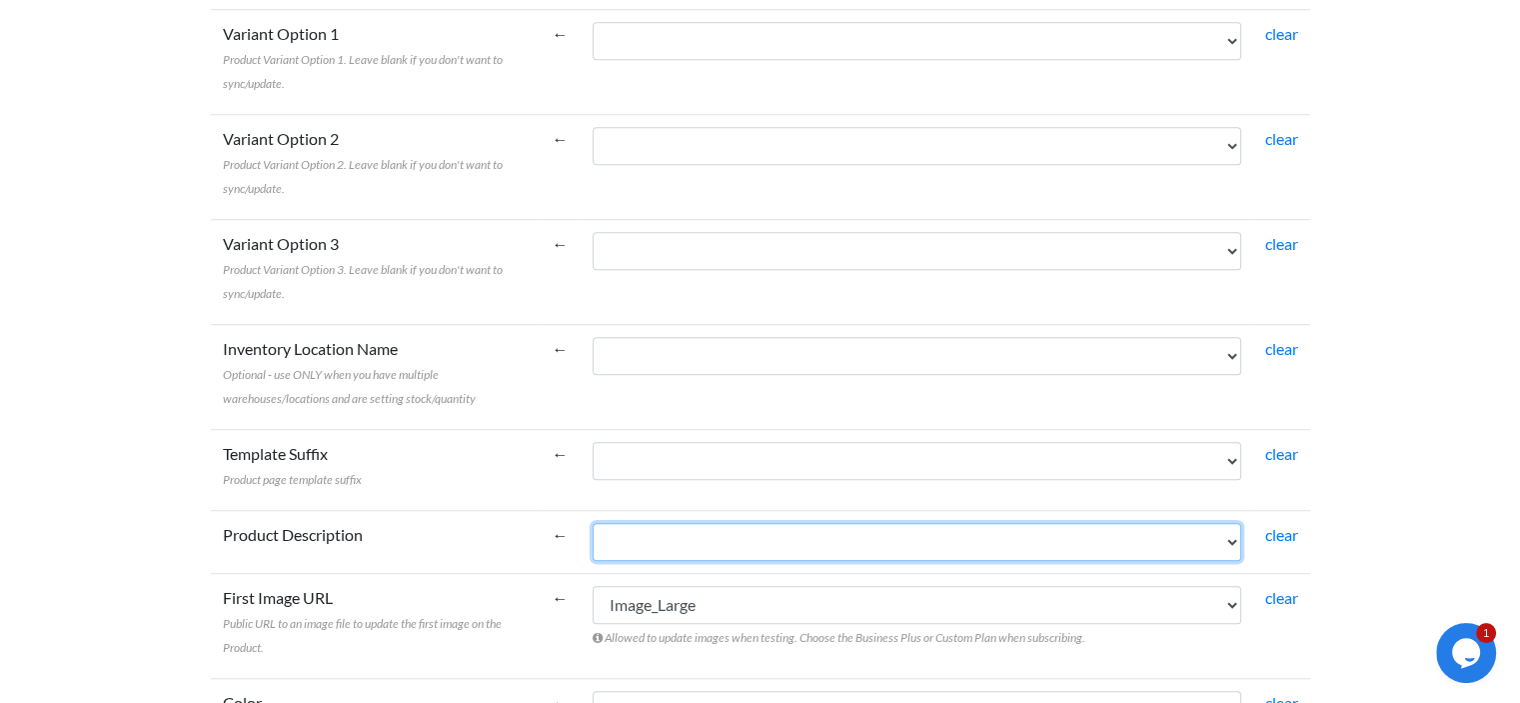
click at [654, 550] on select "Title Price SKU Stock Description_HTML Image_Large" at bounding box center [917, 542] width 649 height 38
select select "cr_770190"
click at [593, 523] on select "Title Price SKU Stock Description_HTML Image_Large" at bounding box center [917, 542] width 649 height 38
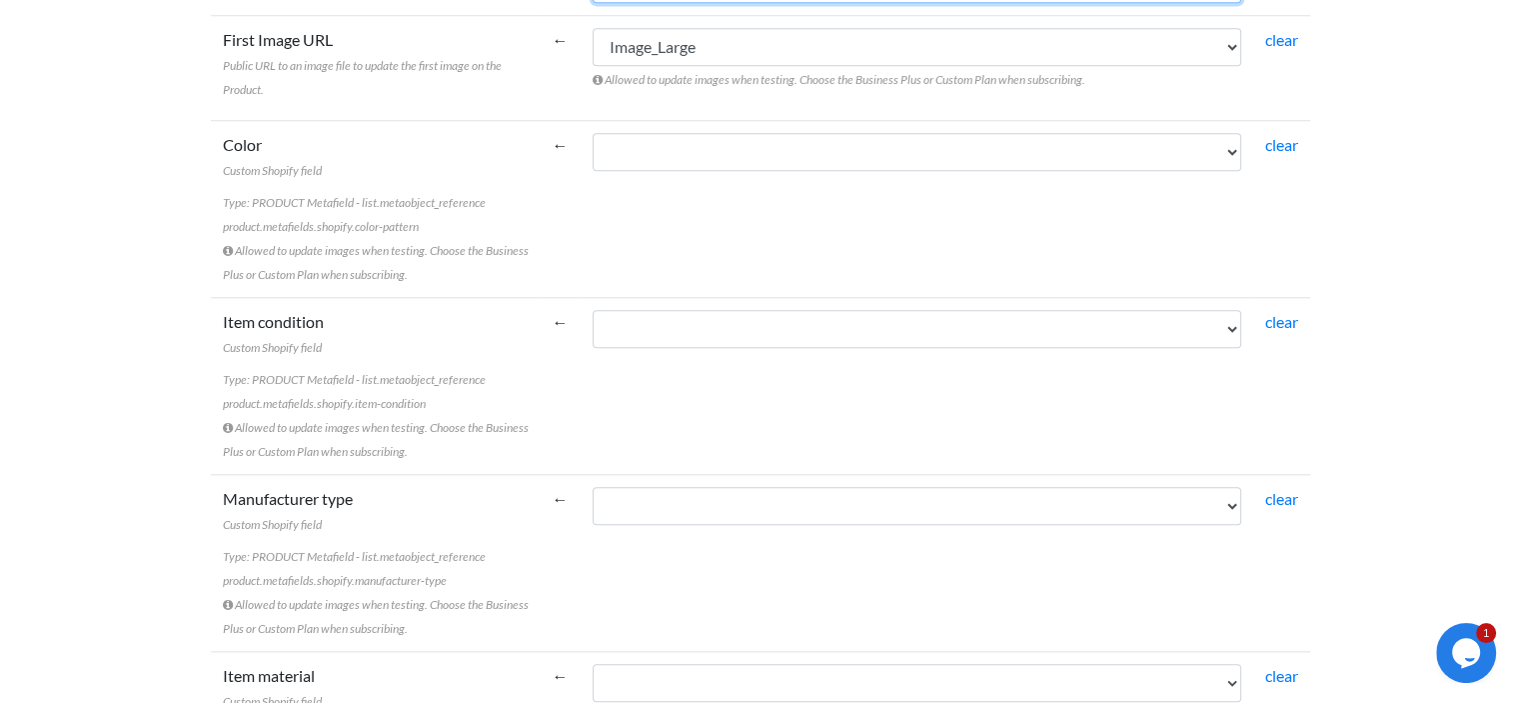
scroll to position [2199, 0]
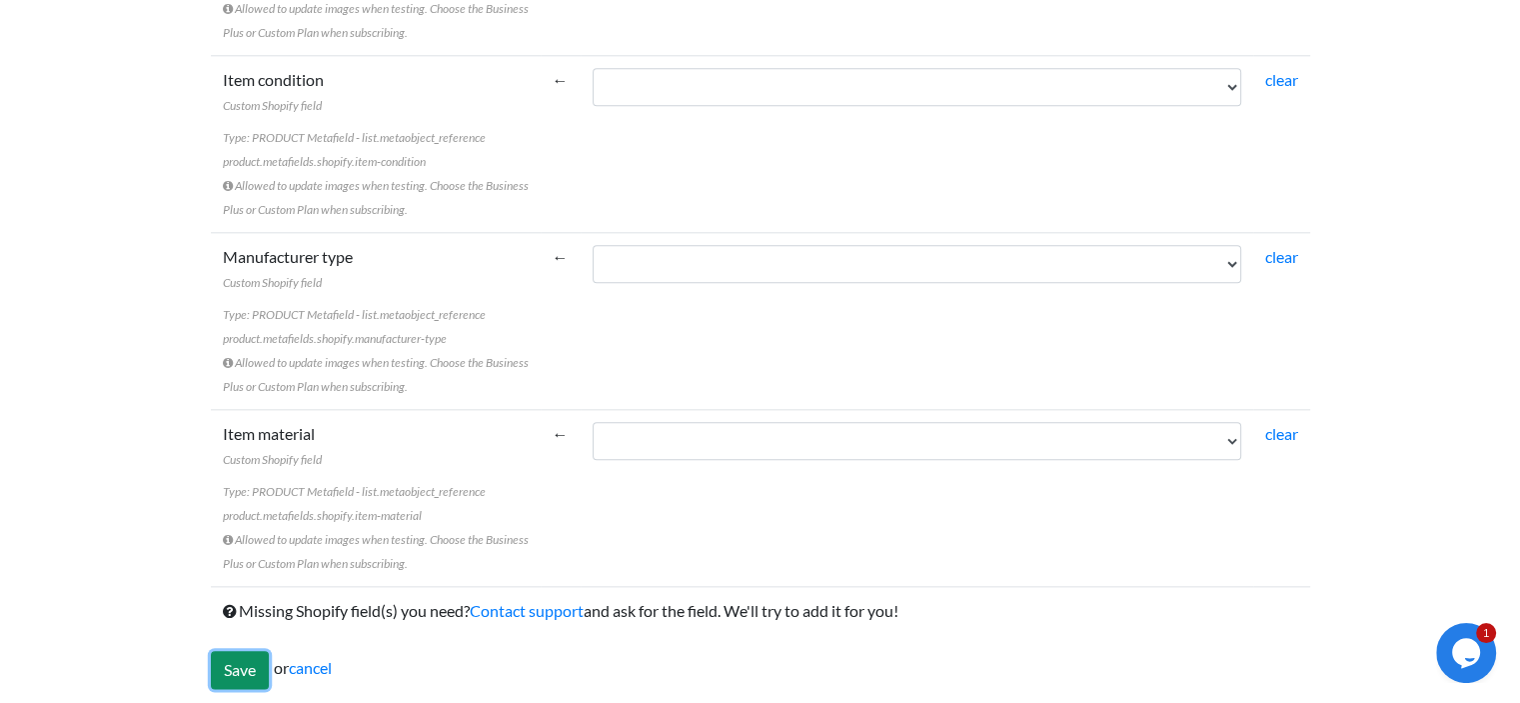
click at [228, 651] on input "Save" at bounding box center [240, 670] width 58 height 38
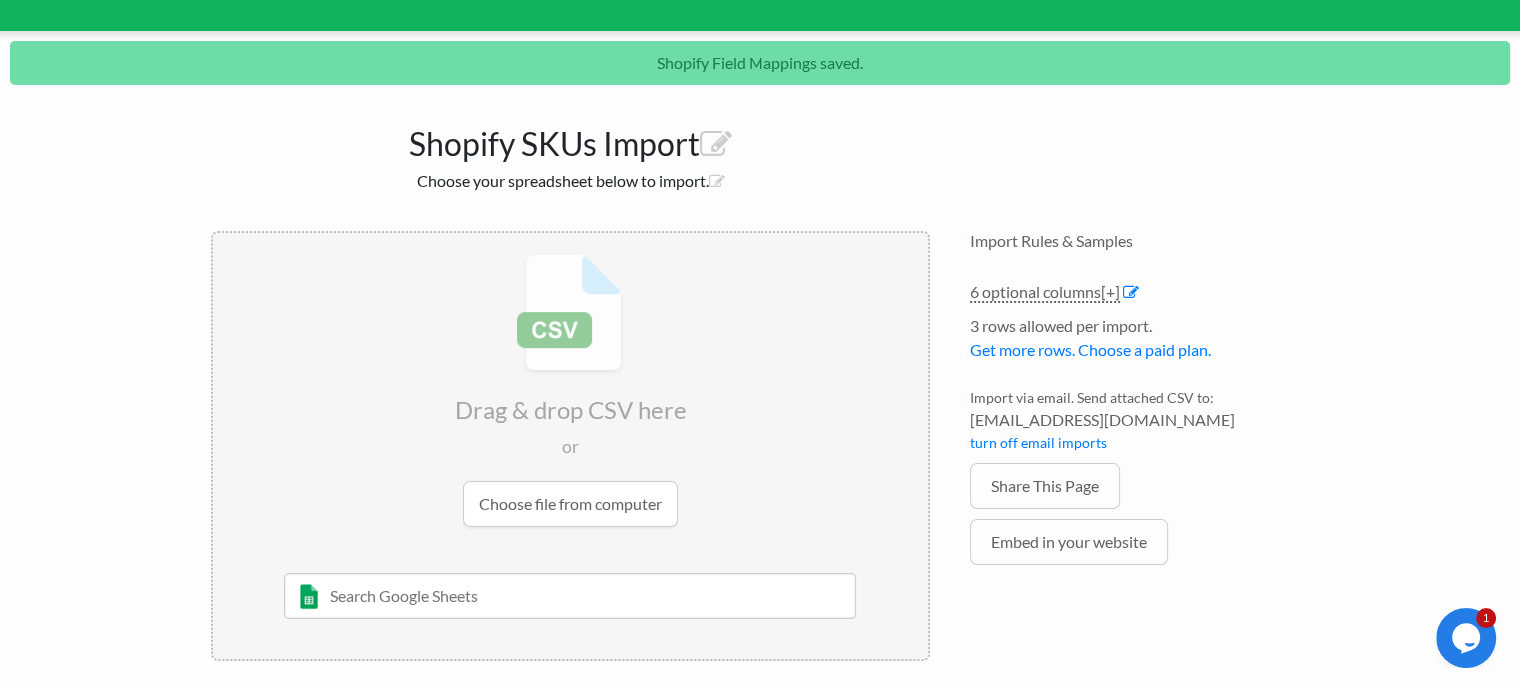
scroll to position [203, 0]
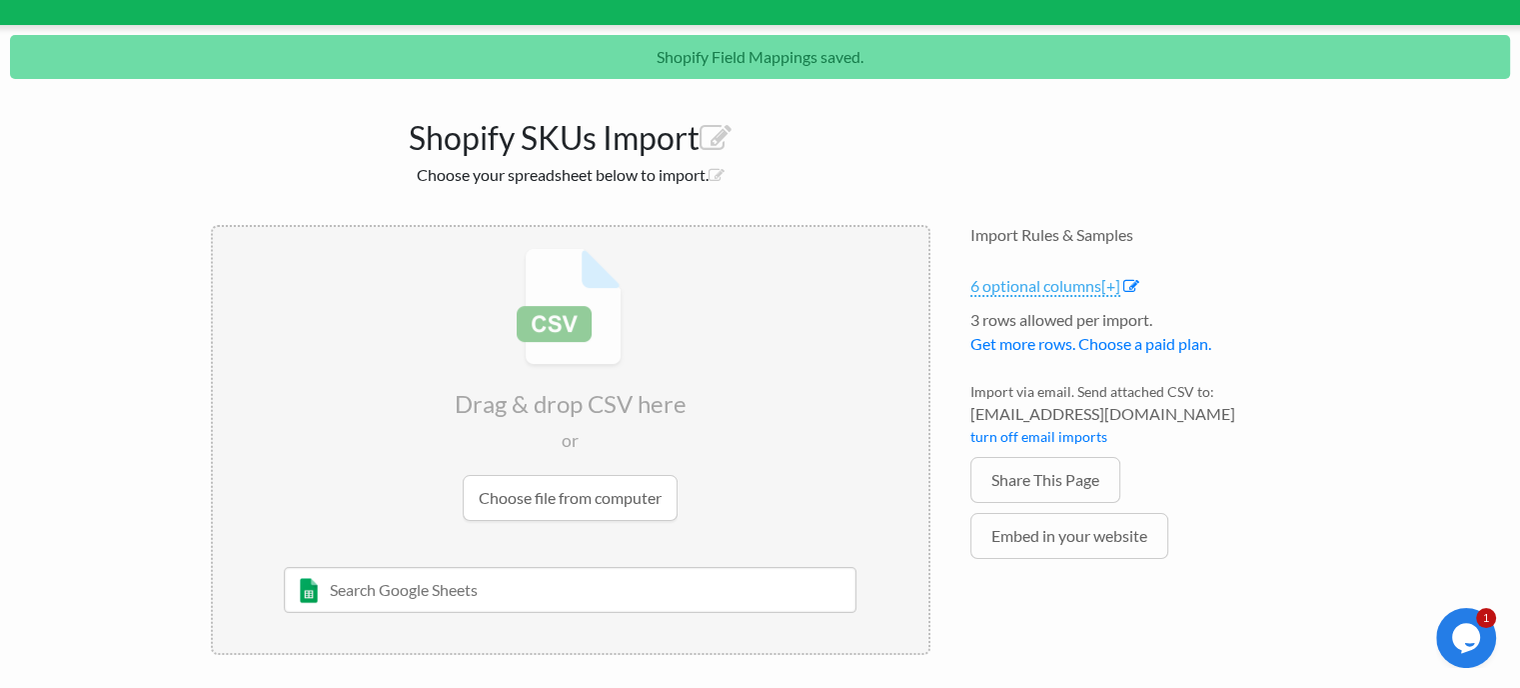
click at [1110, 281] on span "[+]" at bounding box center [1110, 285] width 19 height 19
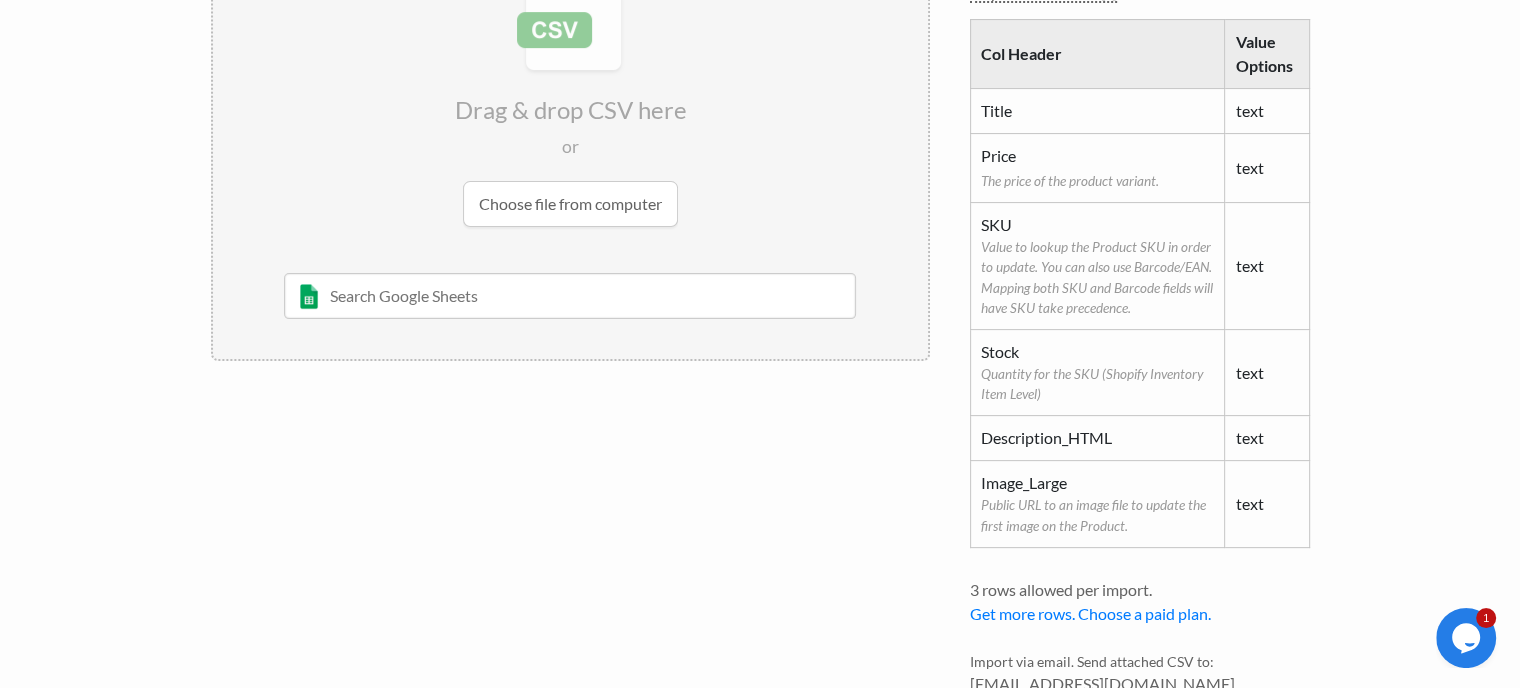
scroll to position [103, 0]
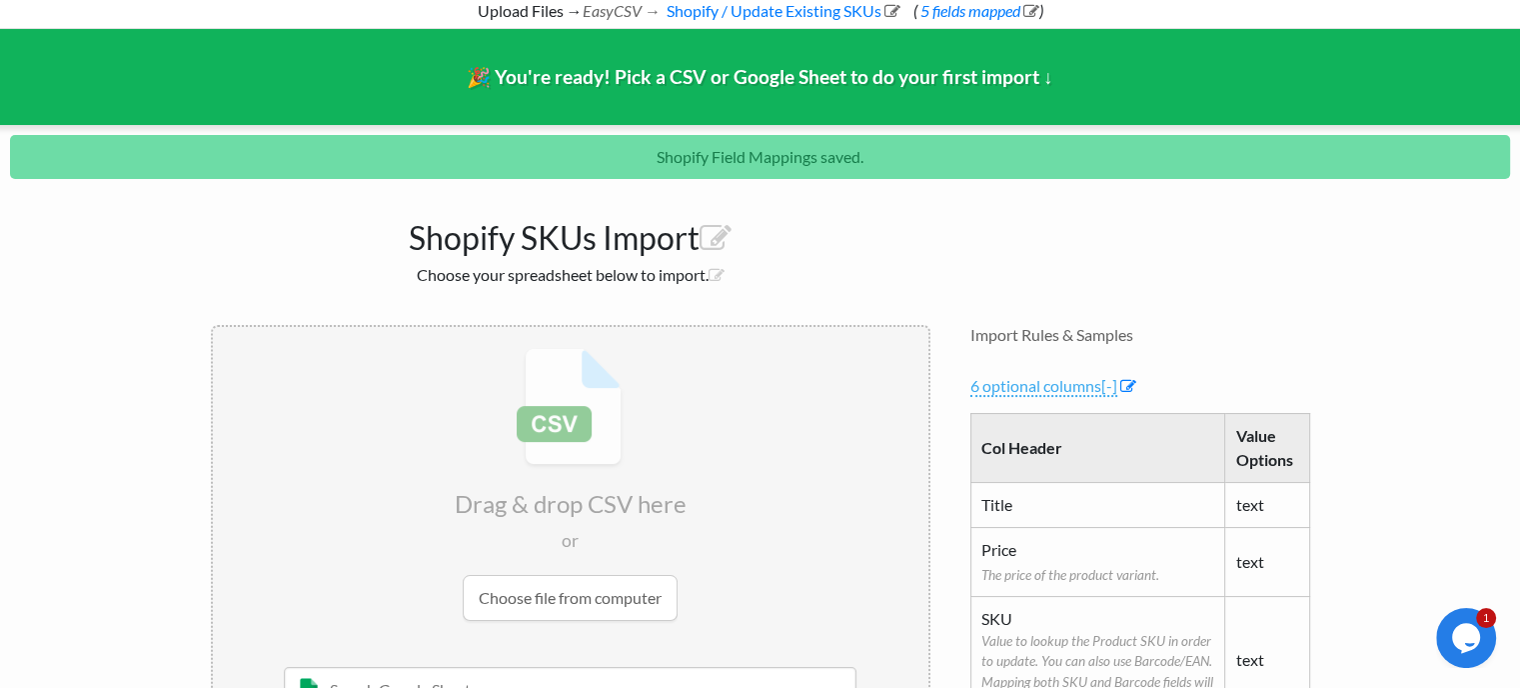
click at [1111, 382] on span "[-]" at bounding box center [1109, 385] width 16 height 19
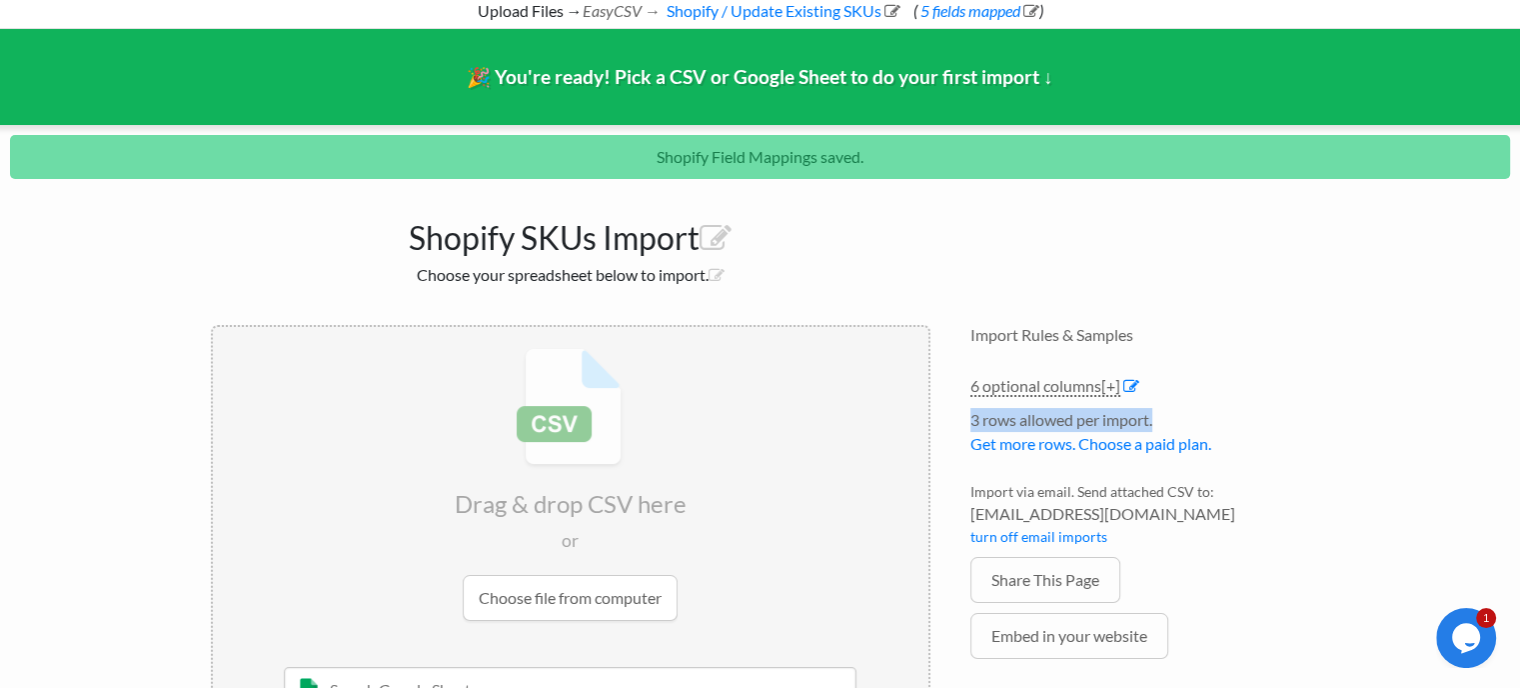
drag, startPoint x: 967, startPoint y: 419, endPoint x: 1159, endPoint y: 409, distance: 192.1
click at [1159, 409] on div "Import Rules & Samples 6 optional columns [+] Col Header Value Options Title te…" at bounding box center [1140, 540] width 380 height 470
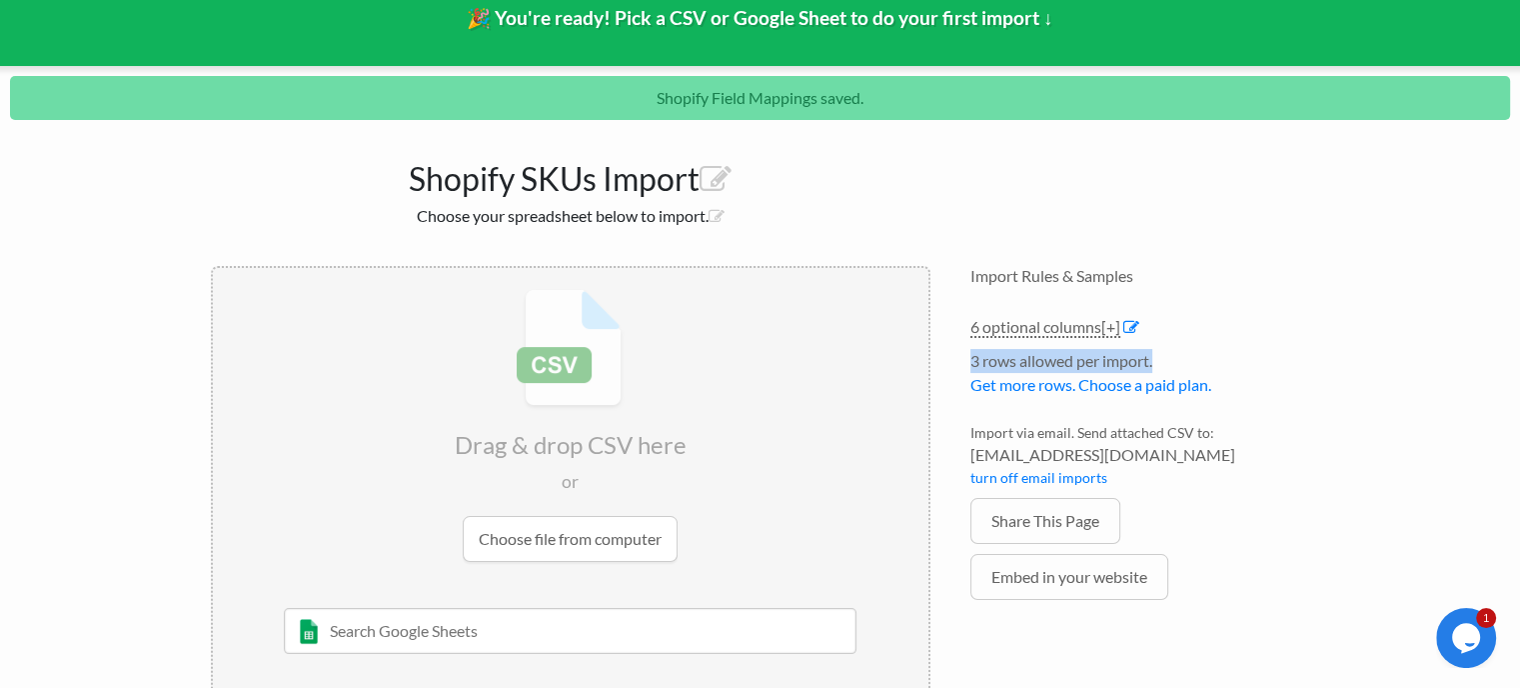
scroll to position [203, 0]
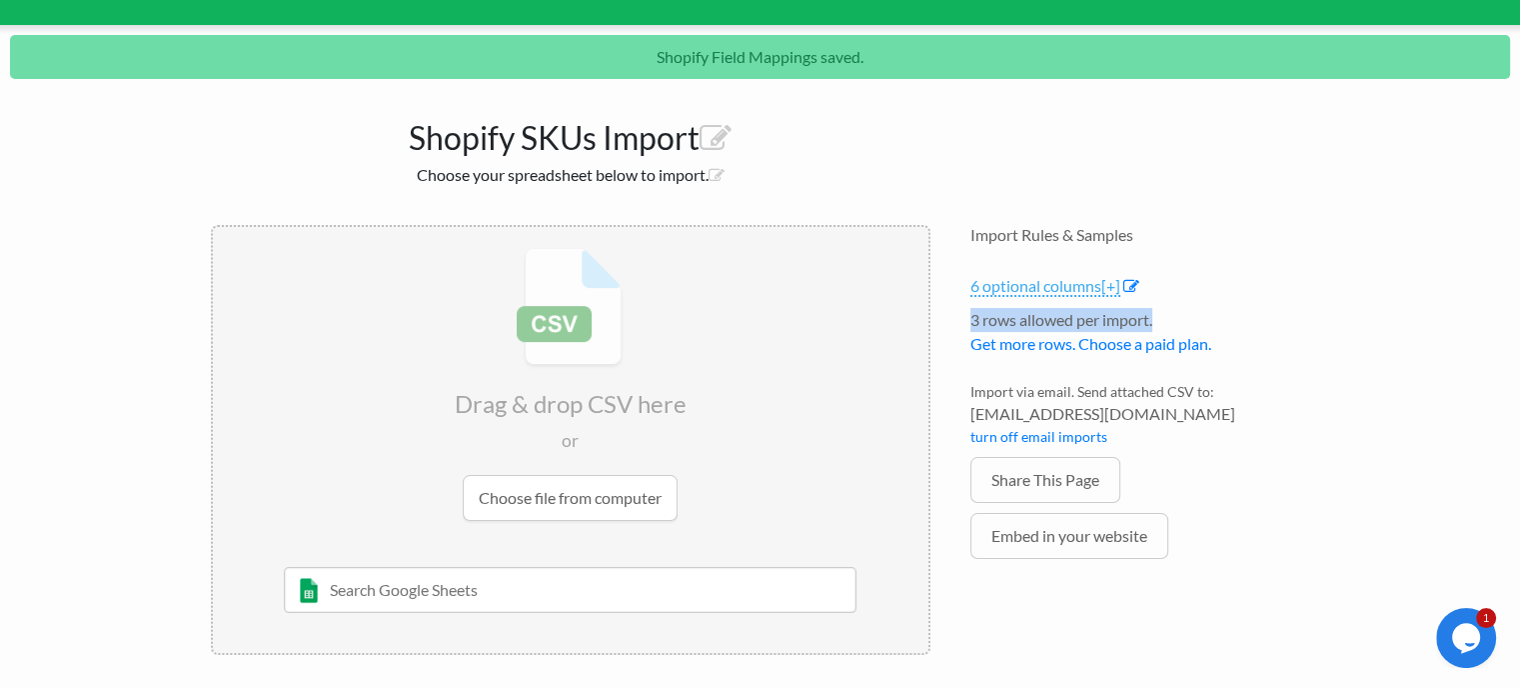
click at [1119, 288] on span "[+]" at bounding box center [1110, 285] width 19 height 19
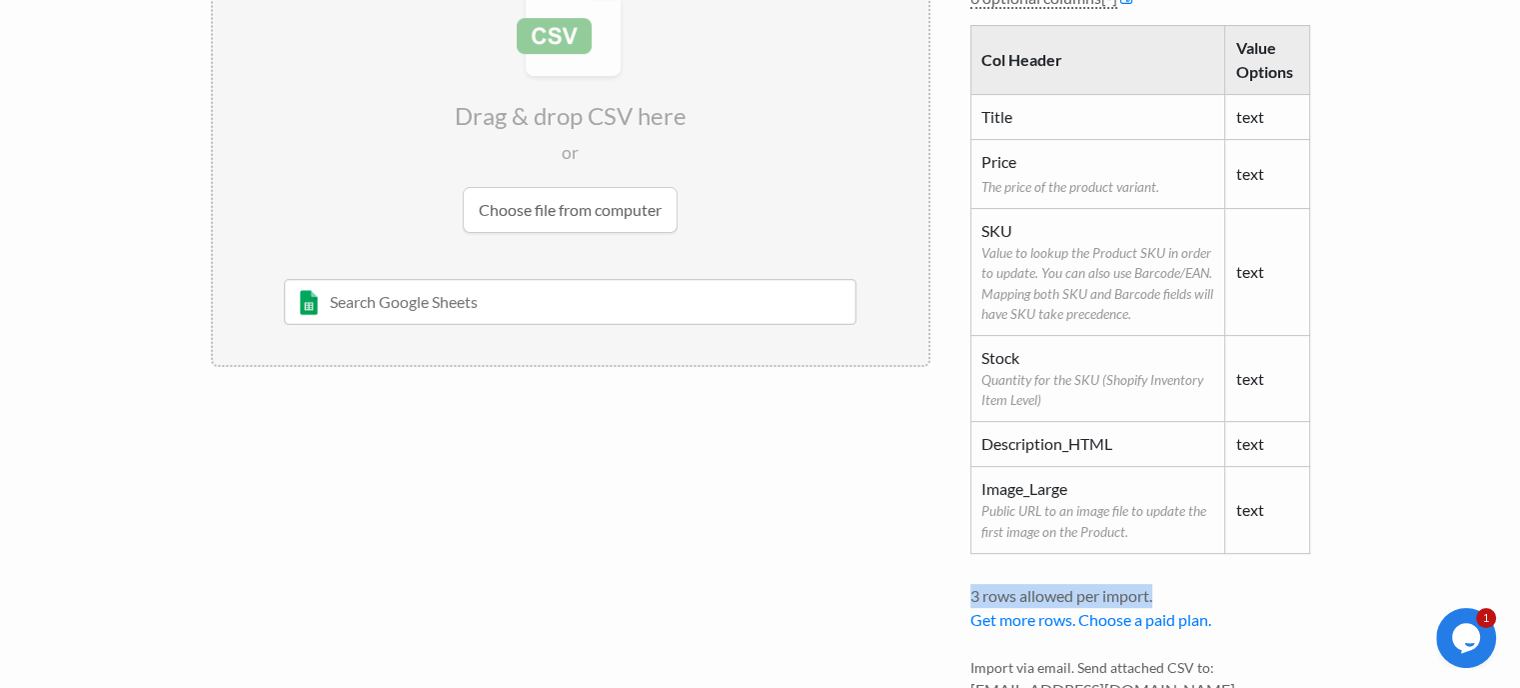
scroll to position [103, 0]
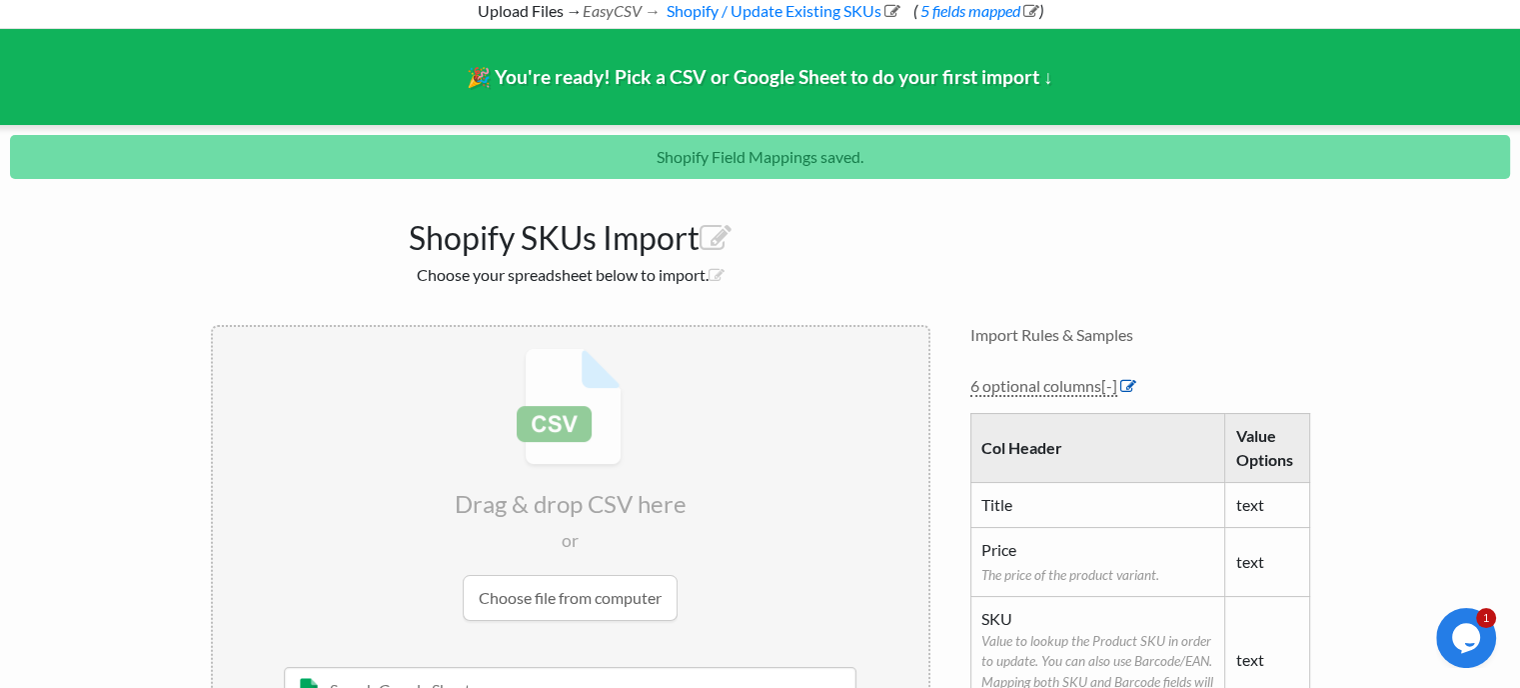
click at [1131, 384] on icon at bounding box center [1128, 386] width 16 height 16
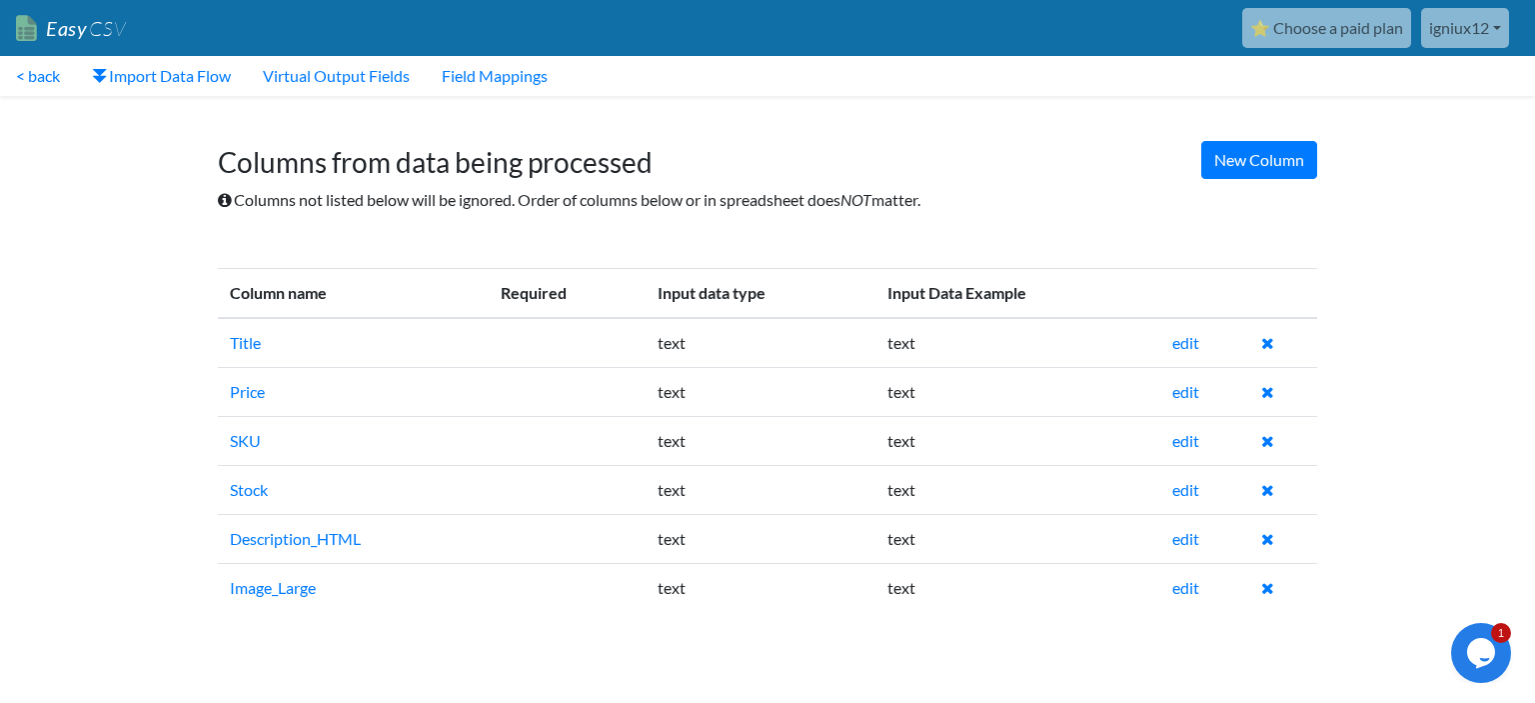
drag, startPoint x: 1264, startPoint y: 338, endPoint x: 846, endPoint y: 99, distance: 481.2
click at [1264, 337] on icon at bounding box center [1267, 343] width 13 height 16
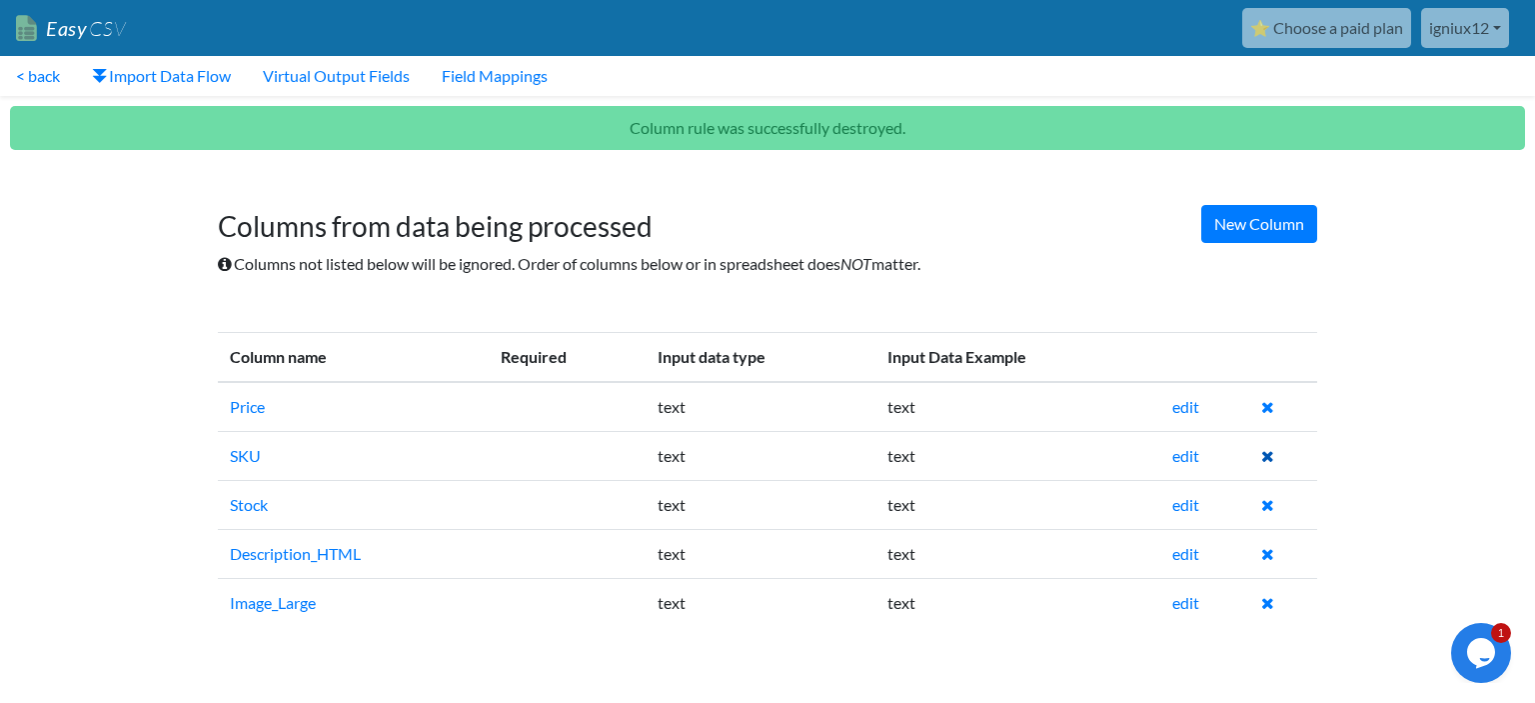
click at [1266, 455] on icon at bounding box center [1267, 456] width 13 height 16
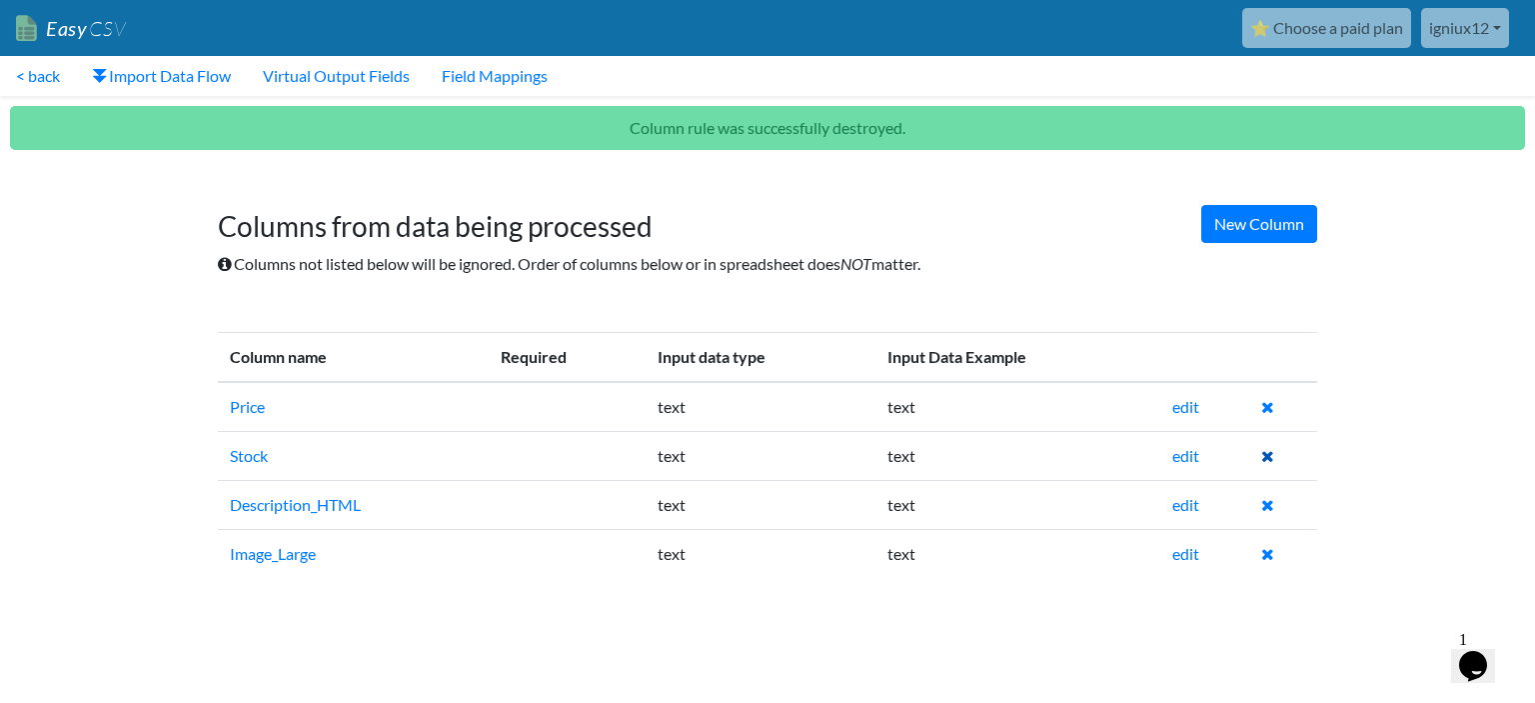
click at [1269, 461] on icon at bounding box center [1267, 456] width 13 height 16
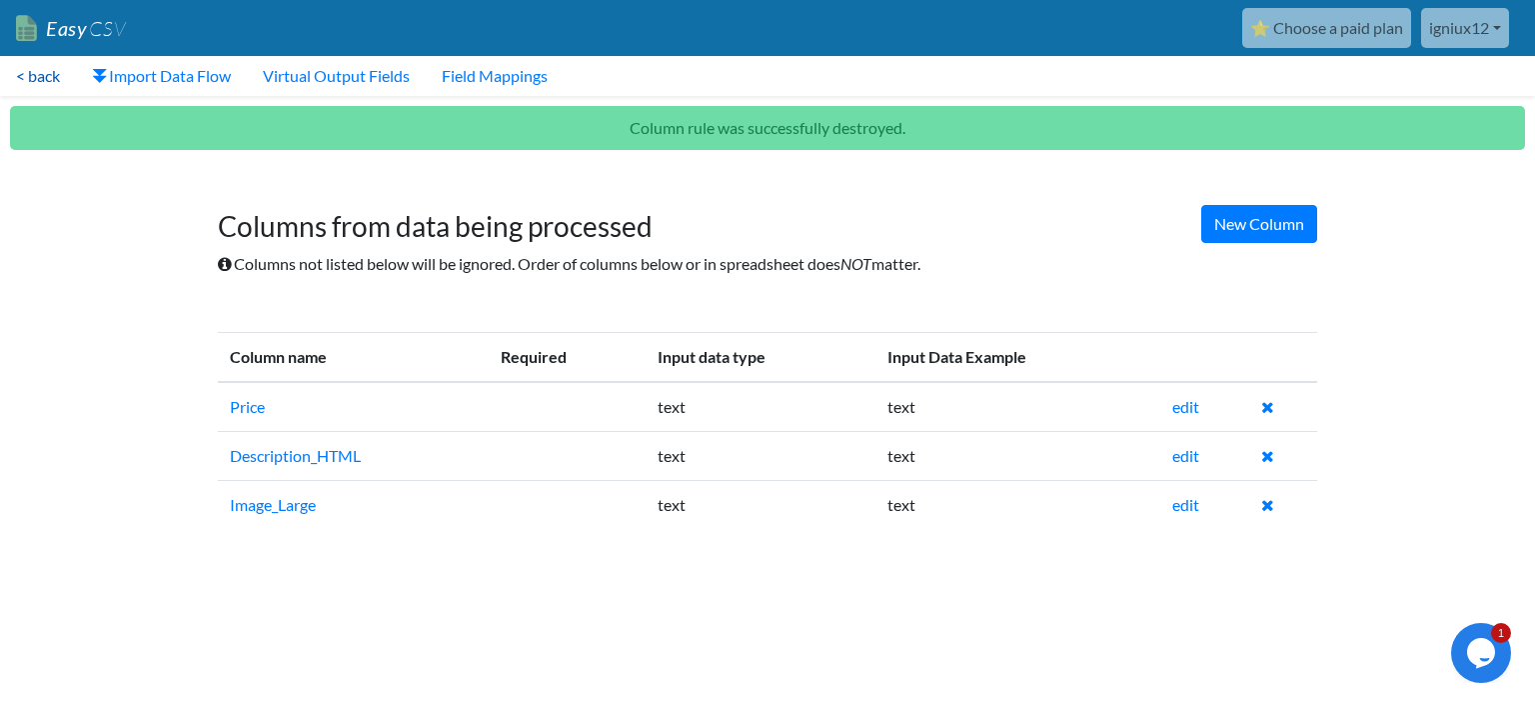
click at [52, 87] on link "< back" at bounding box center [38, 76] width 76 height 40
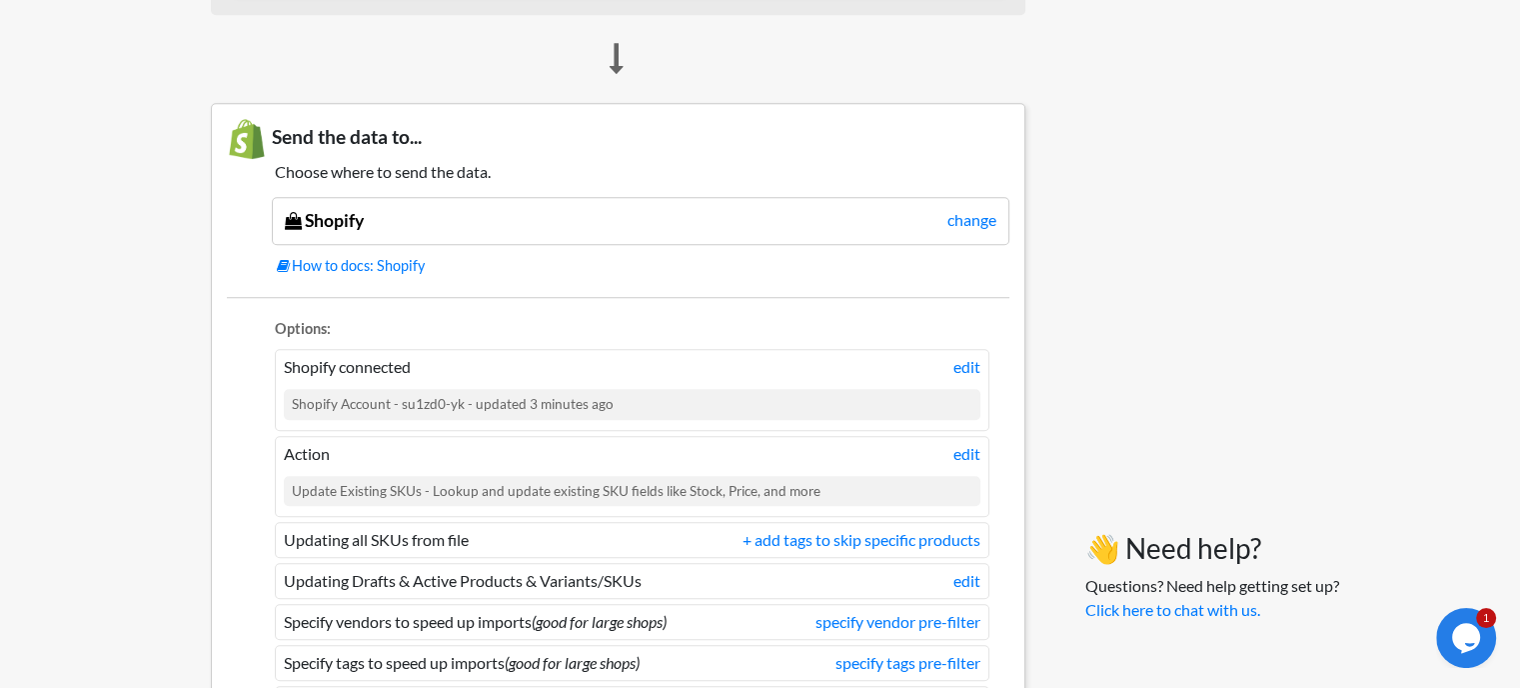
scroll to position [1599, 0]
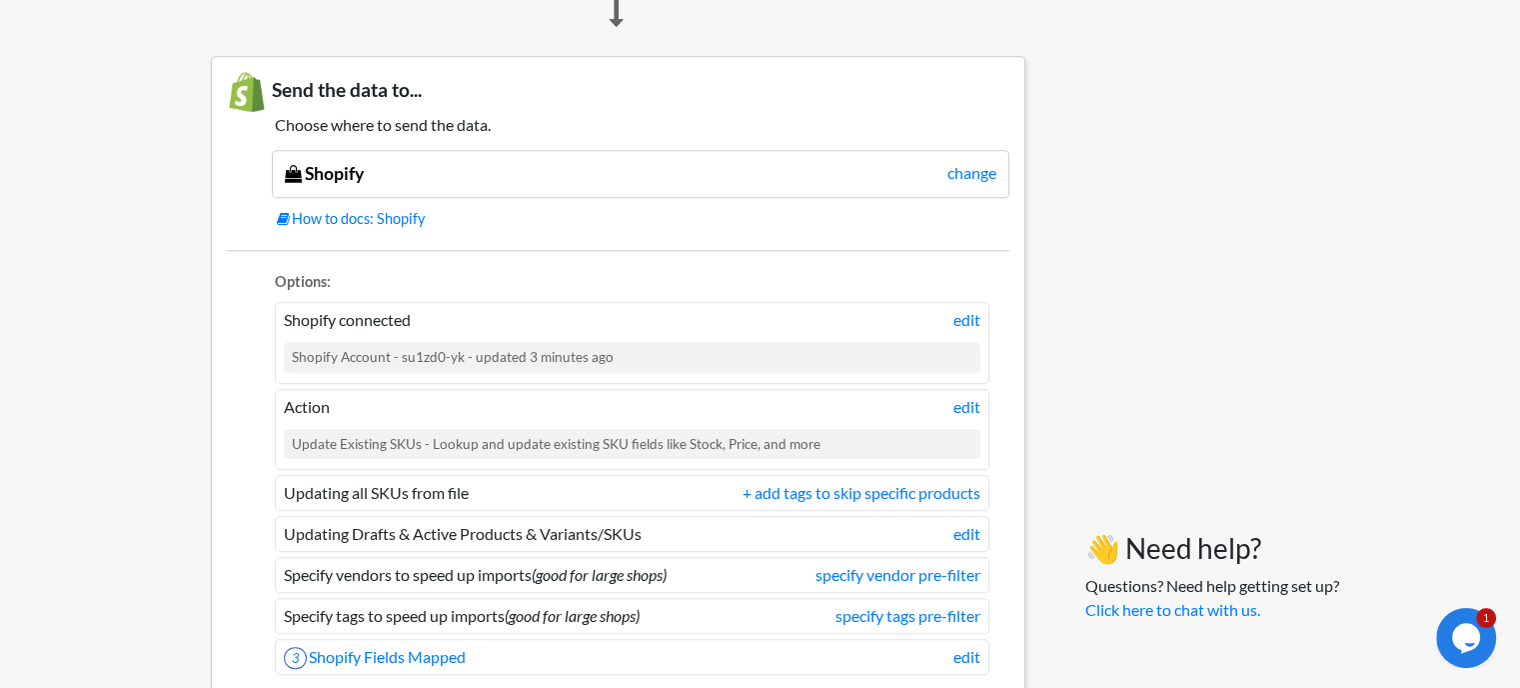
click at [373, 332] on li "Shopify connected edit Shopify Account - su1zd0-yk - updated 3 minutes ago" at bounding box center [632, 342] width 715 height 81
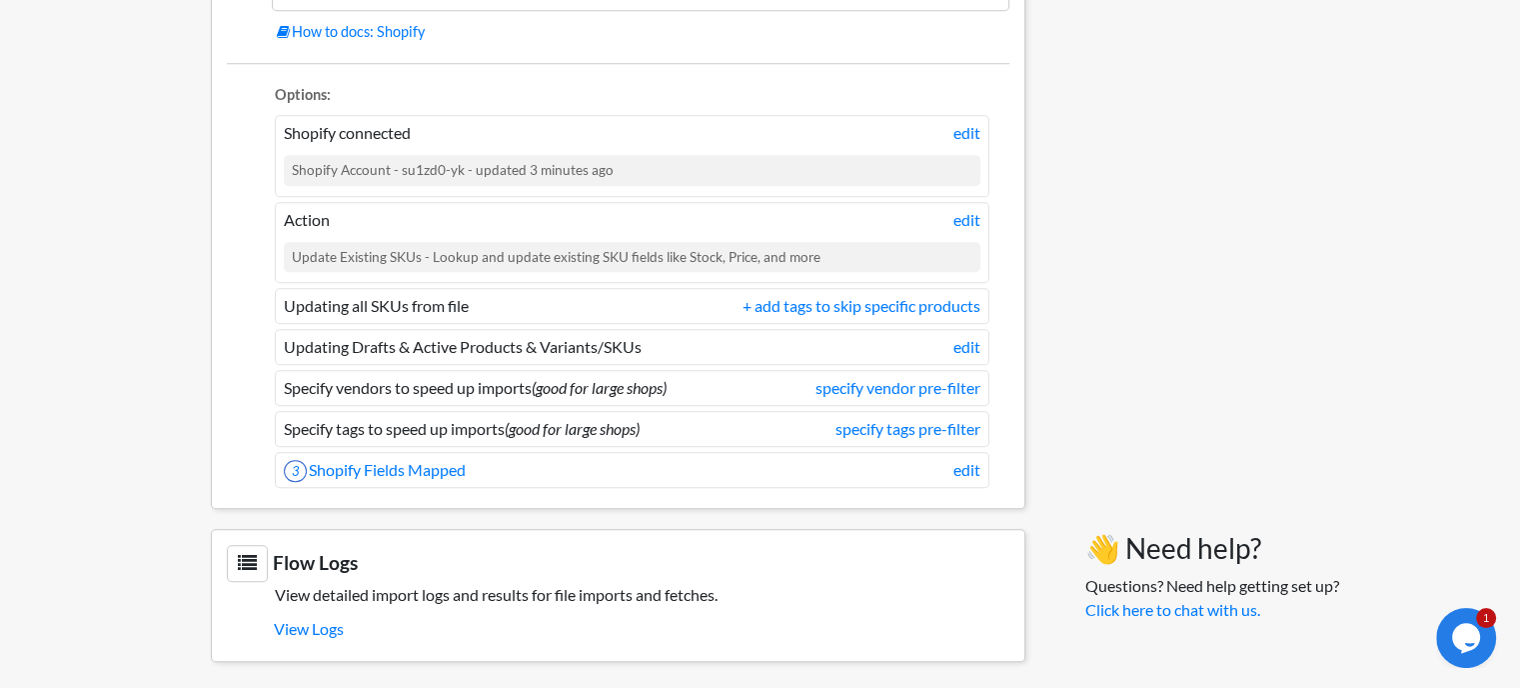
scroll to position [1286, 0]
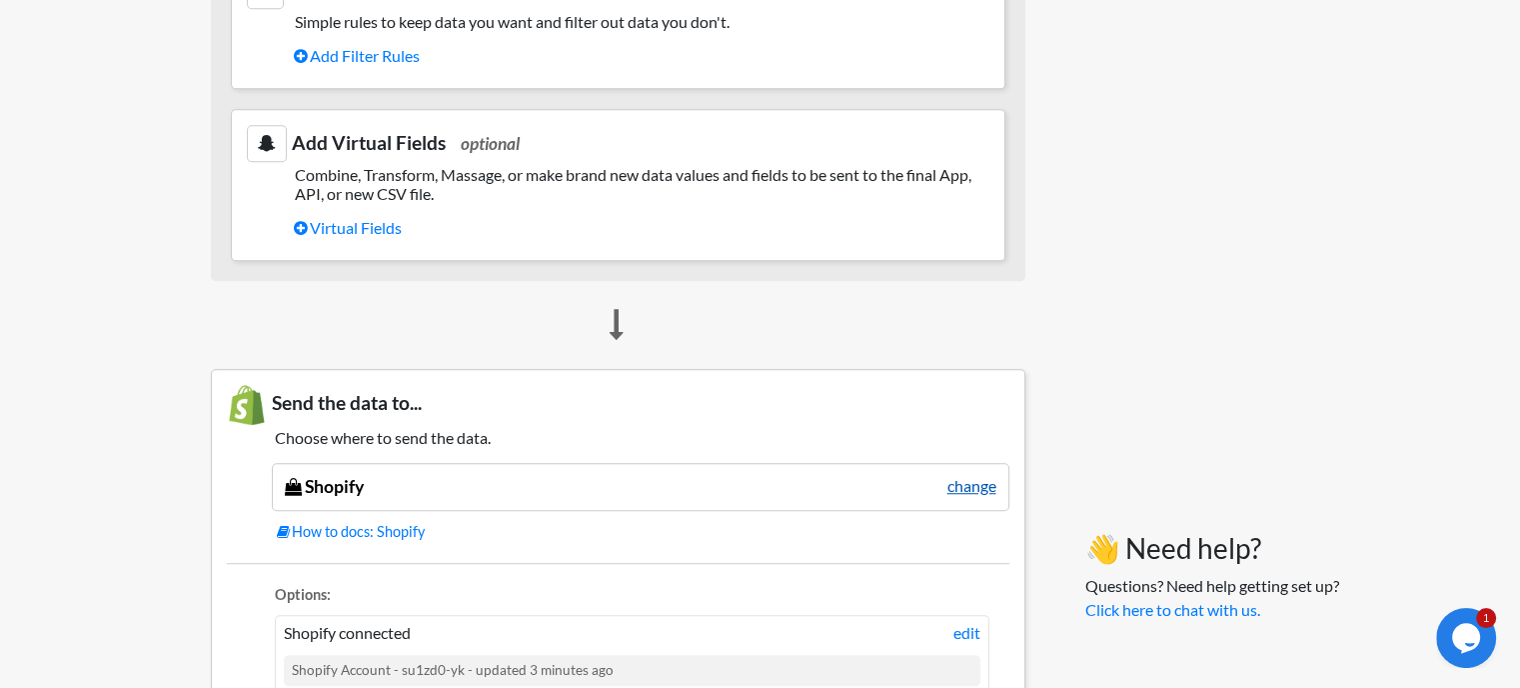
click at [948, 476] on link "change" at bounding box center [971, 486] width 49 height 24
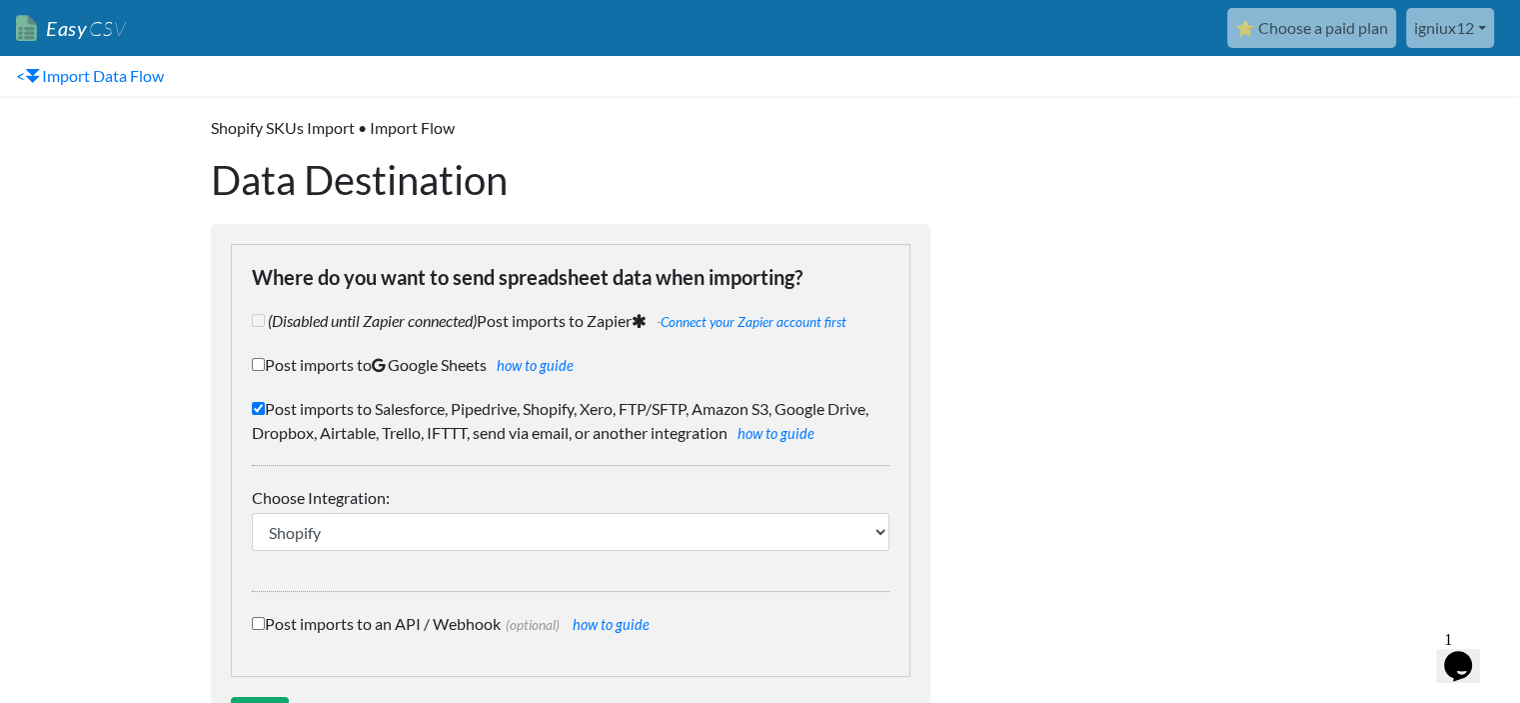
scroll to position [86, 0]
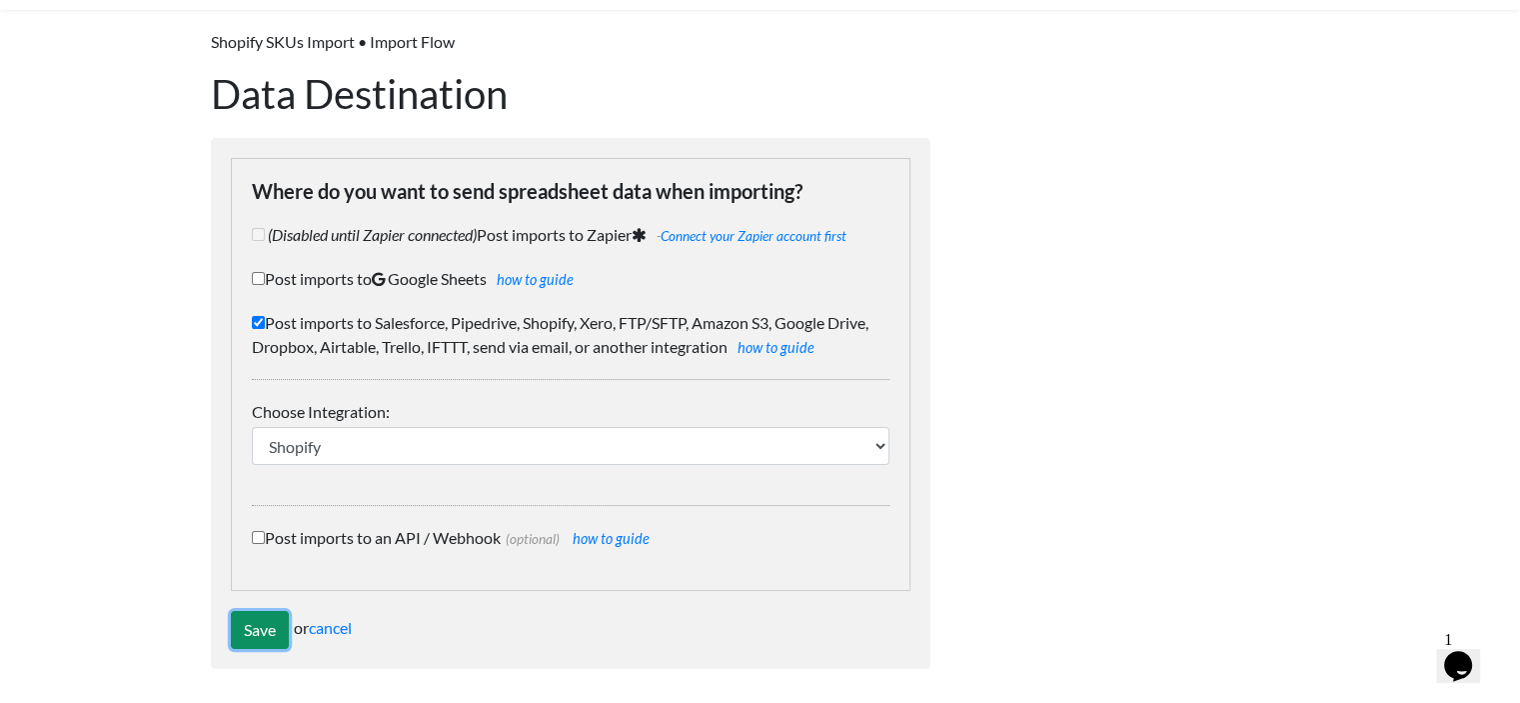
click at [251, 630] on input "Save" at bounding box center [260, 630] width 58 height 38
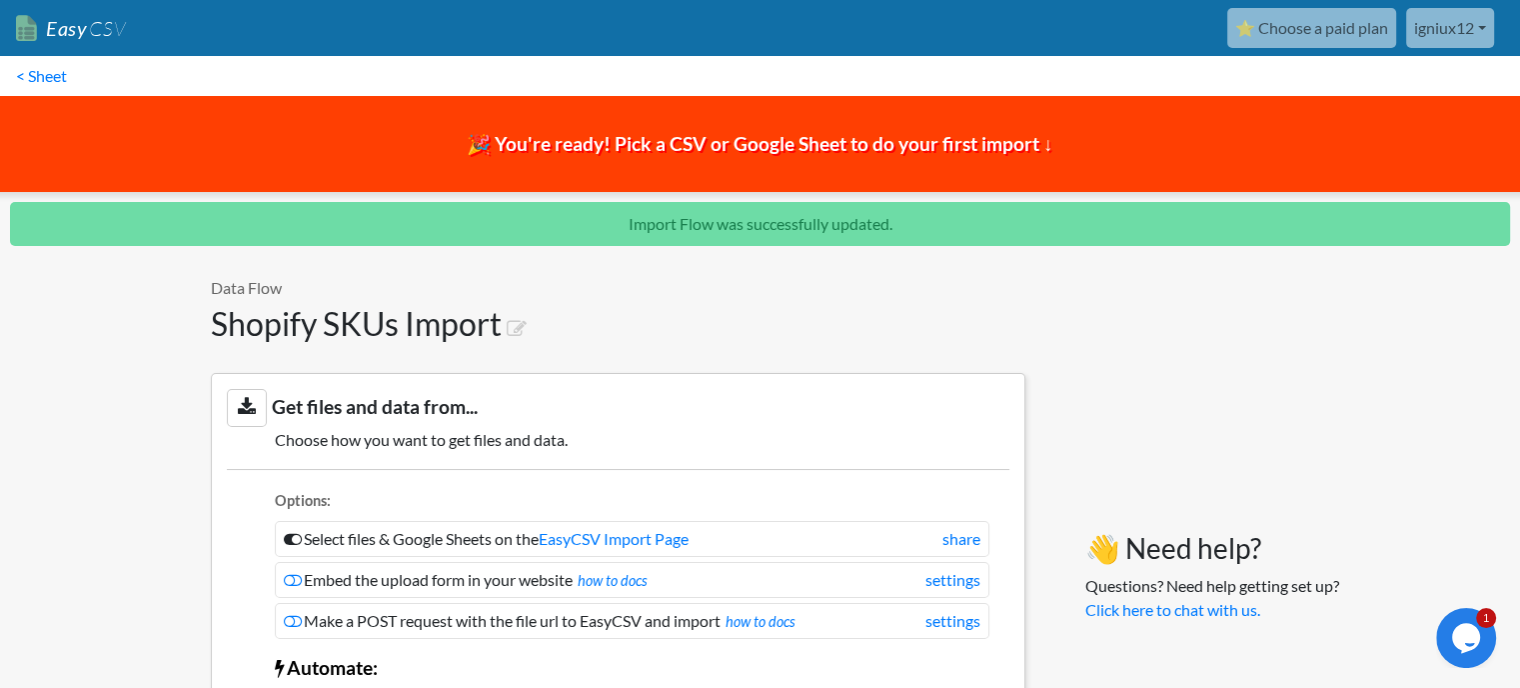
click at [698, 231] on p "Import Flow was successfully updated." at bounding box center [760, 224] width 1500 height 44
click at [704, 153] on span "🎉 You're ready! Pick a CSV or Google Sheet to do your first import ↓" at bounding box center [760, 143] width 587 height 23
click at [670, 132] on span "🎉 You're ready! Pick a CSV or Google Sheet to do your first import ↓" at bounding box center [760, 143] width 587 height 23
click at [77, 27] on link "Easy CSV" at bounding box center [71, 28] width 110 height 41
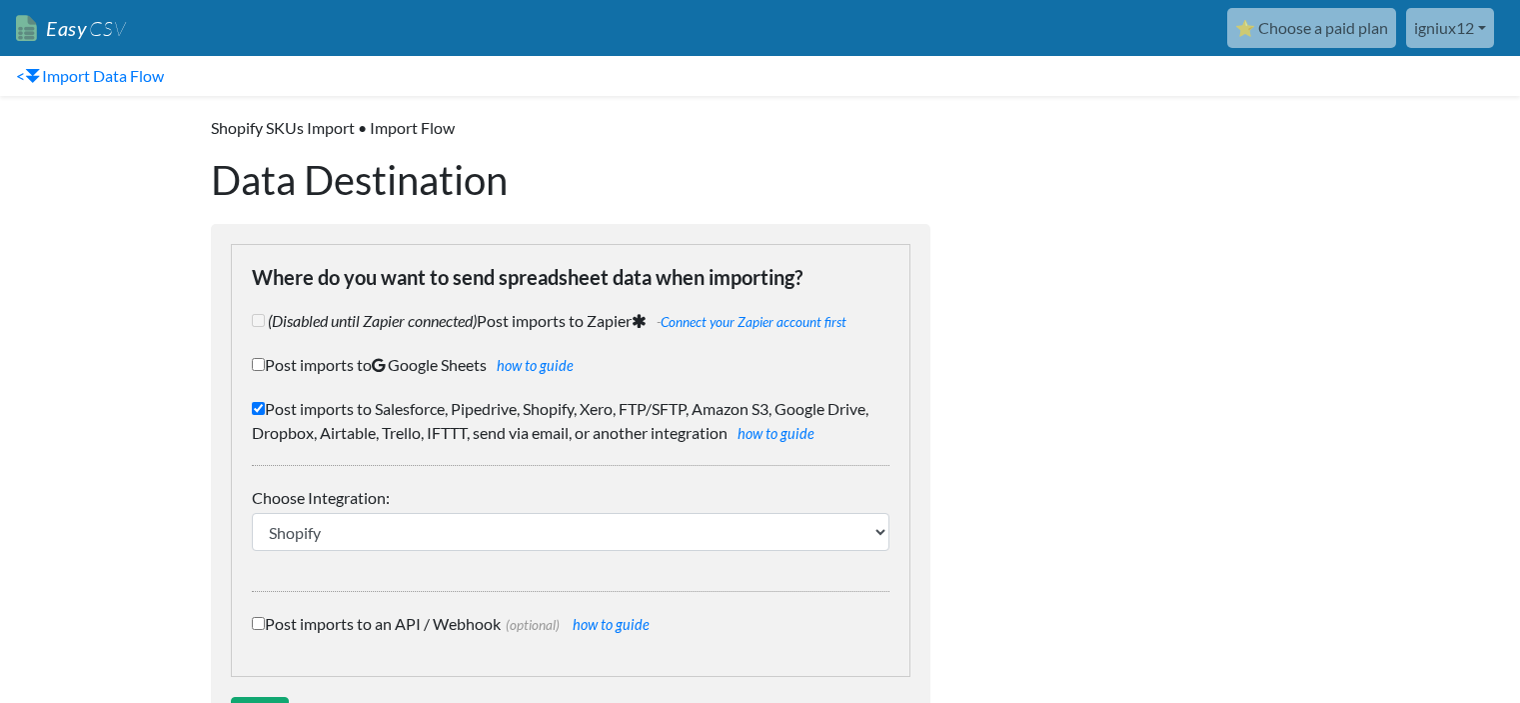
scroll to position [86, 0]
